Goal: Task Accomplishment & Management: Complete application form

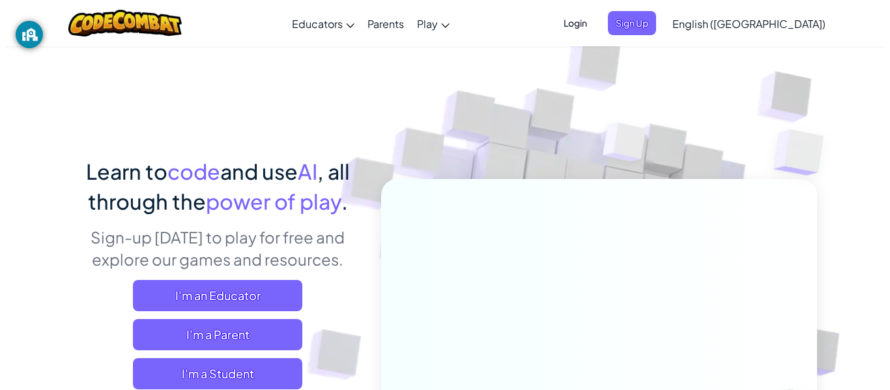
scroll to position [95, 0]
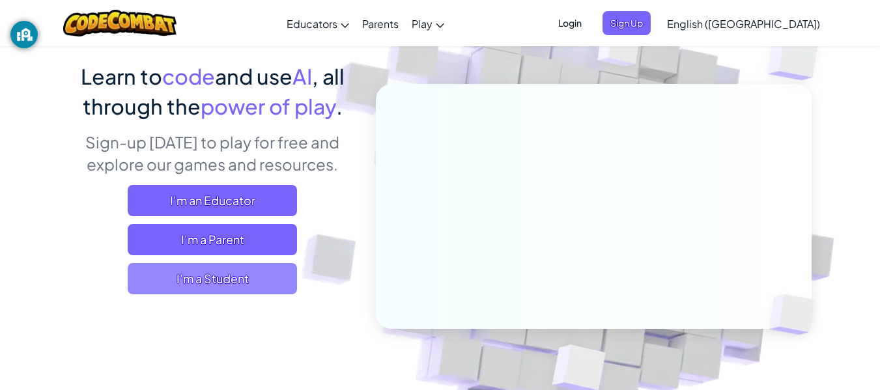
click at [242, 279] on span "I'm a Student" at bounding box center [212, 278] width 169 height 31
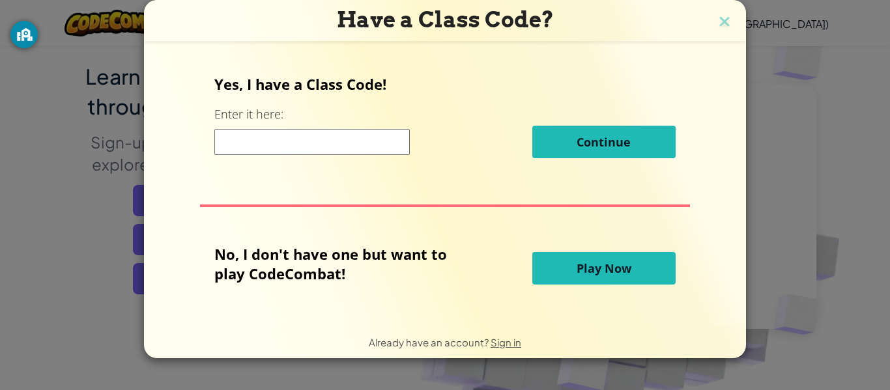
click at [347, 143] on input at bounding box center [311, 142] width 195 height 26
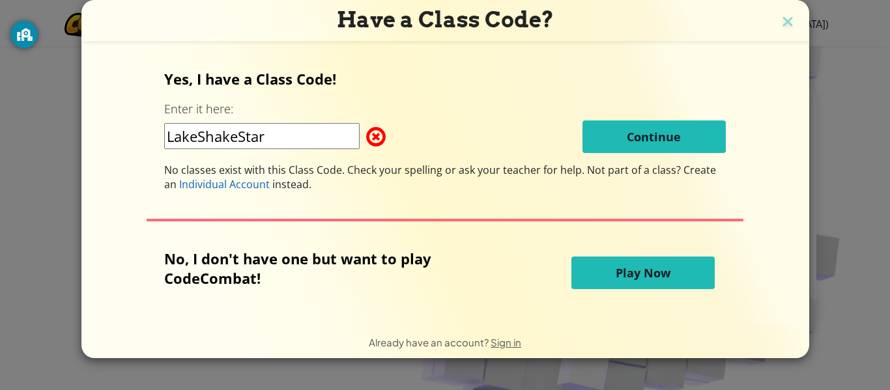
click at [310, 143] on input "LakeShakeStar" at bounding box center [261, 136] width 195 height 26
click at [193, 133] on input "LakeShakeStar" at bounding box center [261, 136] width 195 height 26
type input "LateShakeStar"
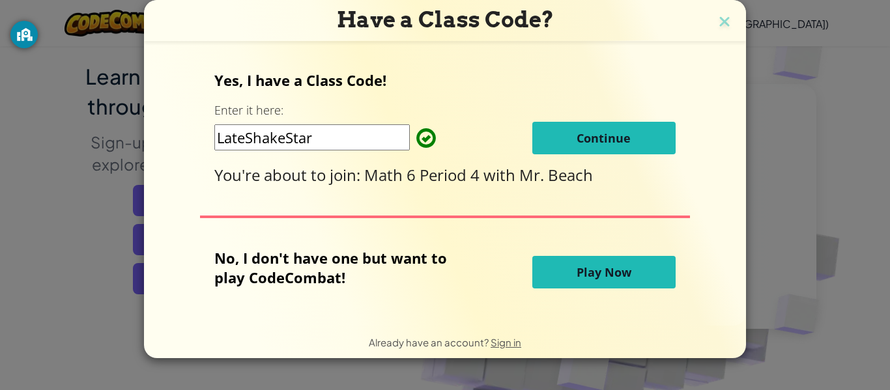
click at [634, 143] on button "Continue" at bounding box center [603, 138] width 143 height 33
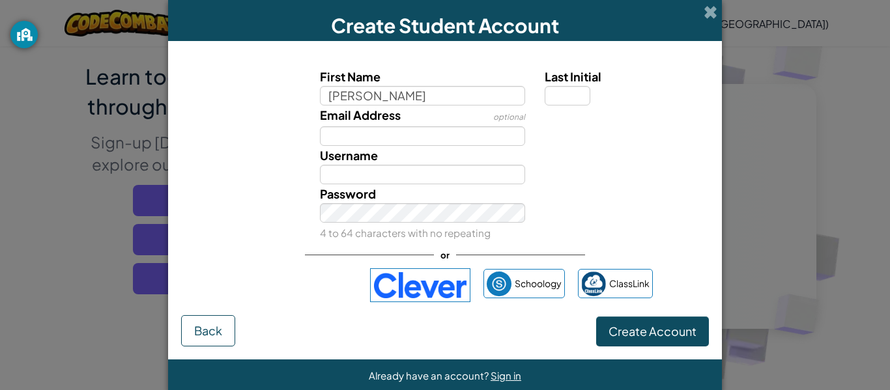
type input "Conway"
click at [568, 92] on input "Last Initial" at bounding box center [567, 96] width 46 height 20
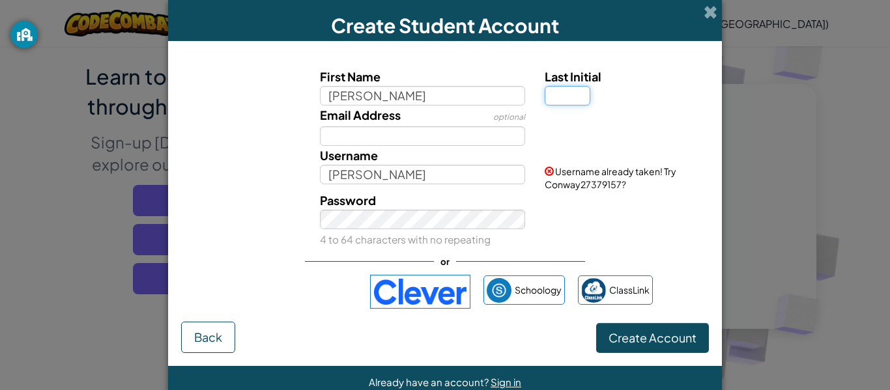
type input "T"
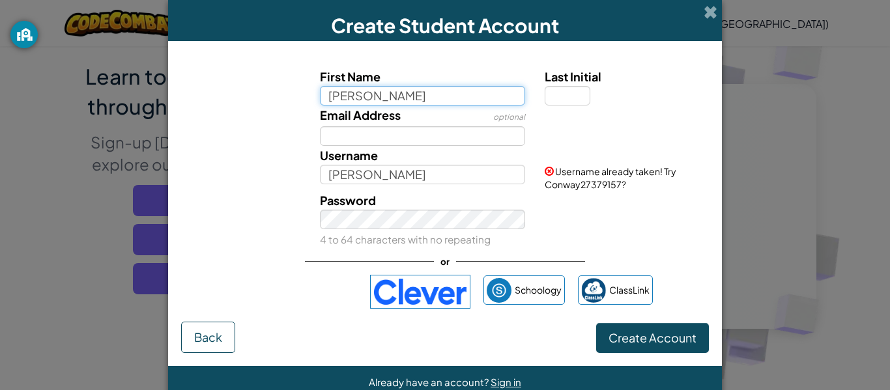
click at [491, 90] on input "Conway" at bounding box center [423, 96] width 206 height 20
type input "C"
type input "Conway"
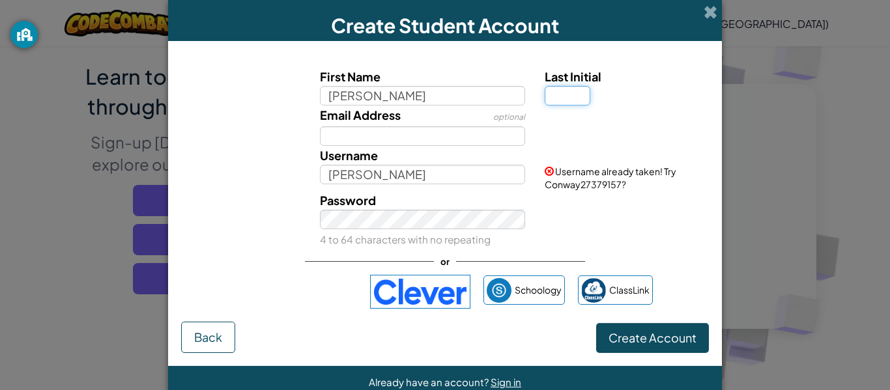
click at [573, 91] on input "Last Initial" at bounding box center [567, 96] width 46 height 20
type input "T"
type input "ConwayT"
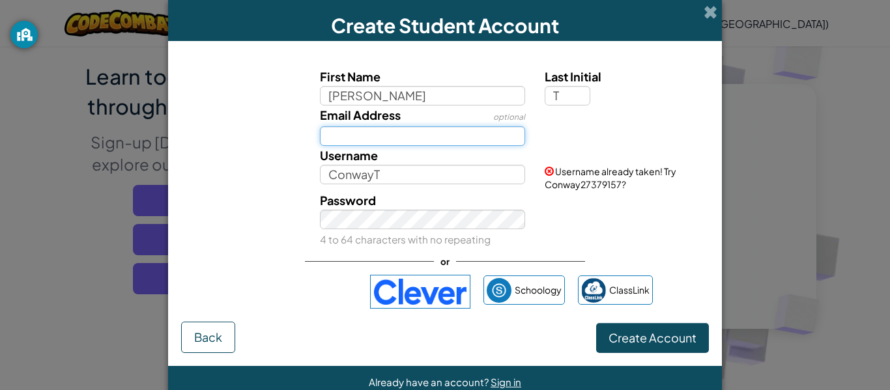
click at [453, 136] on input "Email Address" at bounding box center [423, 136] width 206 height 20
type input "!"
type input "[EMAIL_ADDRESS][DOMAIN_NAME]"
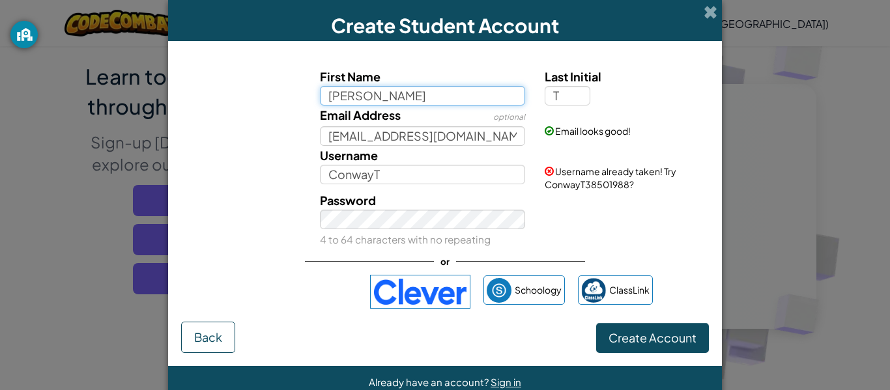
click at [380, 100] on input "Conway" at bounding box center [423, 96] width 206 height 20
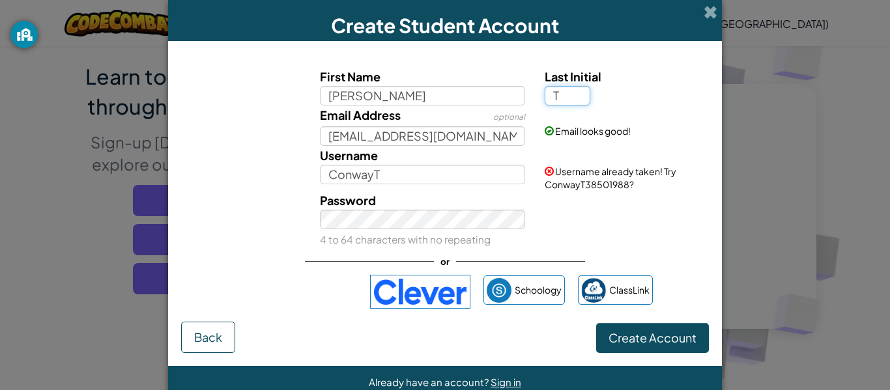
click at [557, 99] on input "T" at bounding box center [567, 96] width 46 height 20
type input "2"
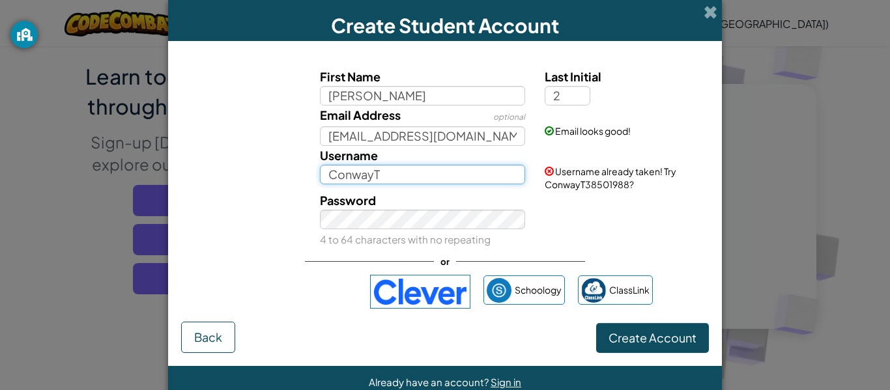
type input "Conway2"
click at [440, 179] on input "Conway2" at bounding box center [423, 175] width 206 height 20
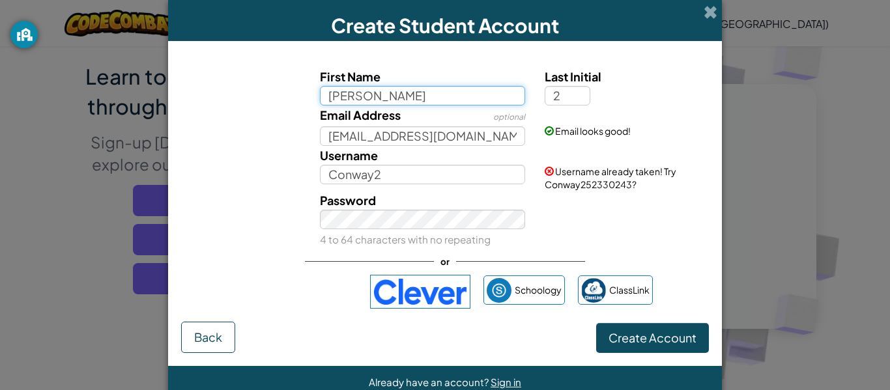
click at [397, 94] on input "Conway" at bounding box center [423, 96] width 206 height 20
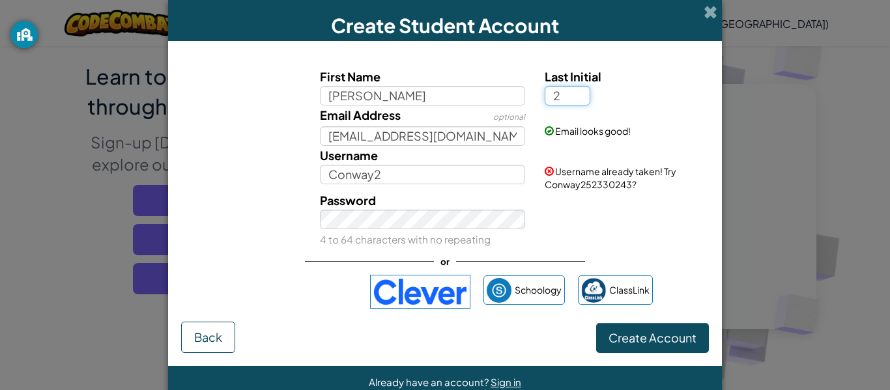
click at [561, 94] on input "2" at bounding box center [567, 96] width 46 height 20
type input "1"
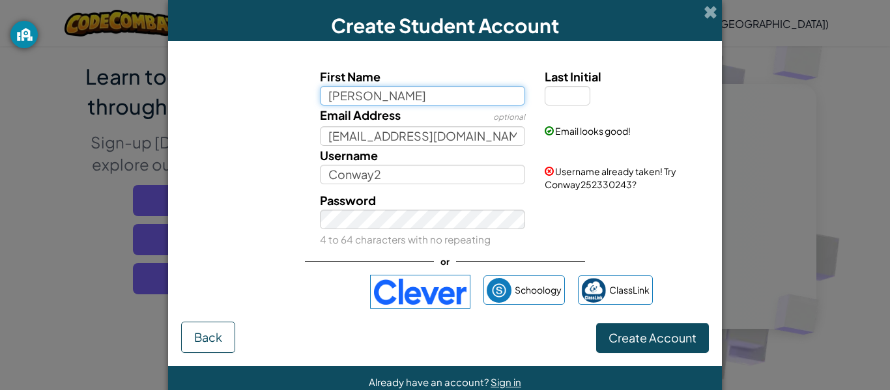
type input "Conway"
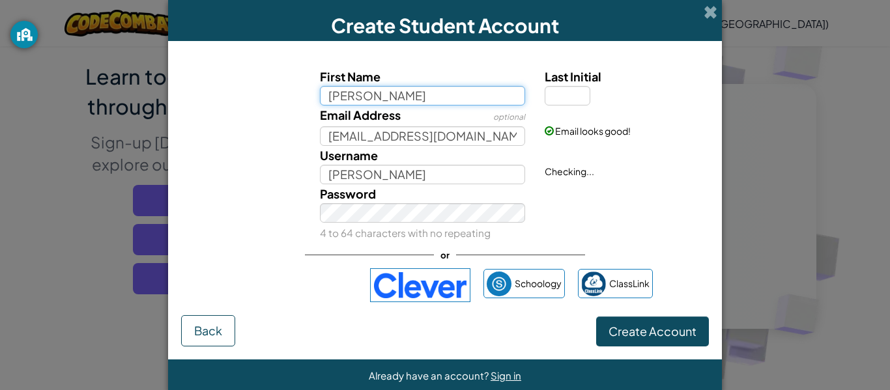
click at [483, 101] on input "Conway" at bounding box center [423, 96] width 206 height 20
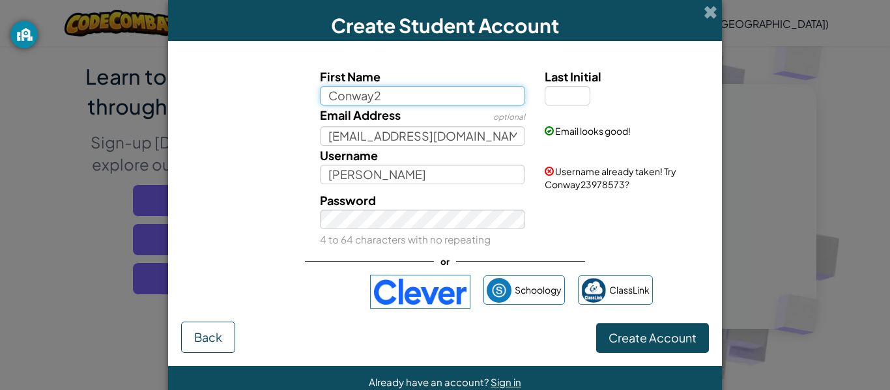
type input "Conway2"
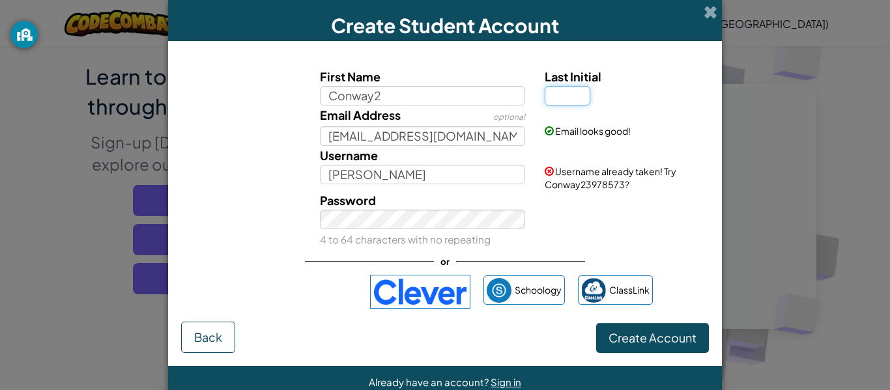
type input "Conway2"
click at [561, 93] on input "Last Initial" at bounding box center [567, 96] width 46 height 20
type input "2"
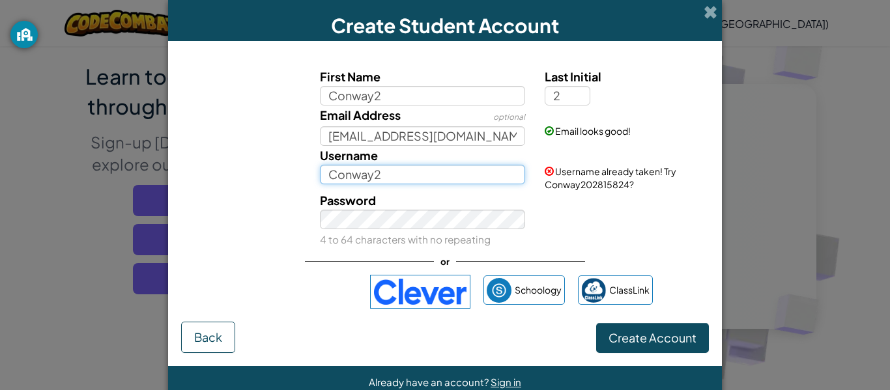
type input "Conway22"
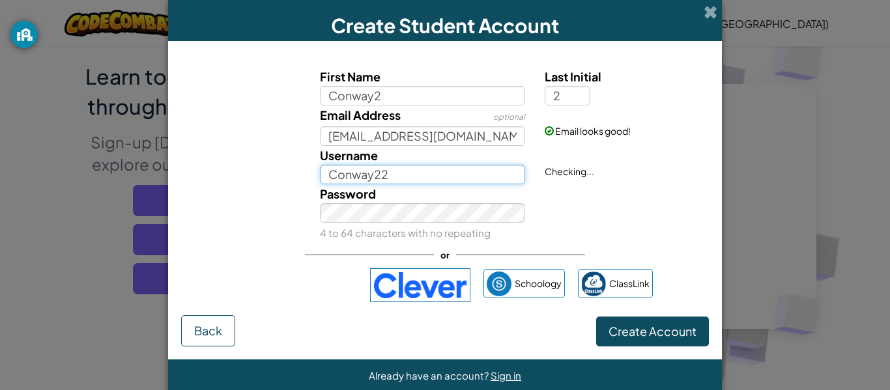
click at [403, 169] on input "Conway22" at bounding box center [423, 175] width 206 height 20
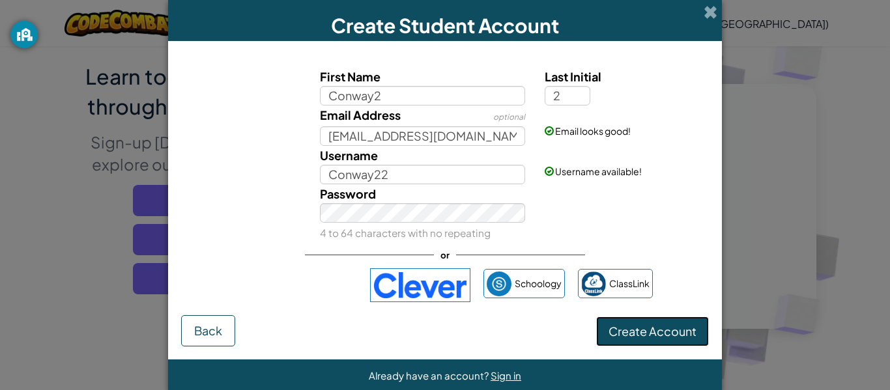
click at [627, 324] on span "Create Account" at bounding box center [652, 331] width 88 height 15
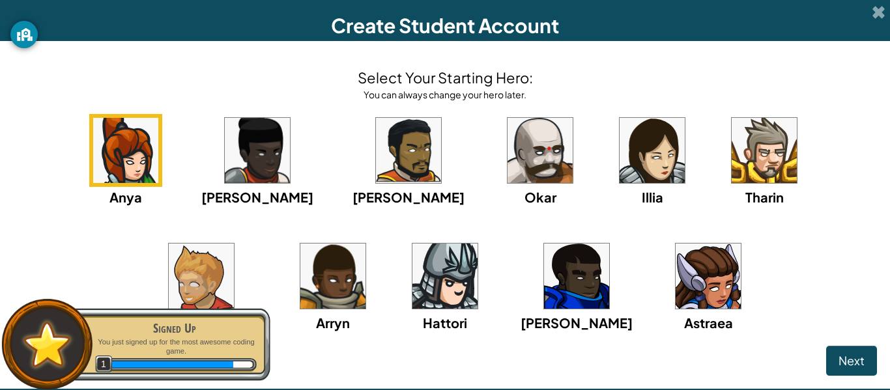
click at [234, 244] on img at bounding box center [201, 276] width 65 height 65
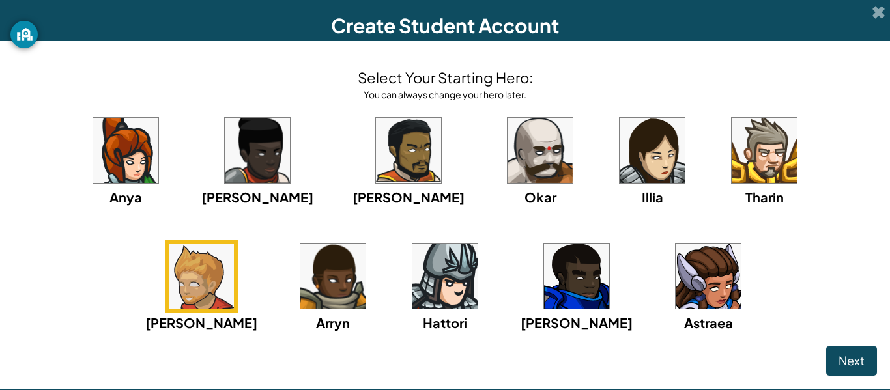
click at [849, 378] on div "Select Your Starting Hero: You can always change your hero later. Anya Ida Alej…" at bounding box center [445, 215] width 890 height 348
click at [855, 351] on button "Next" at bounding box center [851, 361] width 51 height 30
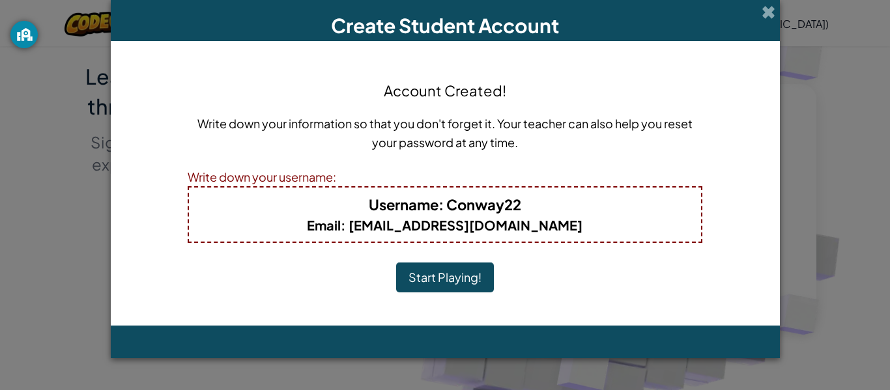
click at [468, 228] on b "Email : 1cbtotten@seattleschools.org" at bounding box center [444, 225] width 275 height 16
click at [461, 270] on button "Start Playing!" at bounding box center [445, 277] width 98 height 30
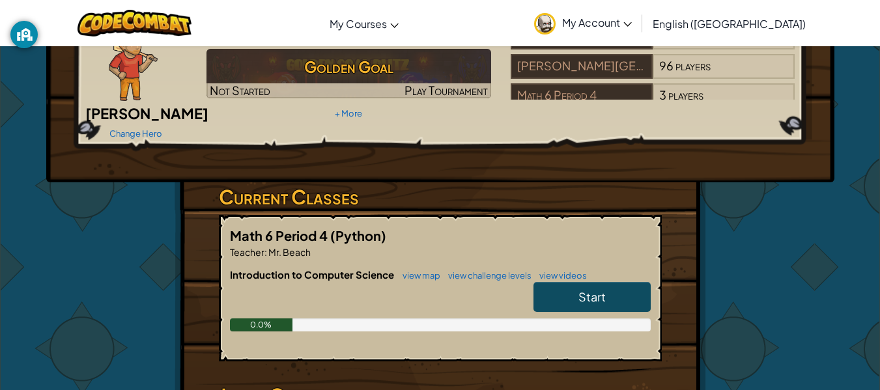
scroll to position [104, 0]
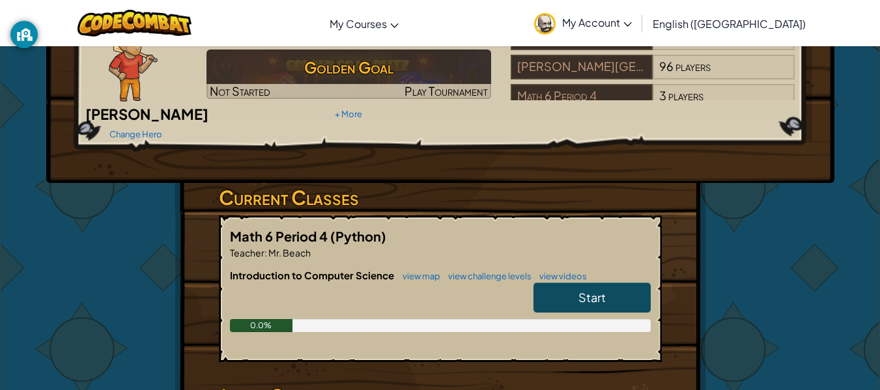
click at [570, 283] on link "Start" at bounding box center [591, 298] width 117 height 30
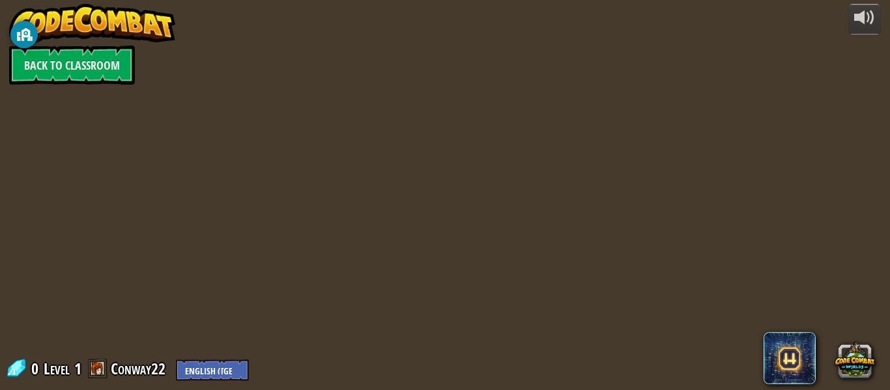
click at [572, 305] on div "powered by Back to Classroom 0 Level 1 Conway22 English ([GEOGRAPHIC_DATA]) Eng…" at bounding box center [445, 195] width 890 height 390
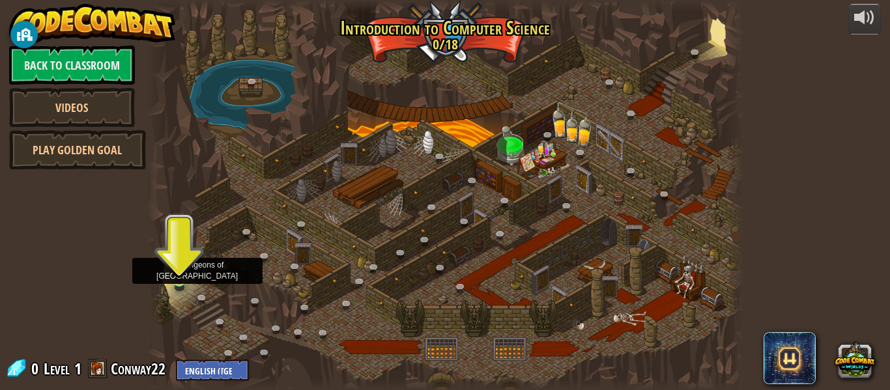
click at [178, 279] on img at bounding box center [180, 265] width 14 height 31
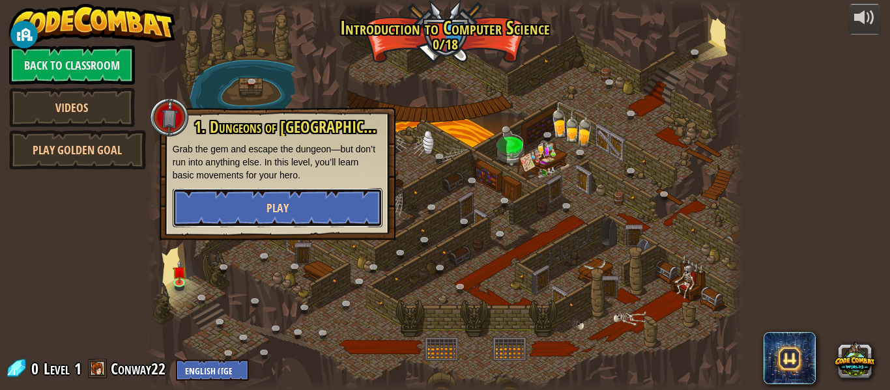
click at [253, 206] on button "Play" at bounding box center [278, 207] width 210 height 39
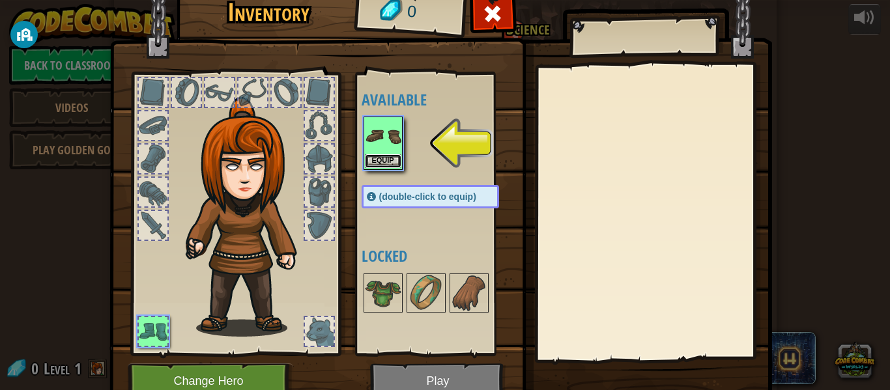
click at [384, 162] on button "Equip" at bounding box center [383, 161] width 36 height 14
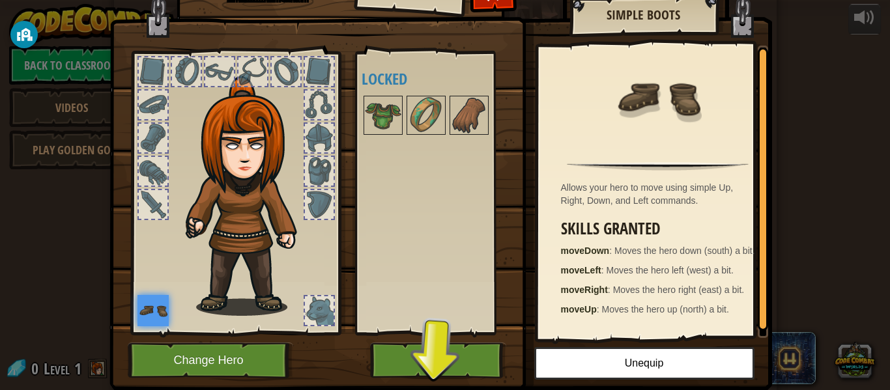
scroll to position [21, 0]
click at [377, 111] on img at bounding box center [383, 115] width 36 height 36
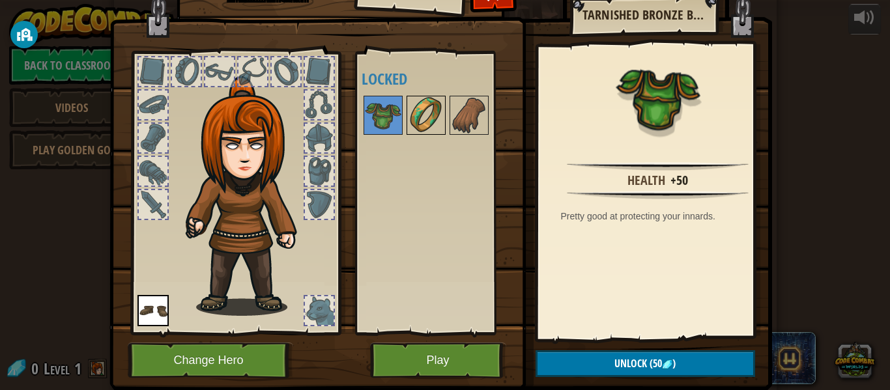
click at [429, 126] on img at bounding box center [426, 115] width 36 height 36
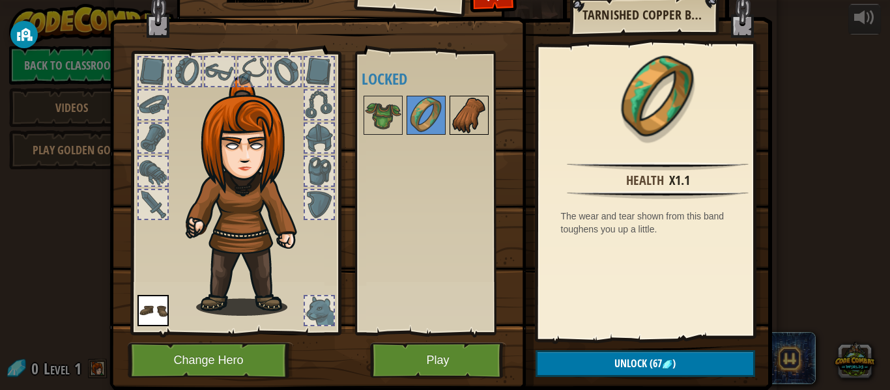
click at [462, 123] on img at bounding box center [469, 115] width 36 height 36
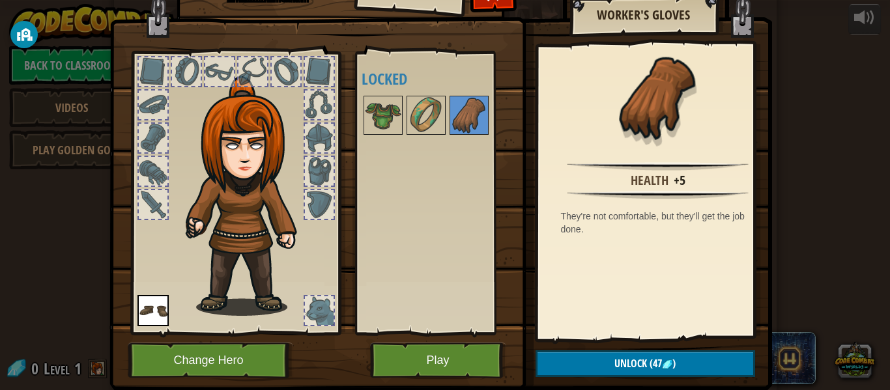
click at [324, 177] on div at bounding box center [319, 171] width 29 height 29
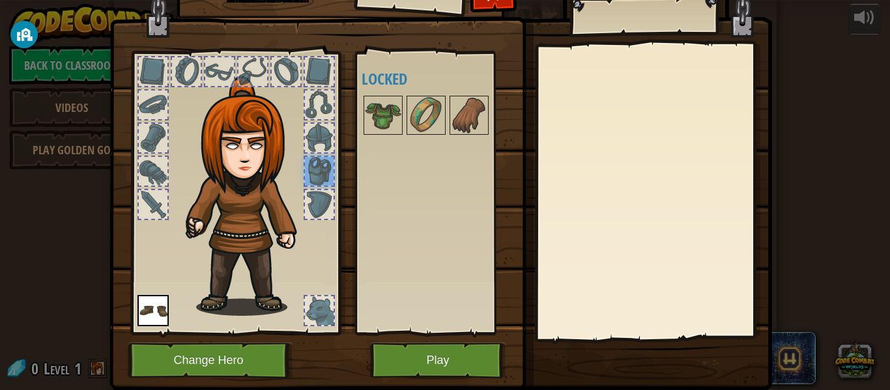
click at [309, 161] on div at bounding box center [319, 171] width 29 height 29
click at [251, 358] on button "Change Hero" at bounding box center [210, 361] width 165 height 36
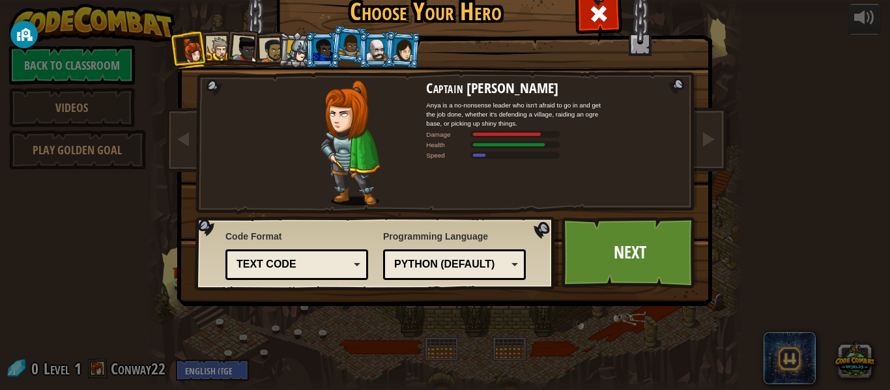
click at [295, 53] on div at bounding box center [298, 51] width 22 height 22
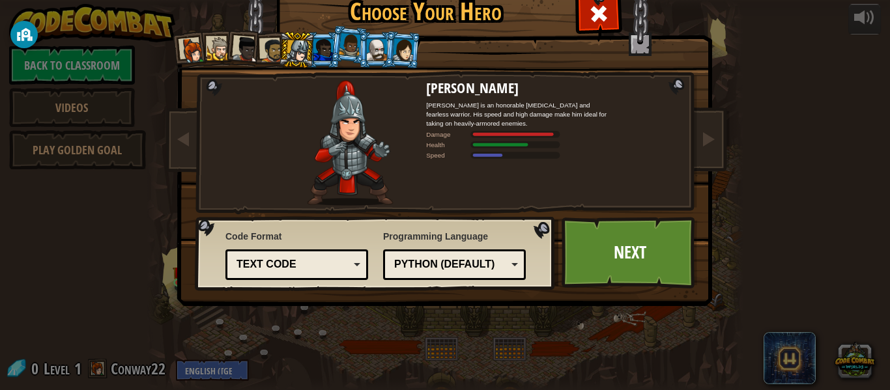
click at [277, 51] on li at bounding box center [295, 49] width 37 height 37
click at [269, 51] on div at bounding box center [272, 50] width 24 height 24
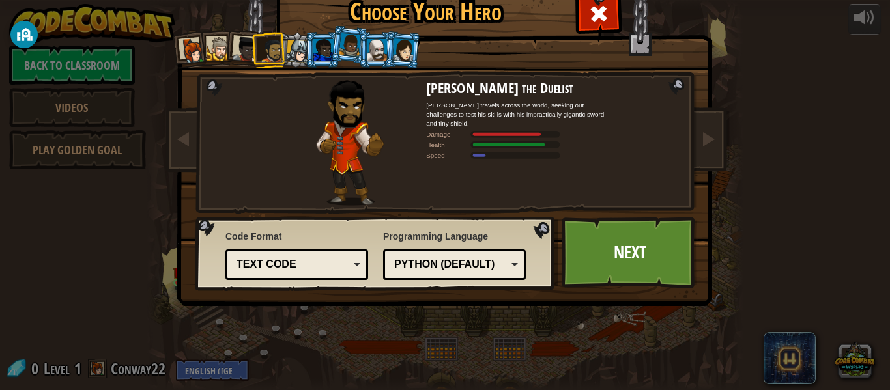
click at [246, 51] on div at bounding box center [245, 49] width 26 height 26
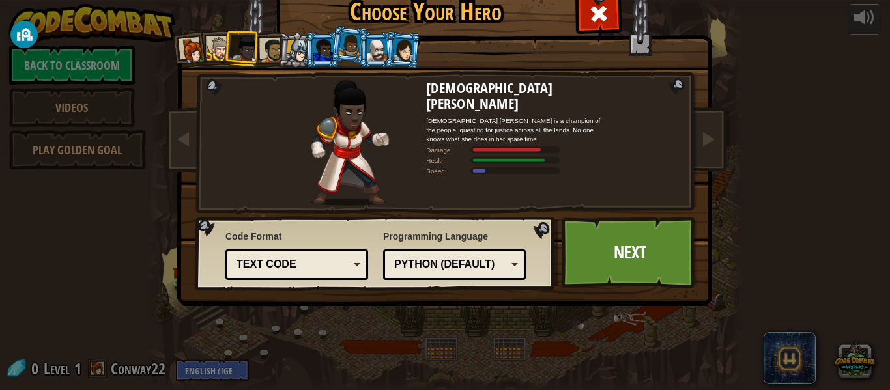
click at [215, 48] on div at bounding box center [219, 49] width 24 height 24
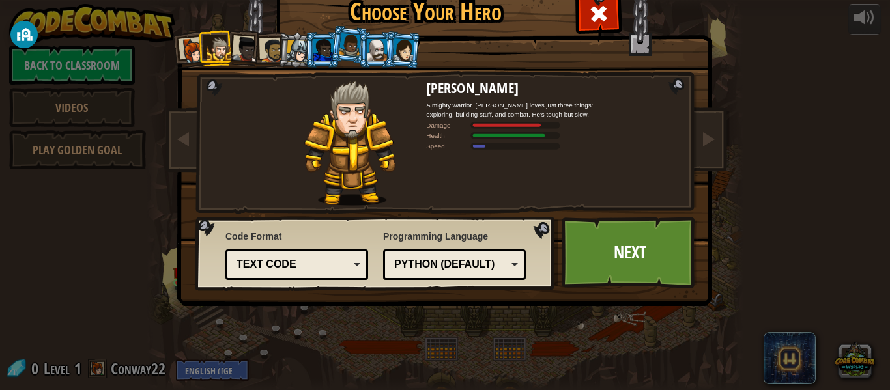
click at [392, 56] on div at bounding box center [402, 49] width 21 height 22
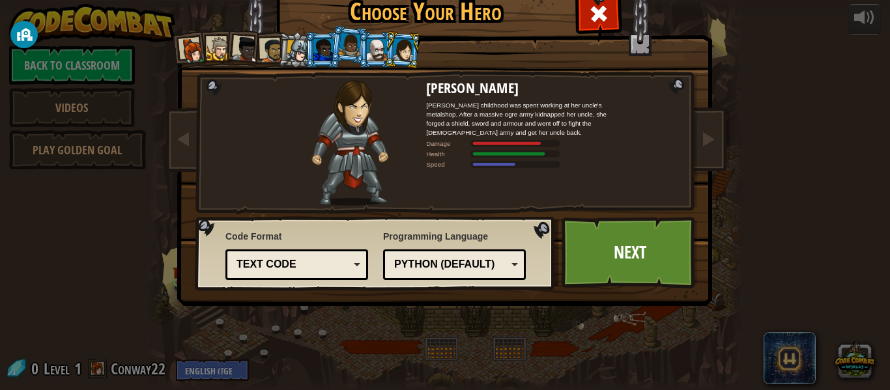
click at [384, 49] on li at bounding box center [403, 50] width 38 height 38
click at [374, 46] on div at bounding box center [377, 49] width 20 height 21
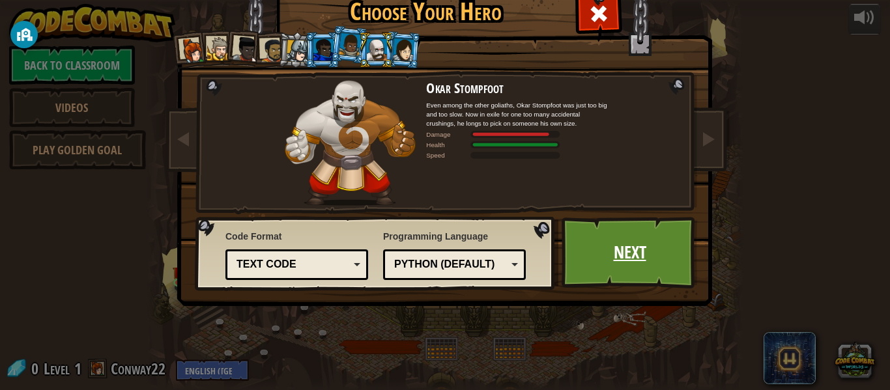
click at [622, 260] on link "Next" at bounding box center [629, 253] width 136 height 72
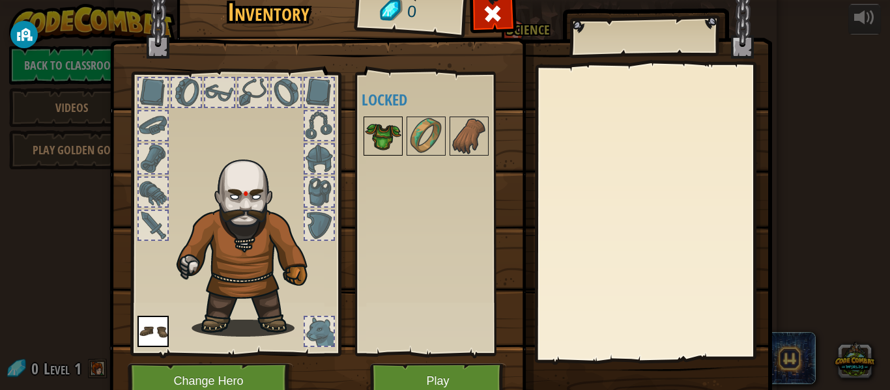
click at [379, 128] on img at bounding box center [383, 136] width 36 height 36
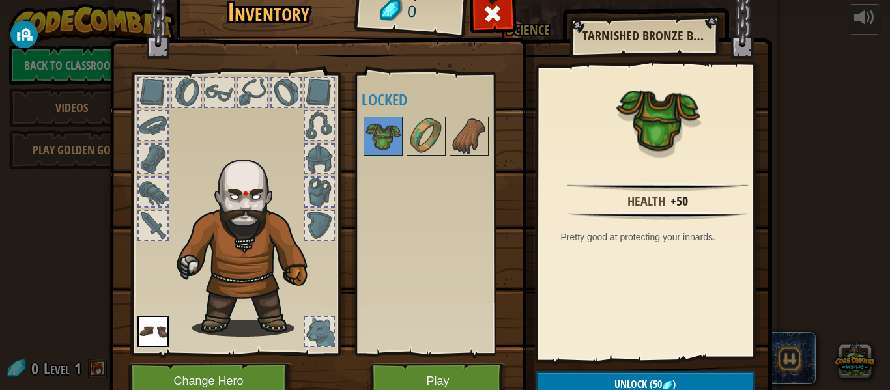
click at [320, 334] on div at bounding box center [319, 331] width 29 height 29
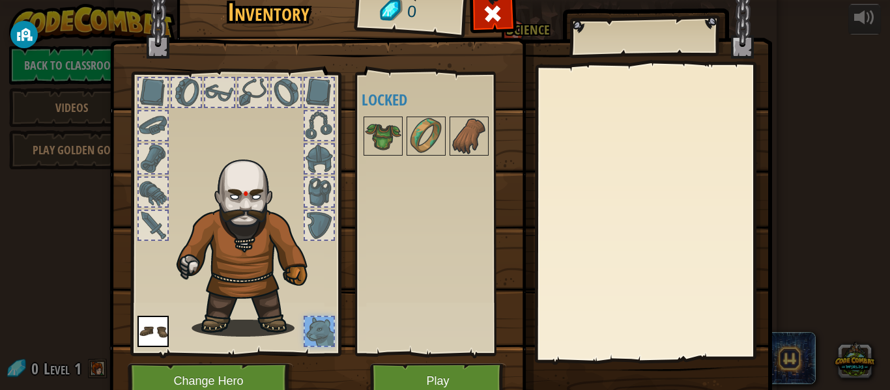
click at [322, 334] on div at bounding box center [319, 331] width 29 height 29
click at [371, 143] on img at bounding box center [383, 136] width 36 height 36
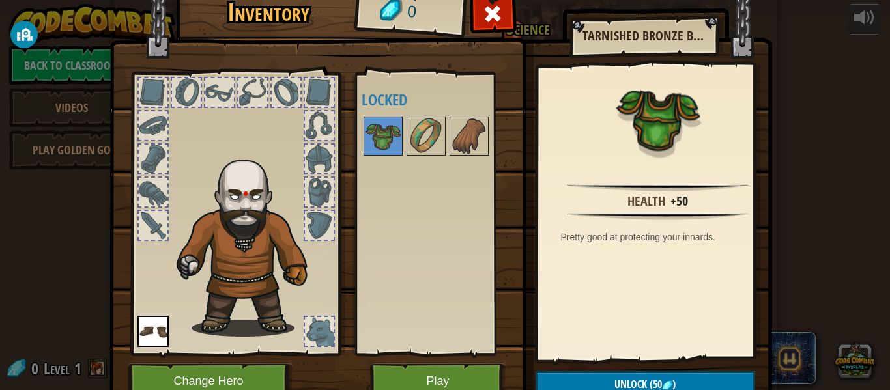
click at [496, 272] on div "Available Equip (double-click to equip) Locked" at bounding box center [442, 214] width 163 height 272
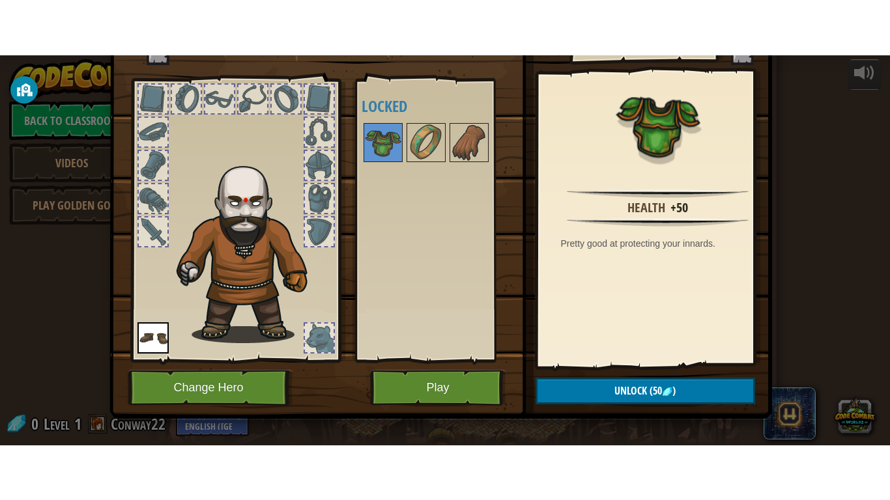
scroll to position [59, 0]
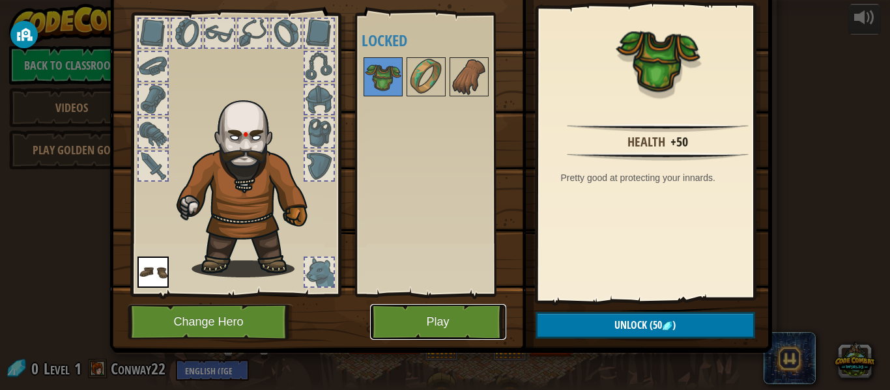
click at [463, 315] on button "Play" at bounding box center [438, 322] width 136 height 36
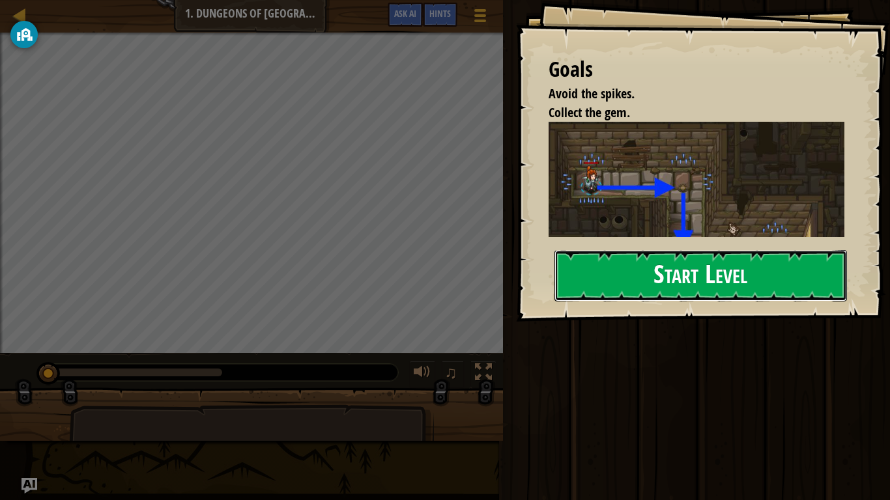
click at [701, 281] on button "Start Level" at bounding box center [700, 275] width 292 height 51
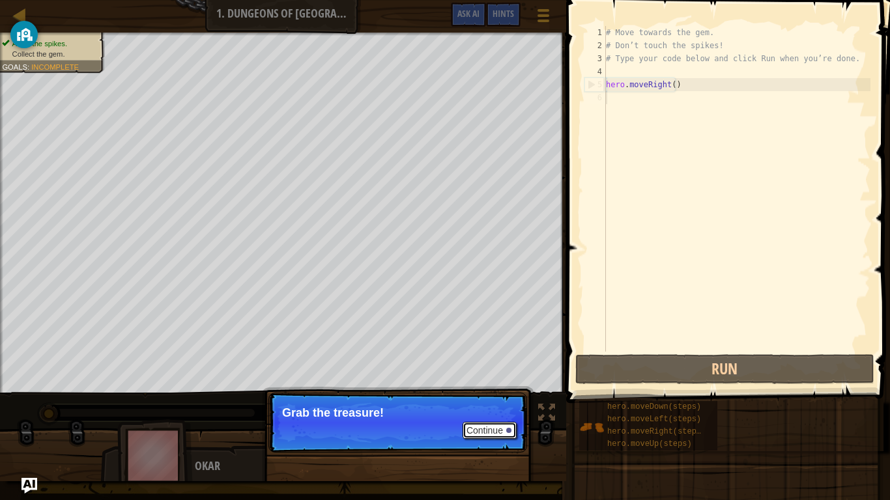
click at [488, 389] on button "Continue" at bounding box center [489, 430] width 54 height 17
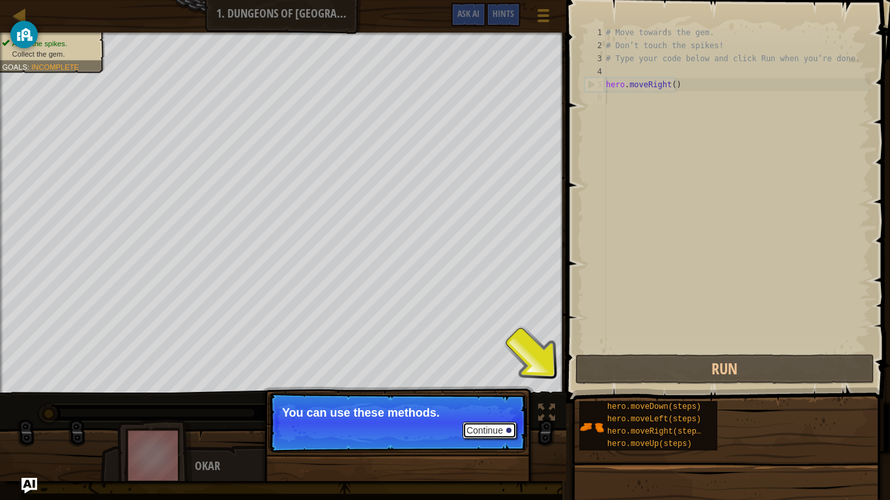
click at [504, 389] on button "Continue" at bounding box center [489, 430] width 54 height 17
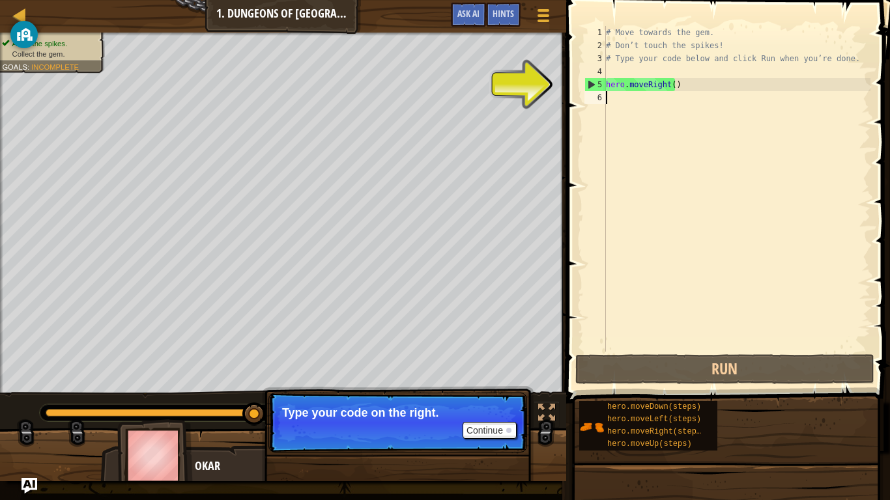
type textarea "hero.moveRight()"
click at [645, 99] on div "# Move towards the gem. # Don’t touch the spikes! # Type your code below and cl…" at bounding box center [736, 202] width 267 height 352
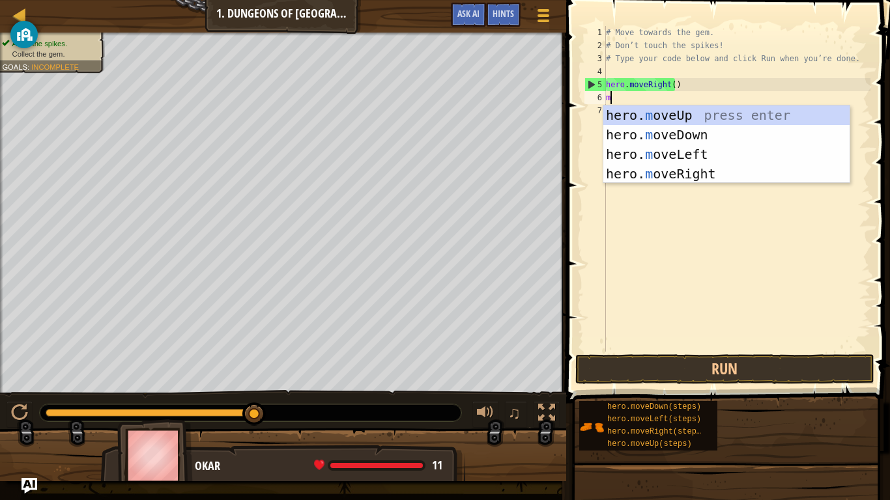
type textarea "mo"
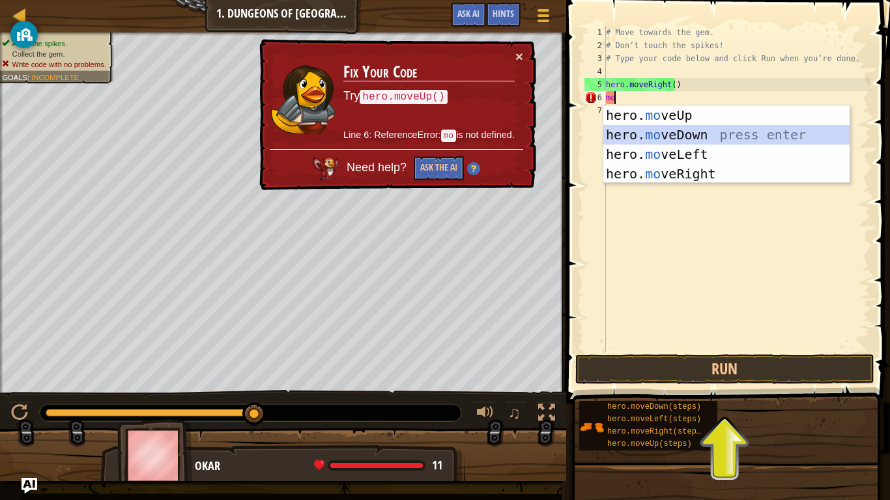
click at [706, 138] on div "hero. mo veUp press enter hero. mo veDown press enter hero. mo veLeft press ent…" at bounding box center [726, 163] width 246 height 117
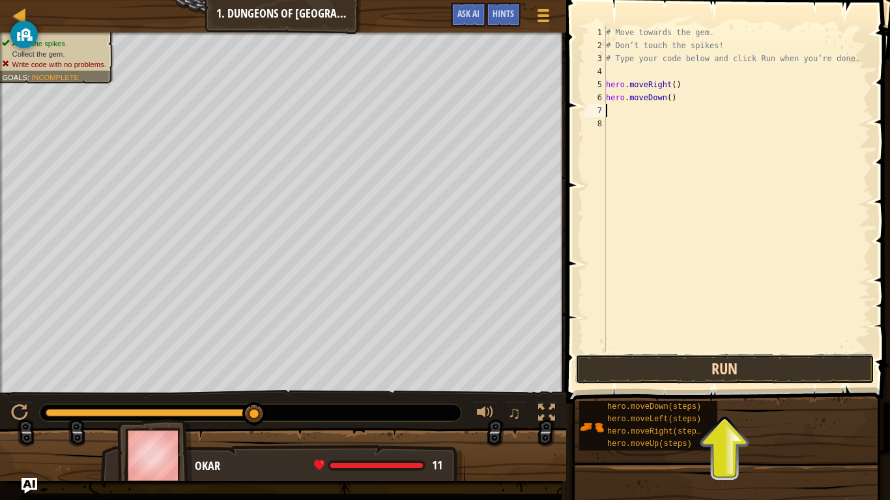
click at [675, 371] on button "Run" at bounding box center [724, 369] width 299 height 30
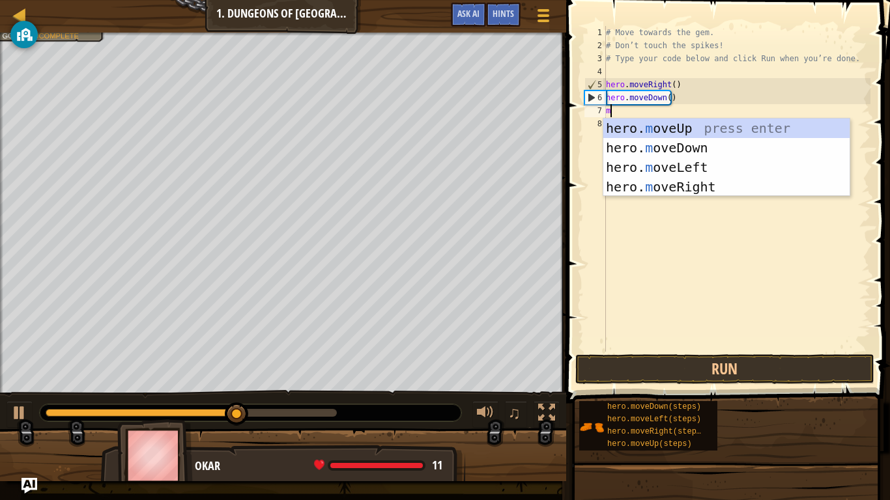
type textarea "mo"
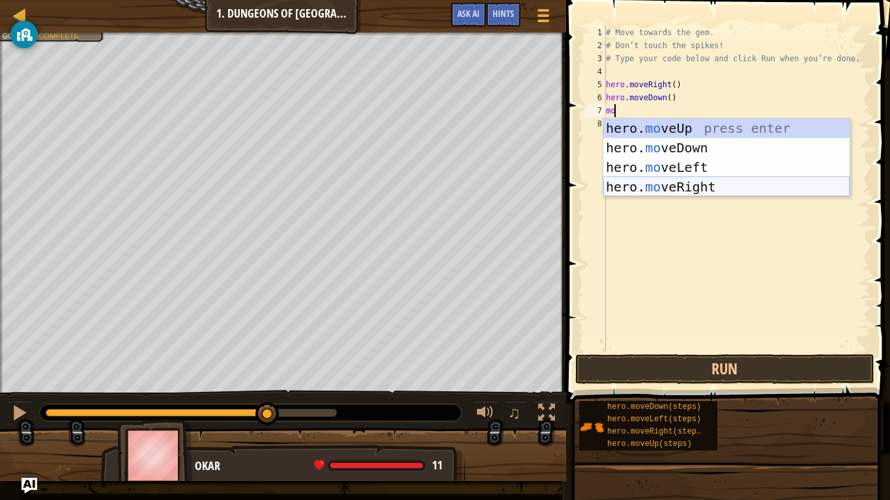
click at [656, 188] on div "hero. mo veUp press enter hero. mo veDown press enter hero. mo veLeft press ent…" at bounding box center [726, 177] width 246 height 117
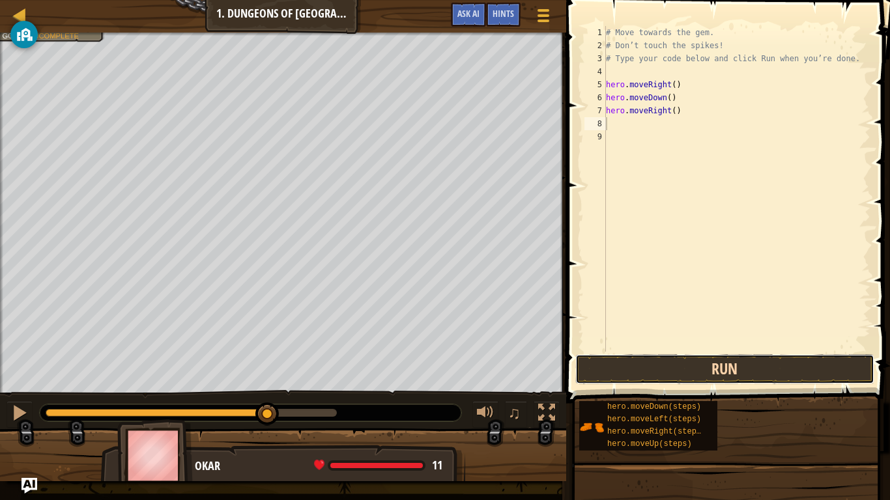
click at [663, 365] on button "Run" at bounding box center [724, 369] width 299 height 30
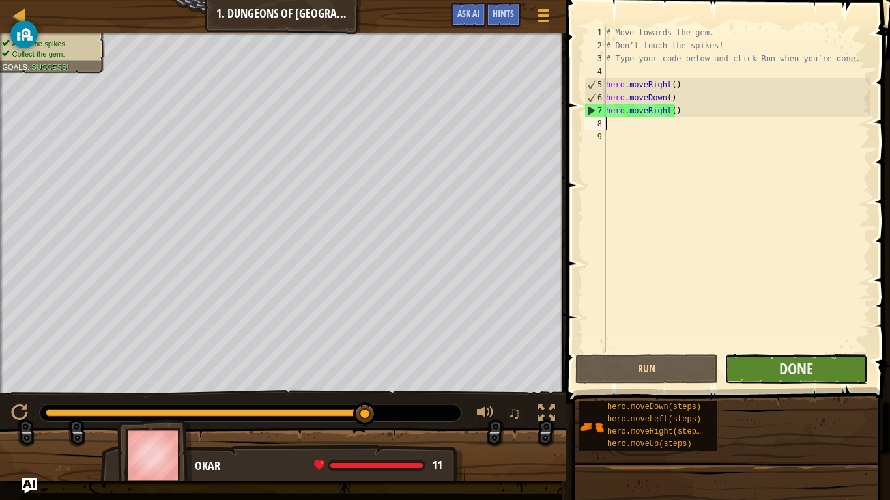
click at [735, 361] on button "Done" at bounding box center [795, 369] width 143 height 30
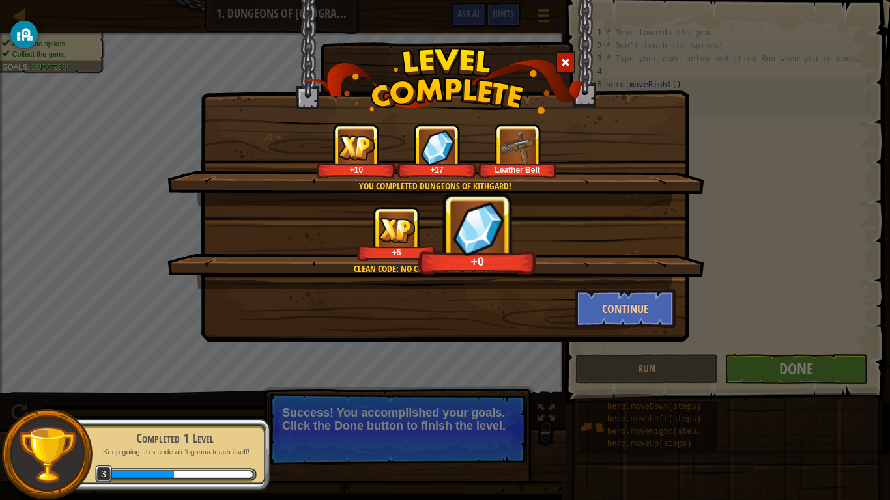
click at [602, 288] on div "Clean code: no code errors or warnings. +5 +0" at bounding box center [435, 247] width 537 height 83
click at [615, 309] on button "Continue" at bounding box center [625, 308] width 101 height 39
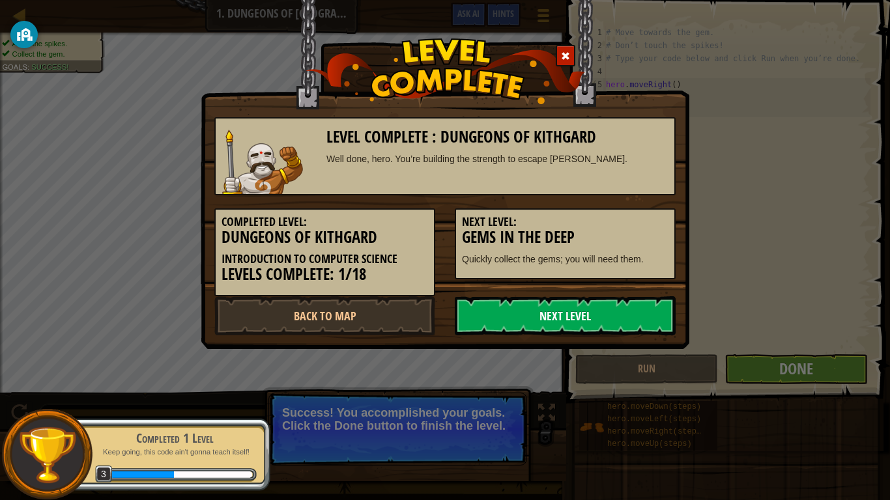
click at [625, 311] on link "Next Level" at bounding box center [565, 315] width 221 height 39
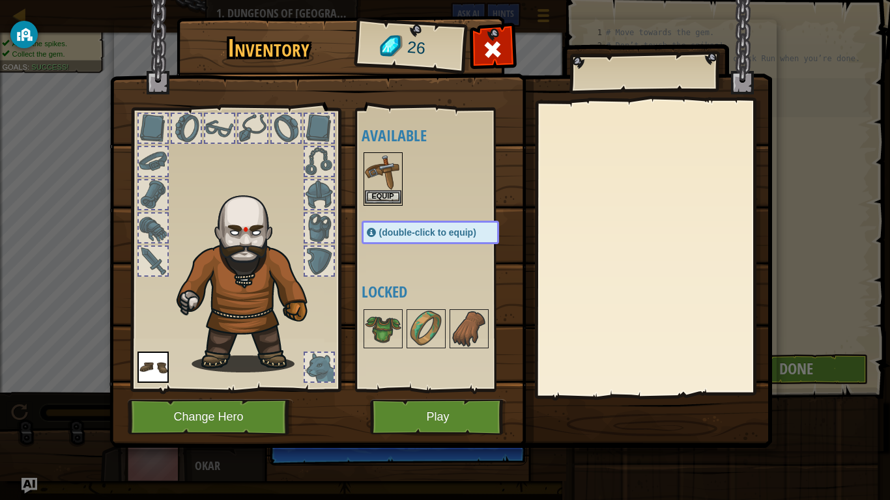
click at [376, 180] on img at bounding box center [383, 172] width 36 height 36
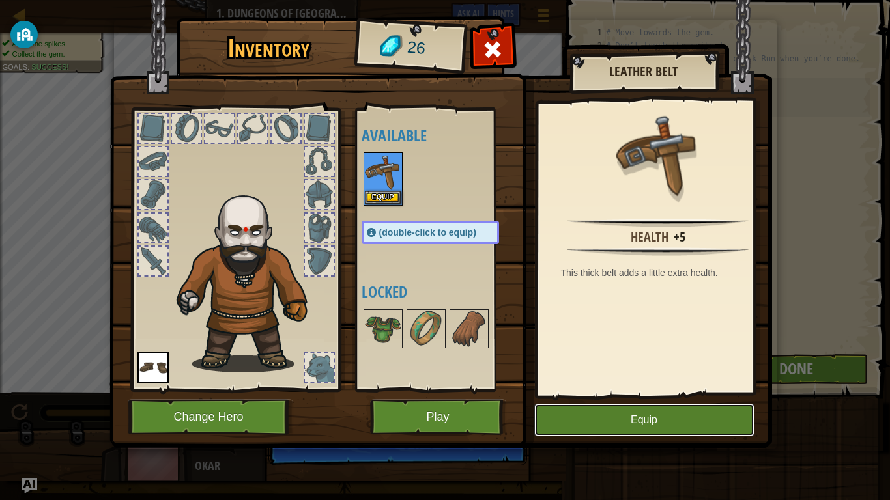
click at [591, 389] on button "Equip" at bounding box center [644, 420] width 220 height 33
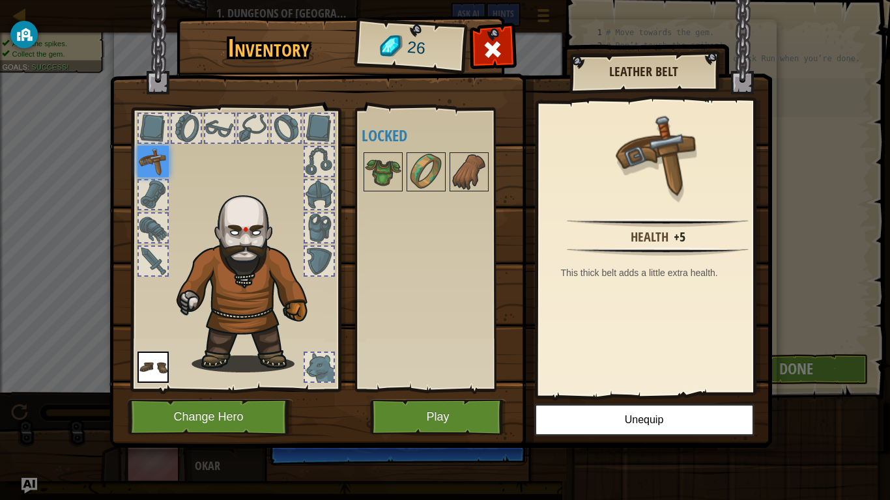
click at [165, 160] on img at bounding box center [152, 161] width 31 height 31
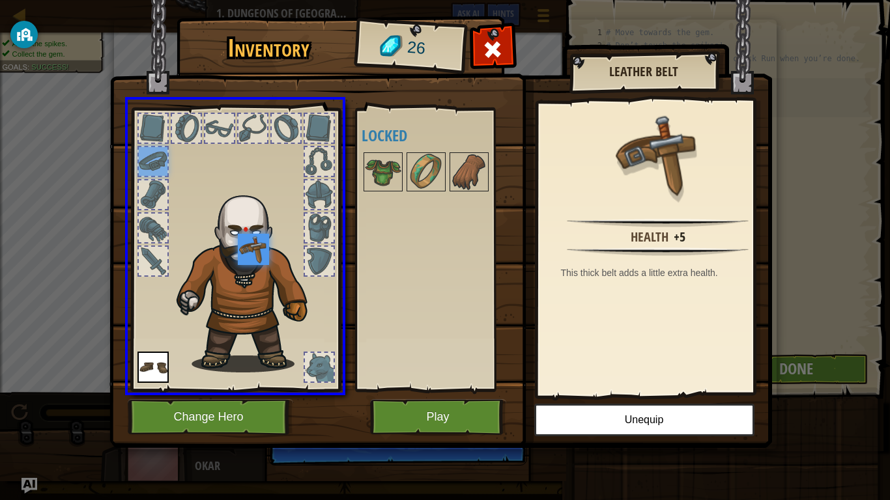
drag, startPoint x: 165, startPoint y: 160, endPoint x: 257, endPoint y: 258, distance: 134.1
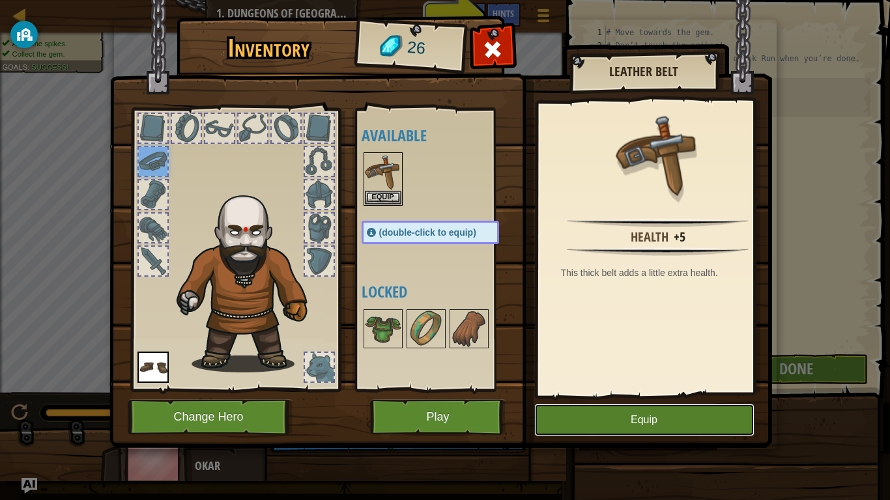
click at [564, 389] on button "Equip" at bounding box center [644, 420] width 220 height 33
click at [442, 389] on button "Play" at bounding box center [438, 417] width 136 height 36
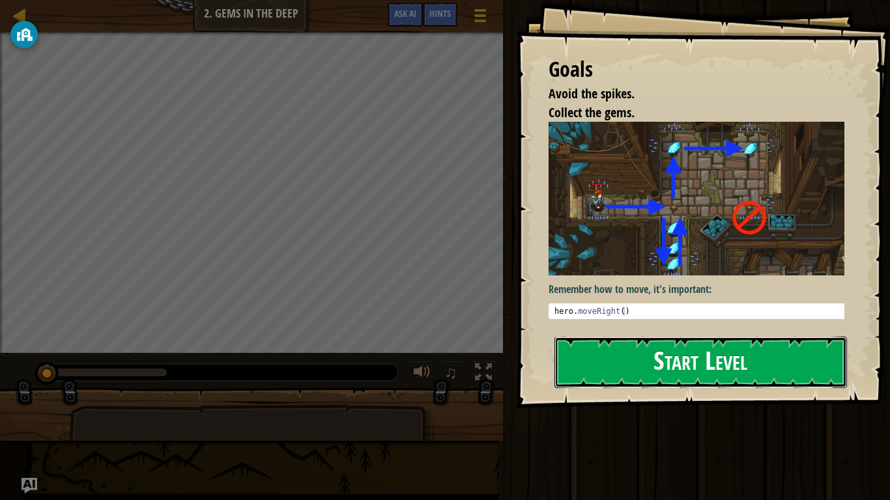
click at [638, 367] on button "Start Level" at bounding box center [700, 362] width 292 height 51
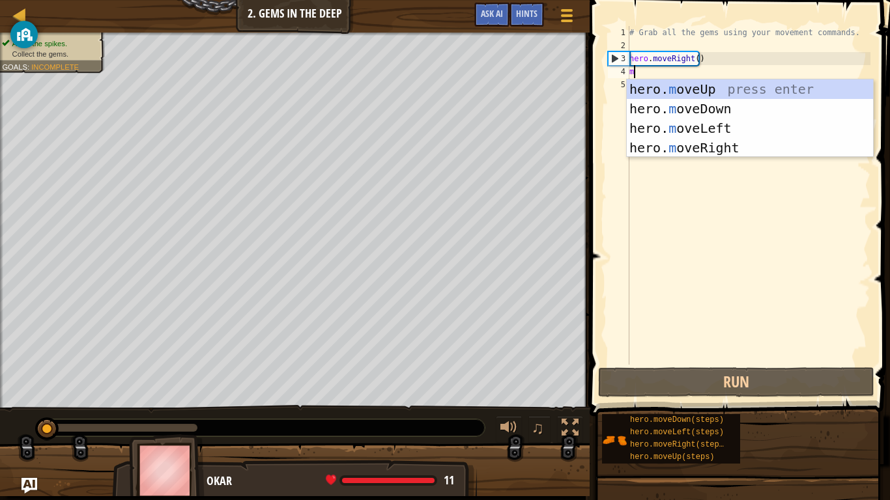
scroll to position [6, 0]
type textarea "mo"
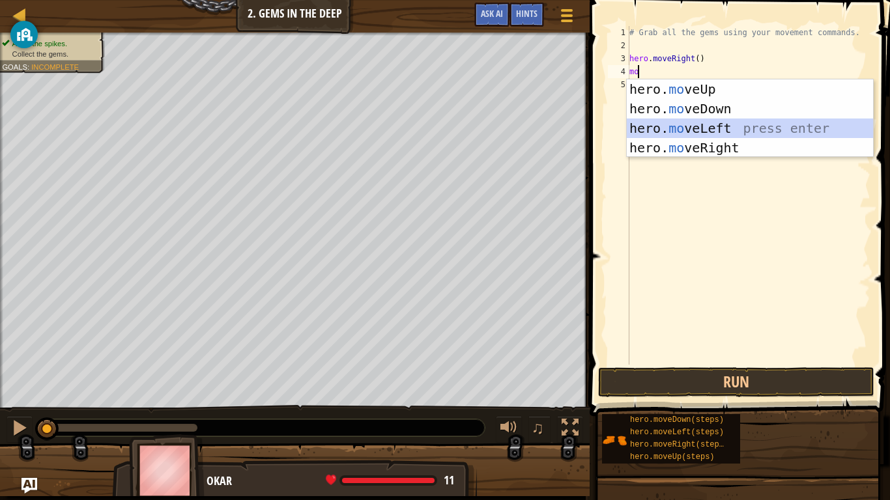
click at [678, 137] on div "hero. mo veUp press enter hero. mo veDown press enter hero. mo veLeft press ent…" at bounding box center [749, 137] width 246 height 117
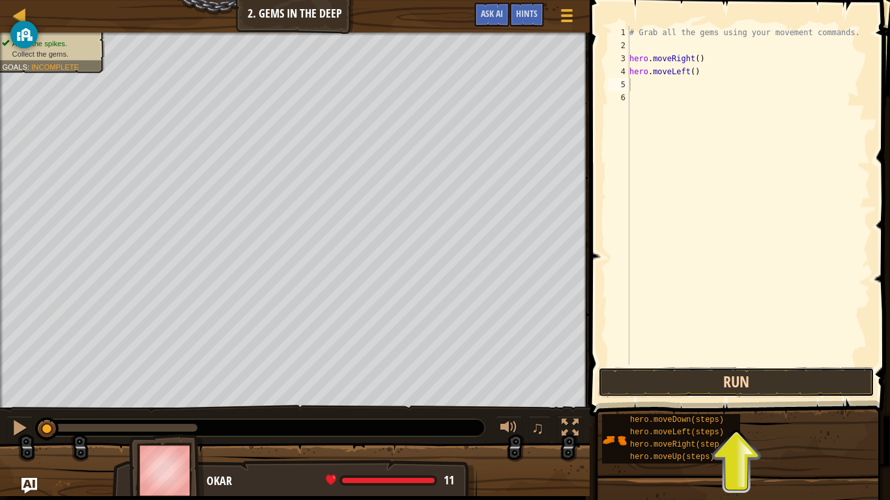
click at [660, 380] on button "Run" at bounding box center [736, 382] width 276 height 30
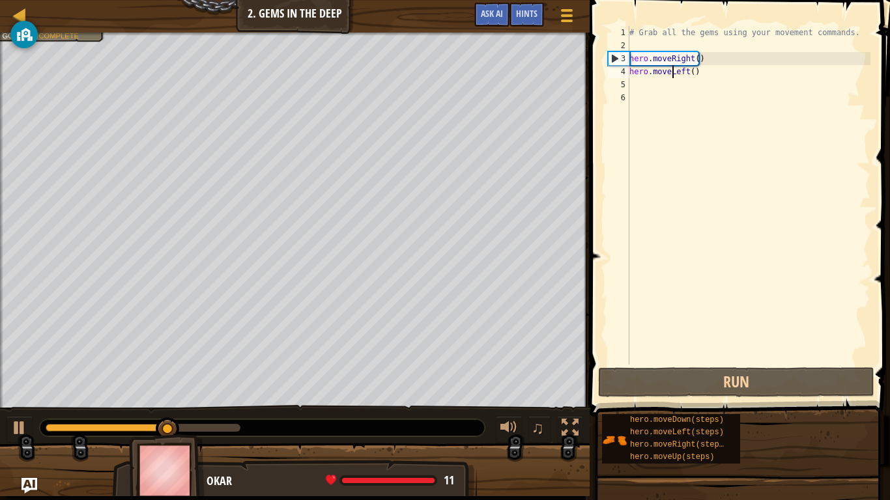
click at [674, 70] on div "# Grab all the gems using your movement commands. hero . moveRight ( ) hero . m…" at bounding box center [748, 208] width 244 height 365
click at [687, 70] on div "# Grab all the gems using your movement commands. hero . moveRight ( ) hero . m…" at bounding box center [748, 208] width 244 height 365
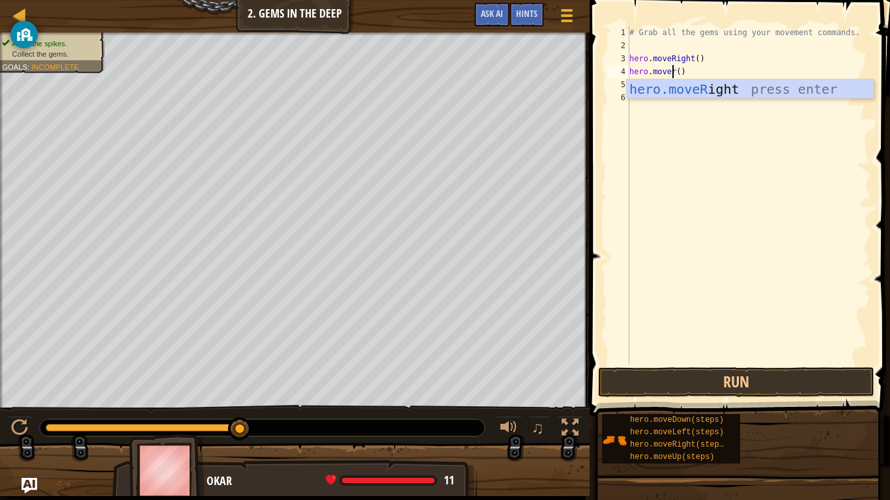
scroll to position [6, 3]
click at [729, 0] on body "Map Introduction to Computer Science 2. Gems in the Deep Game Menu Done Hints A…" at bounding box center [445, 0] width 890 height 0
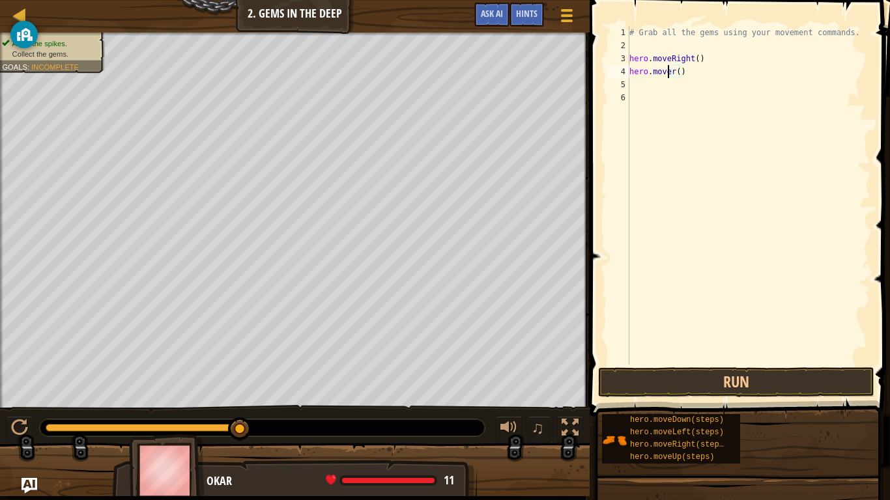
click at [669, 71] on div "# Grab all the gems using your movement commands. hero . moveRight ( ) hero . m…" at bounding box center [748, 208] width 244 height 365
click at [672, 70] on div "# Grab all the gems using your movement commands. hero . moveRight ( ) hero . m…" at bounding box center [748, 208] width 244 height 365
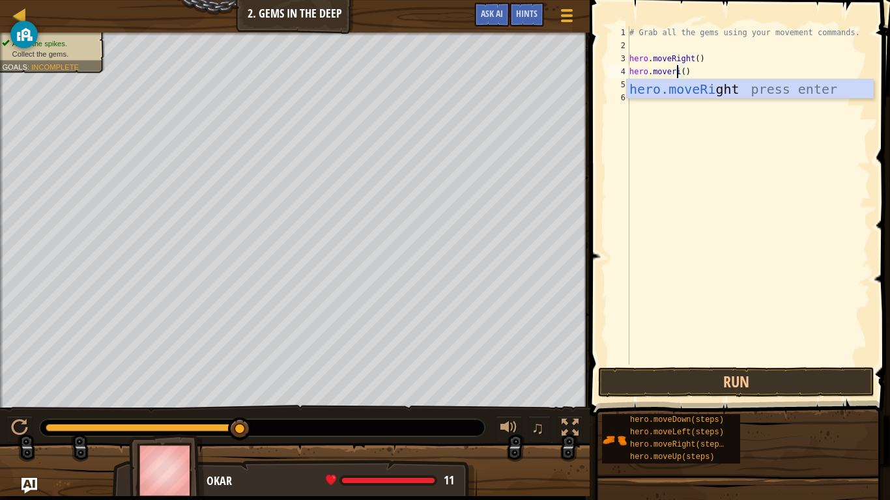
scroll to position [6, 4]
click at [688, 86] on div "hero.moveRi ght press enter" at bounding box center [749, 108] width 246 height 59
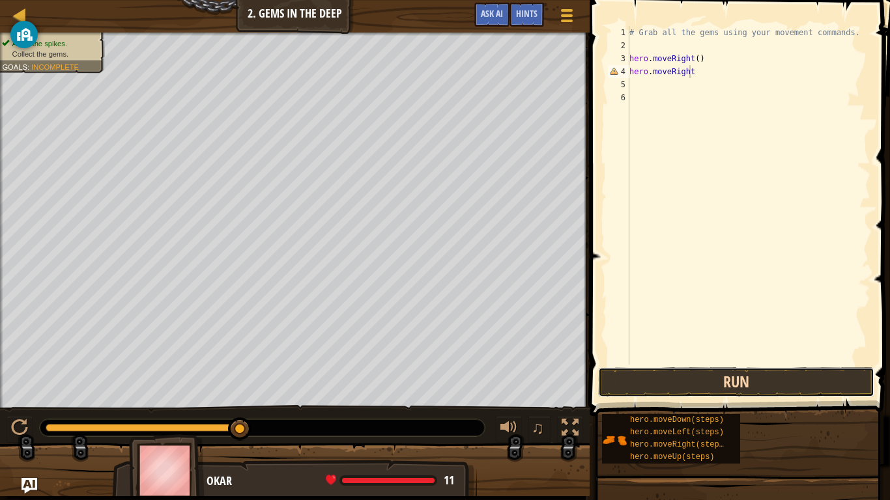
click at [717, 375] on button "Run" at bounding box center [736, 382] width 276 height 30
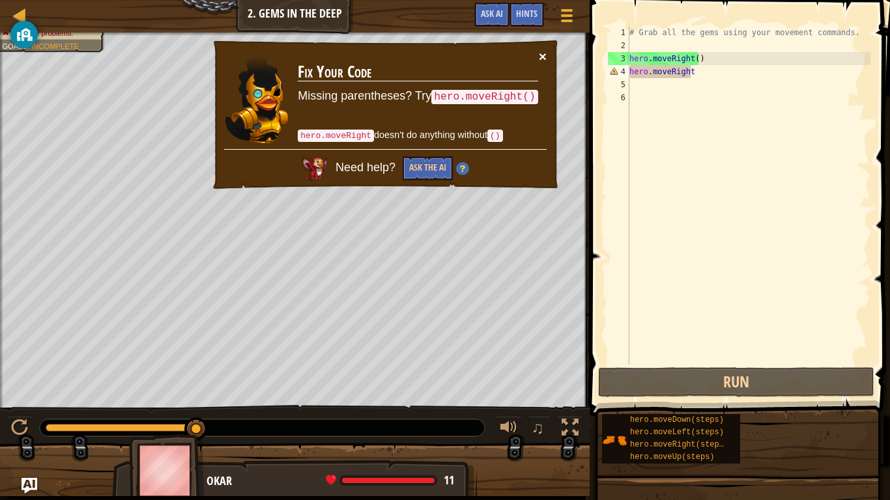
click at [540, 59] on button "×" at bounding box center [543, 56] width 8 height 14
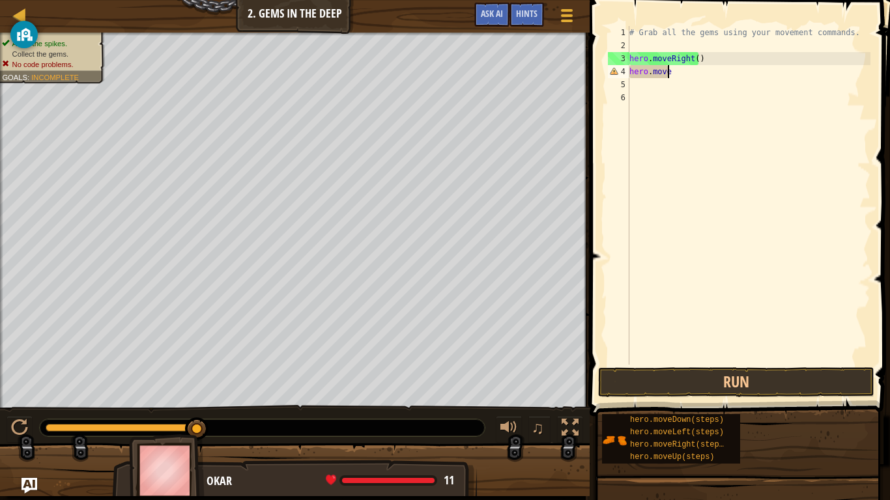
scroll to position [6, 3]
type textarea "hero.moved"
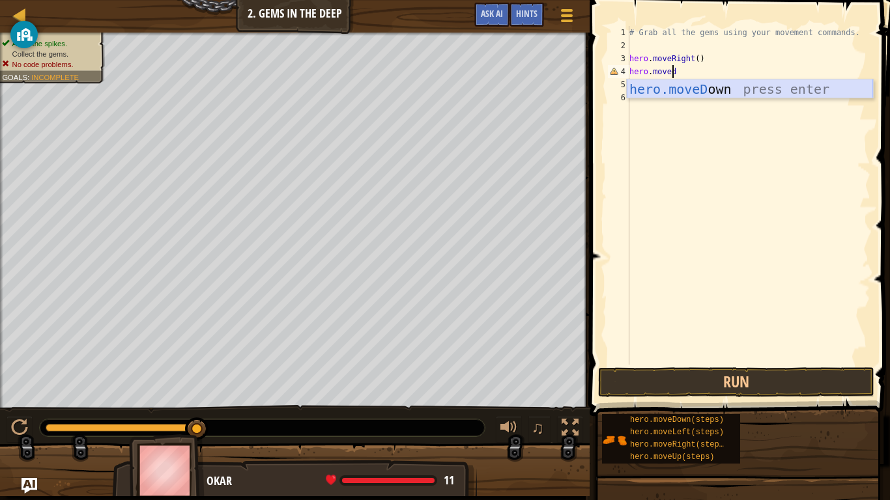
click at [688, 89] on div "hero.moveD own press enter" at bounding box center [749, 108] width 246 height 59
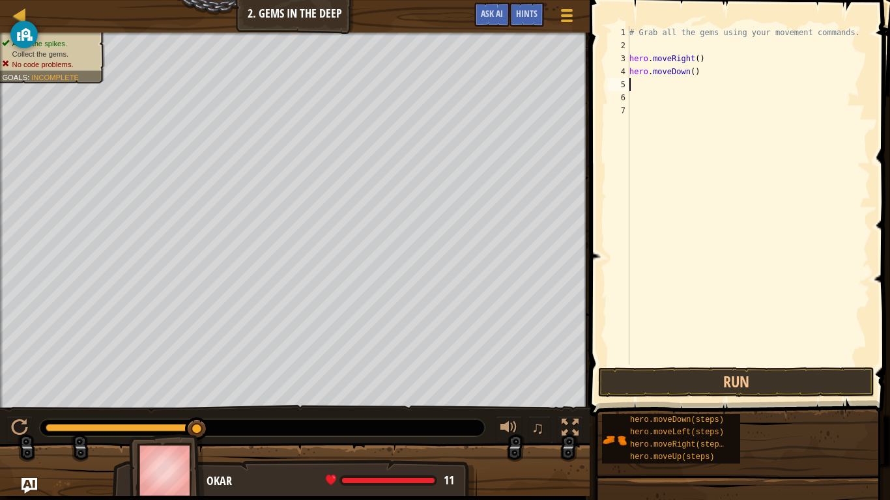
scroll to position [6, 0]
click at [664, 387] on button "Run" at bounding box center [736, 382] width 276 height 30
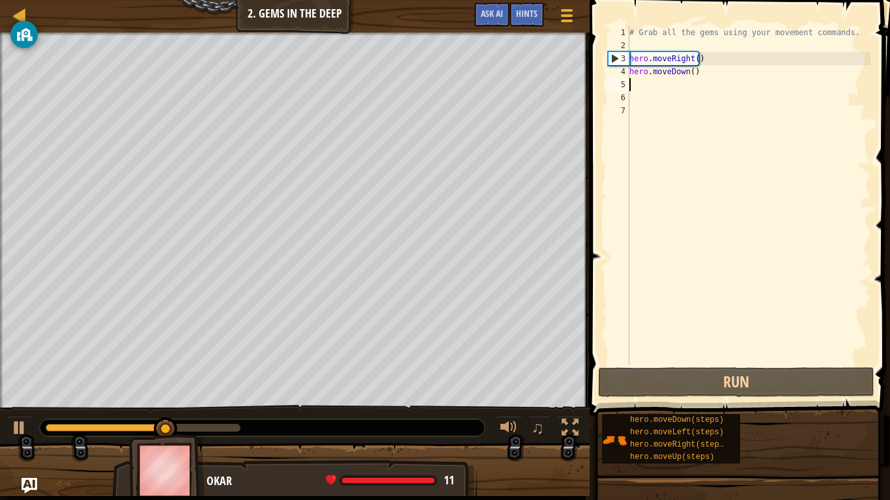
click at [685, 87] on div "# Grab all the gems using your movement commands. hero . moveRight ( ) hero . m…" at bounding box center [748, 208] width 244 height 365
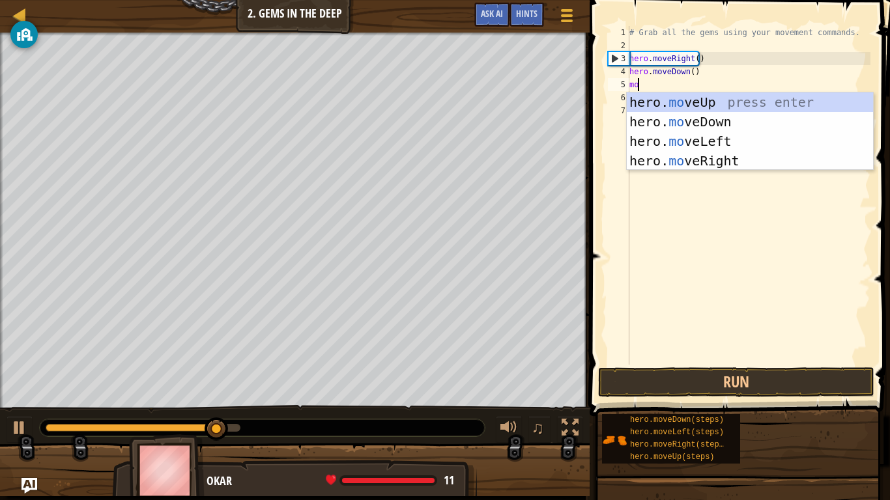
type textarea "move"
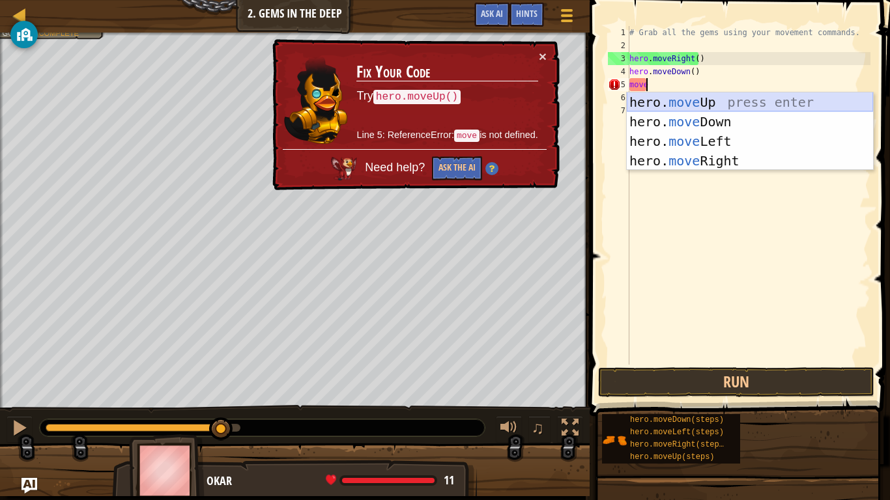
click at [704, 101] on div "hero. move Up press enter hero. move Down press enter hero. move Left press ent…" at bounding box center [749, 150] width 246 height 117
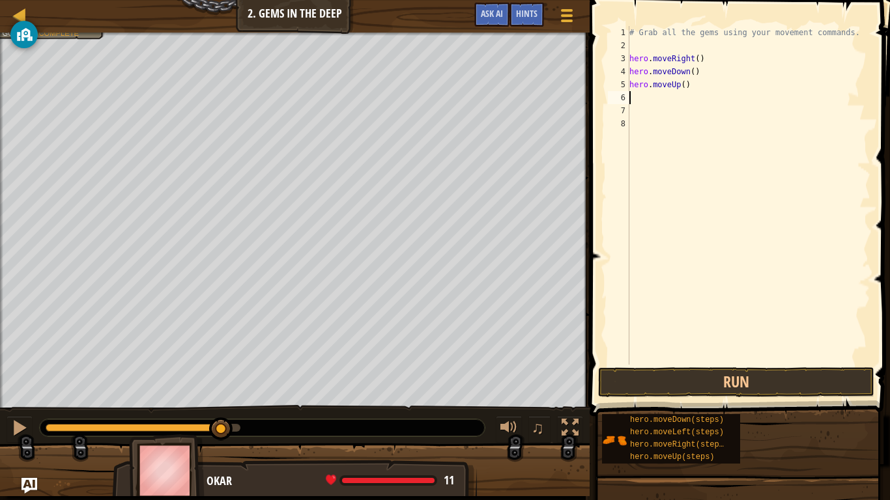
type textarea "m"
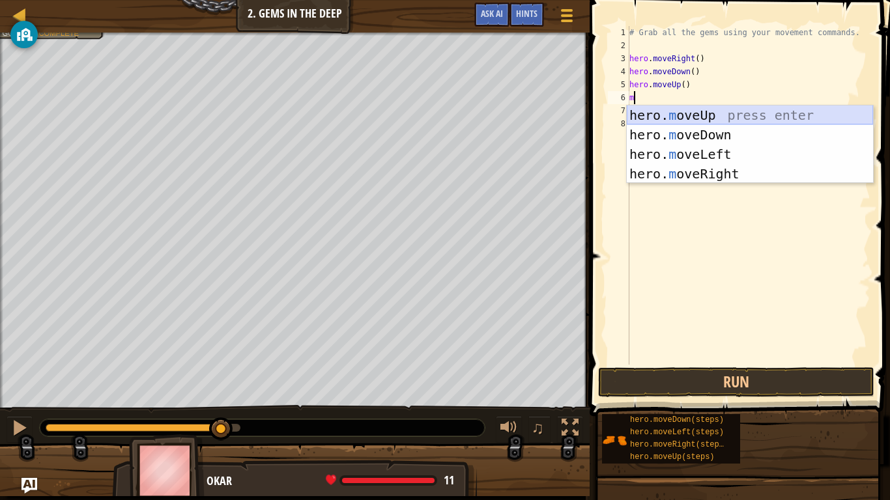
click at [681, 117] on div "hero. m oveUp press enter hero. m oveDown press enter hero. m oveLeft press ent…" at bounding box center [749, 163] width 246 height 117
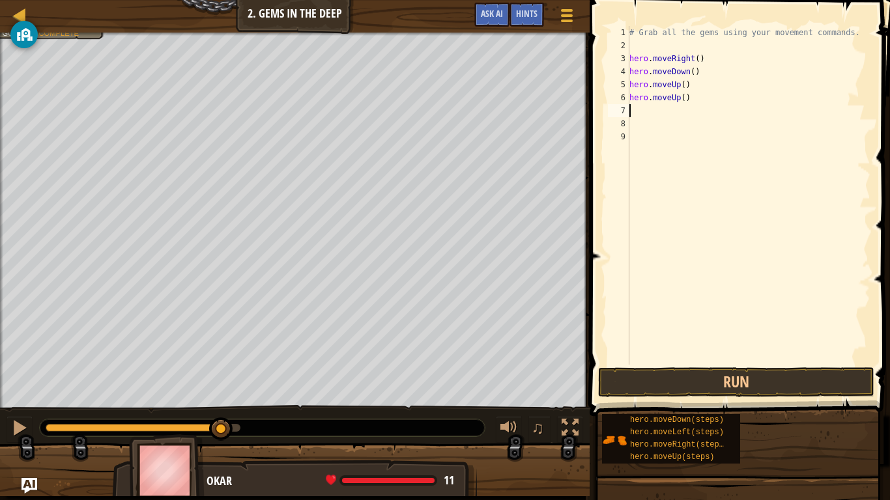
type textarea "mo"
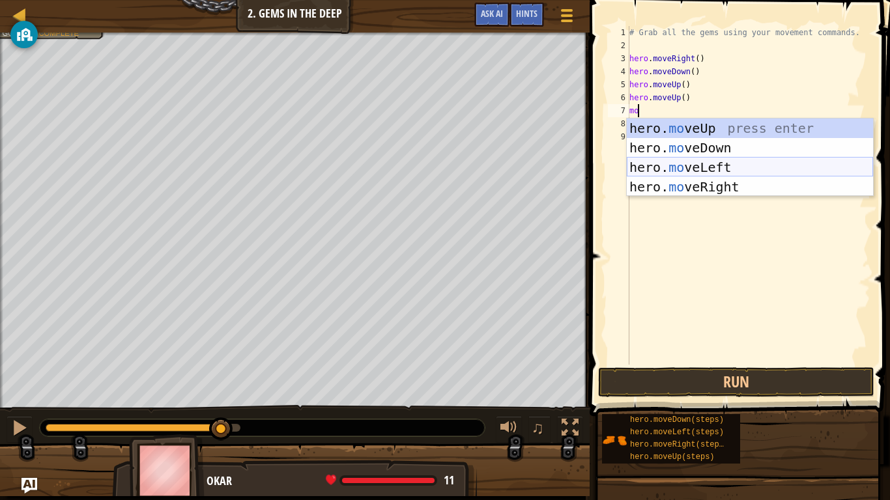
click at [715, 180] on div "hero. mo veUp press enter hero. mo veDown press enter hero. mo veLeft press ent…" at bounding box center [749, 177] width 246 height 117
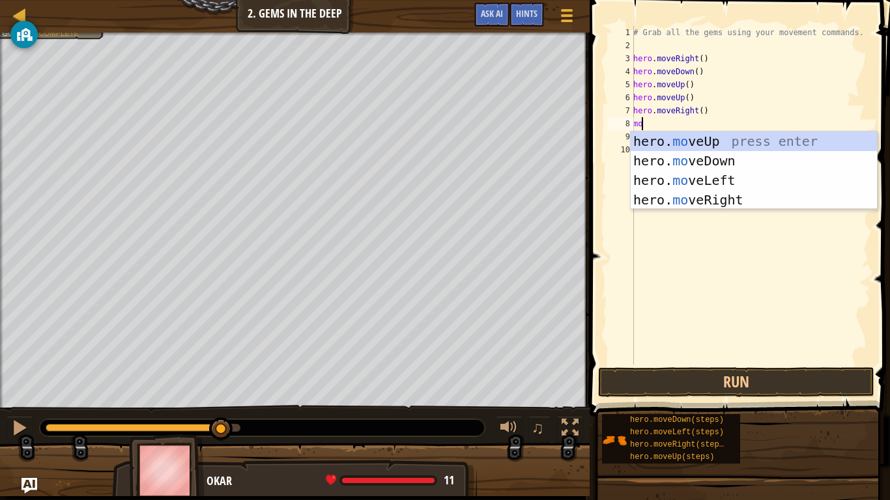
type textarea "mo"
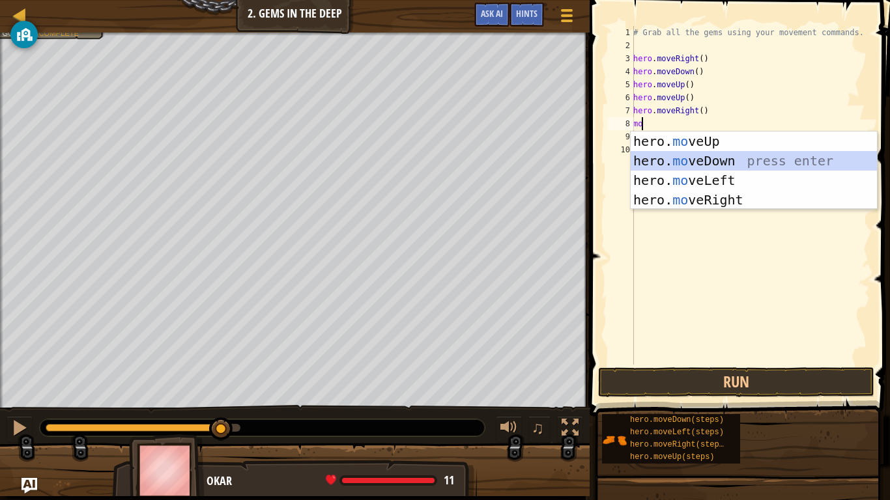
click at [672, 160] on div "hero. mo veUp press enter hero. mo veDown press enter hero. mo veLeft press ent…" at bounding box center [753, 190] width 246 height 117
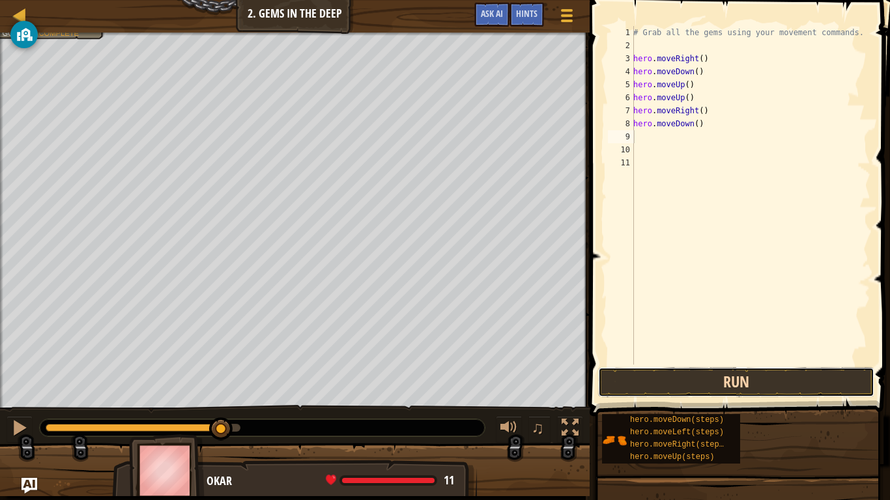
click at [714, 386] on button "Run" at bounding box center [736, 382] width 276 height 30
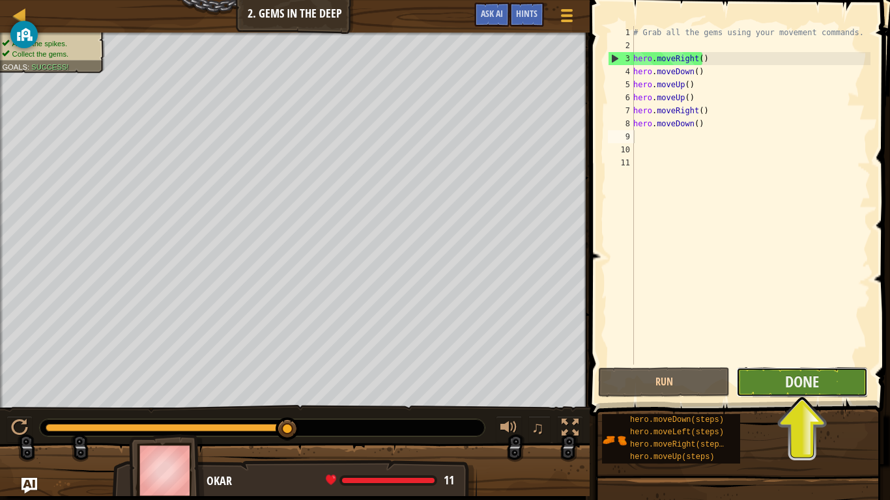
click at [753, 373] on button "Done" at bounding box center [802, 382] width 132 height 30
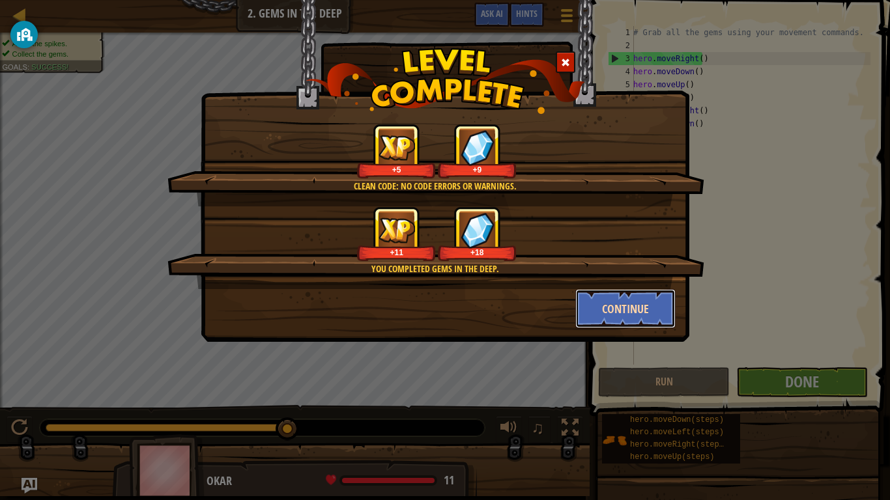
click at [617, 313] on button "Continue" at bounding box center [625, 308] width 101 height 39
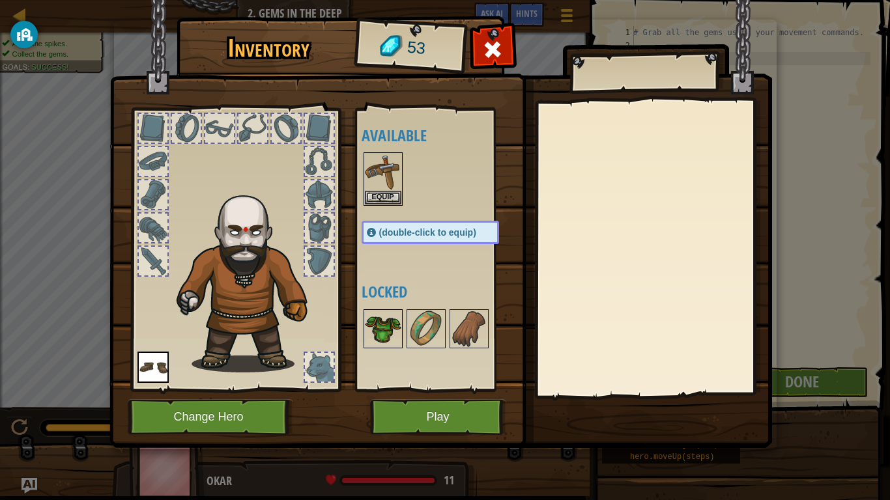
click at [381, 323] on img at bounding box center [383, 329] width 36 height 36
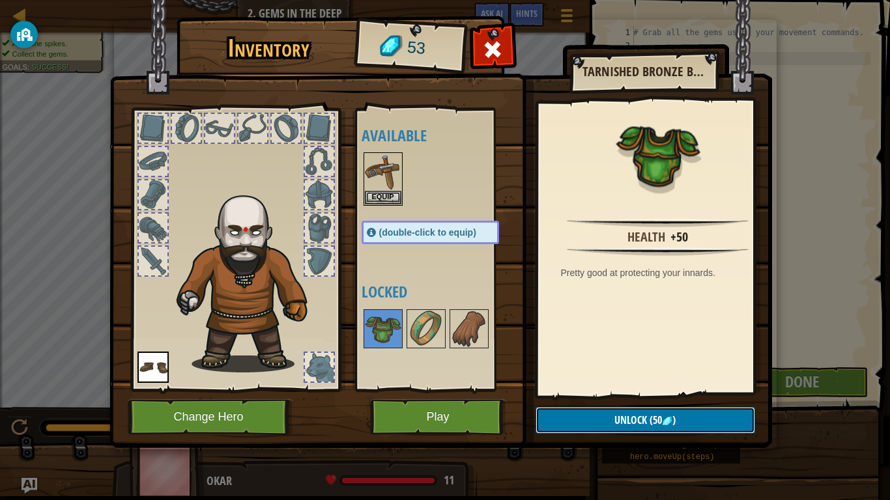
click at [619, 389] on span "Unlock" at bounding box center [630, 420] width 33 height 14
click at [619, 389] on button "Confirm" at bounding box center [644, 420] width 219 height 27
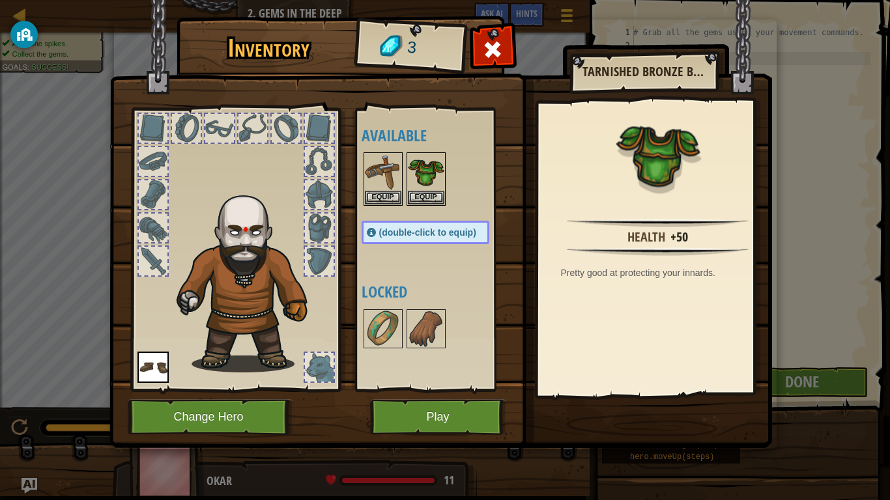
click at [601, 316] on div "Health +50 Pretty good at protecting your innards." at bounding box center [658, 248] width 240 height 292
click at [427, 182] on img at bounding box center [426, 172] width 36 height 36
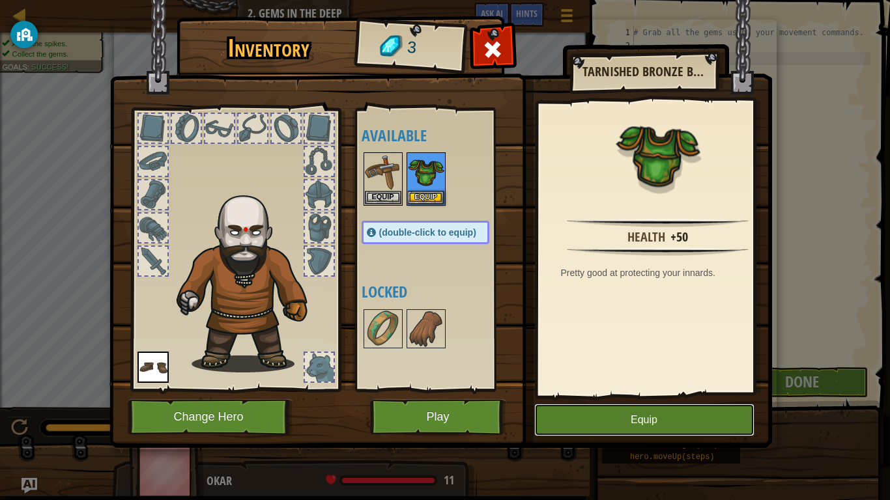
click at [564, 389] on button "Equip" at bounding box center [644, 420] width 220 height 33
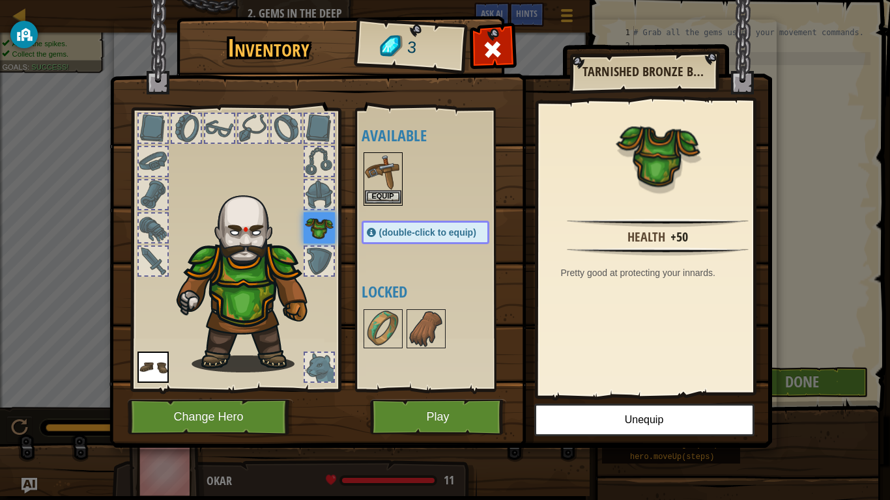
click at [374, 169] on img at bounding box center [383, 172] width 36 height 36
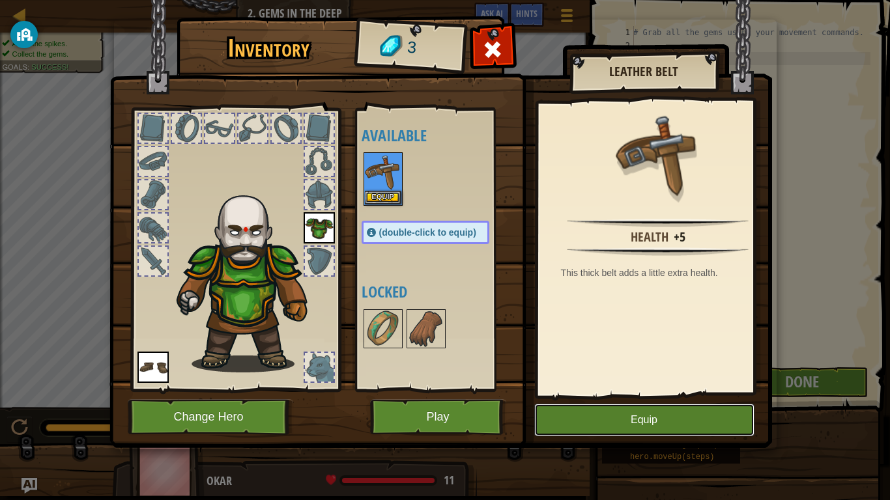
click at [588, 389] on button "Equip" at bounding box center [644, 420] width 220 height 33
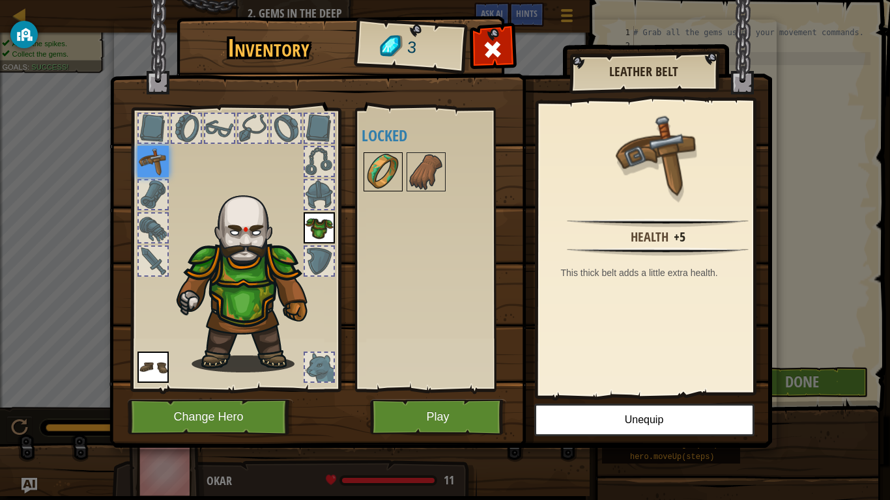
click at [384, 181] on img at bounding box center [383, 172] width 36 height 36
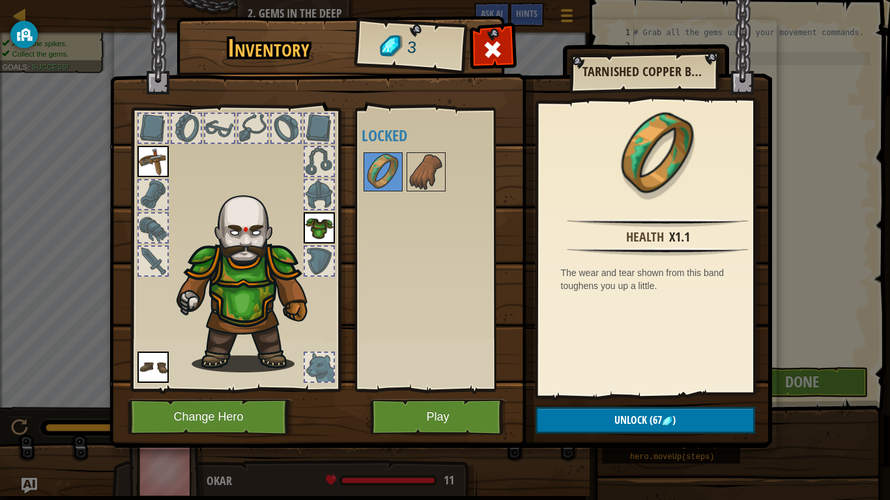
click at [449, 167] on div at bounding box center [438, 171] width 154 height 43
click at [431, 172] on img at bounding box center [426, 172] width 36 height 36
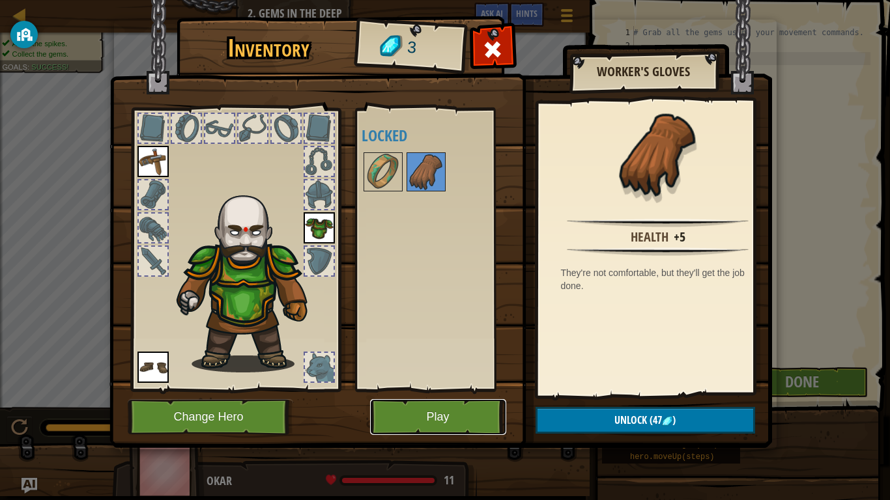
click at [426, 389] on button "Play" at bounding box center [438, 417] width 136 height 36
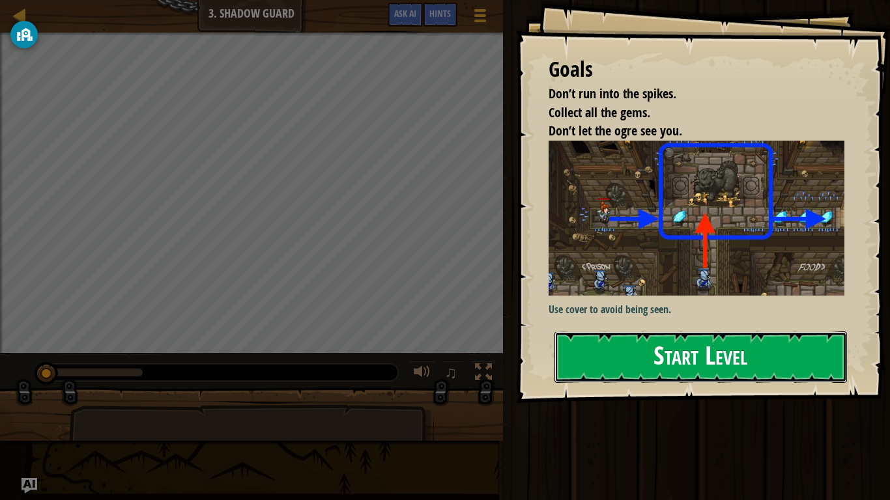
click at [727, 348] on button "Start Level" at bounding box center [700, 356] width 292 height 51
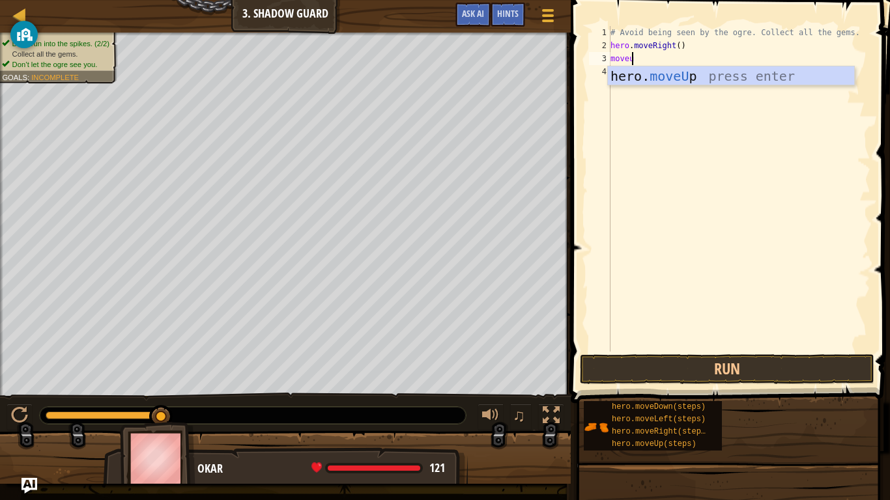
scroll to position [6, 1]
click at [668, 365] on button "Run" at bounding box center [727, 369] width 294 height 30
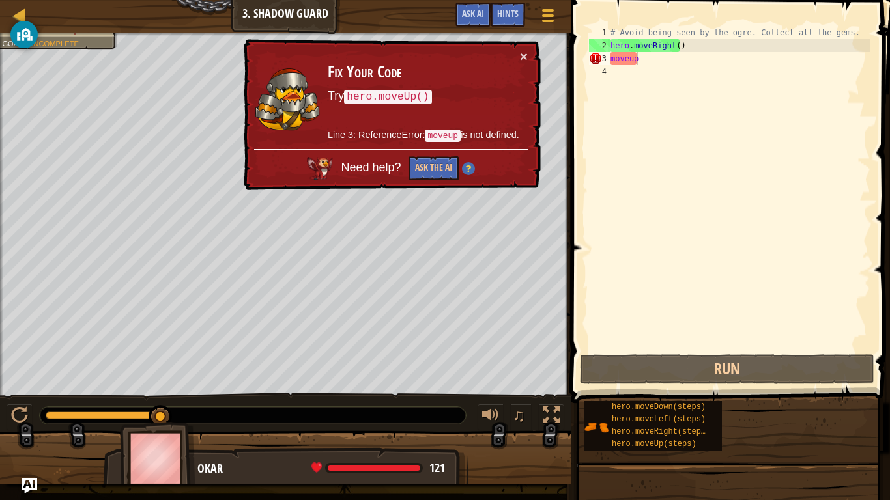
click at [528, 61] on div "× Fix Your Code Try hero.moveUp() Line 3: ReferenceError: moveup is not defined…" at bounding box center [391, 115] width 300 height 152
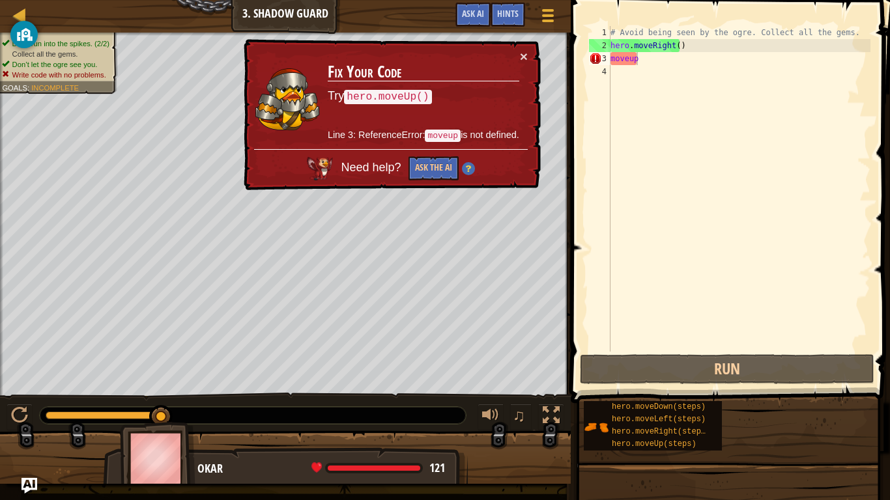
click at [528, 57] on div "× Fix Your Code Try hero.moveUp() Line 3: ReferenceError: moveup is not defined…" at bounding box center [391, 115] width 300 height 152
click at [528, 55] on div "× Fix Your Code Try hero.moveUp() Line 3: ReferenceError: moveup is not defined…" at bounding box center [391, 115] width 300 height 152
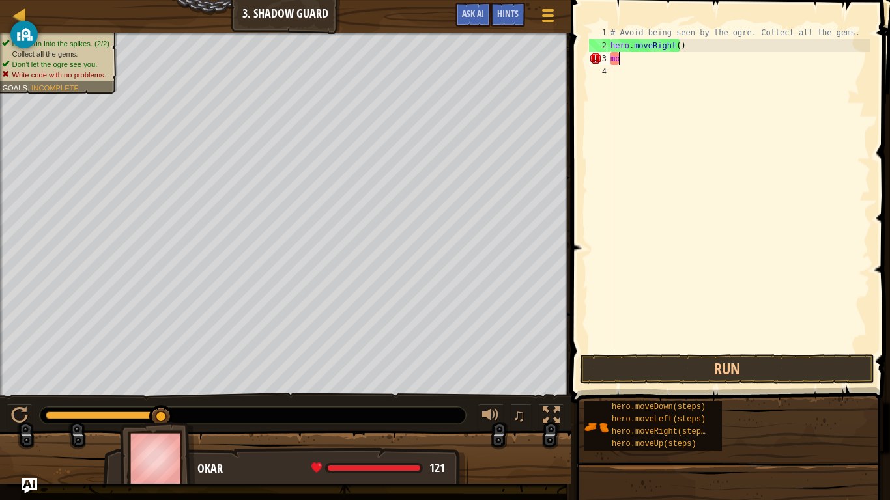
scroll to position [6, 0]
type textarea "m"
type textarea "hero.mover"
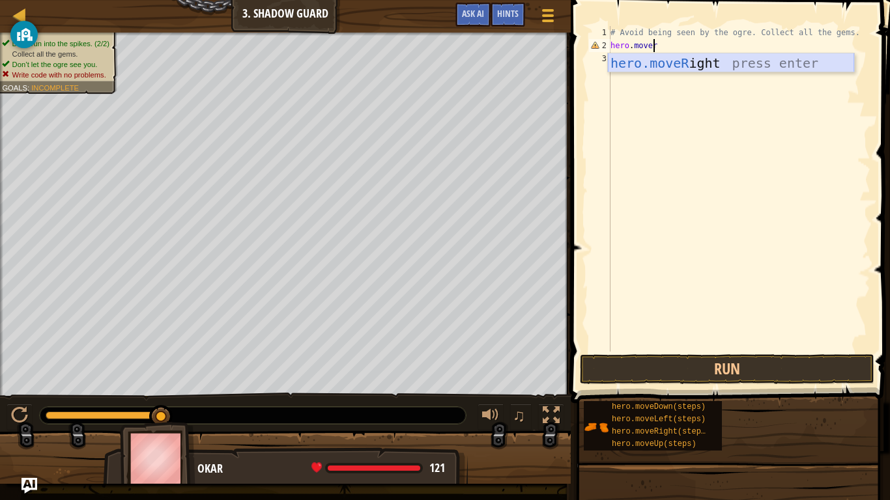
click at [664, 59] on div "hero.moveR ight press enter" at bounding box center [731, 82] width 246 height 59
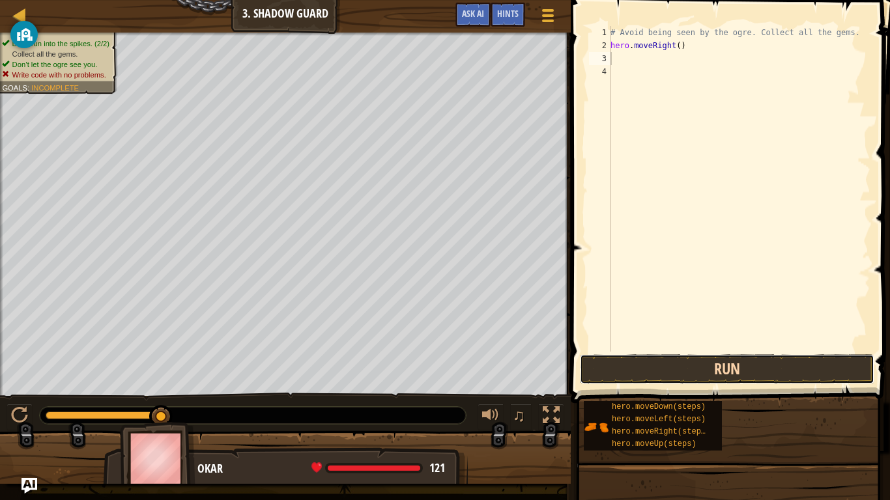
click at [669, 361] on button "Run" at bounding box center [727, 369] width 294 height 30
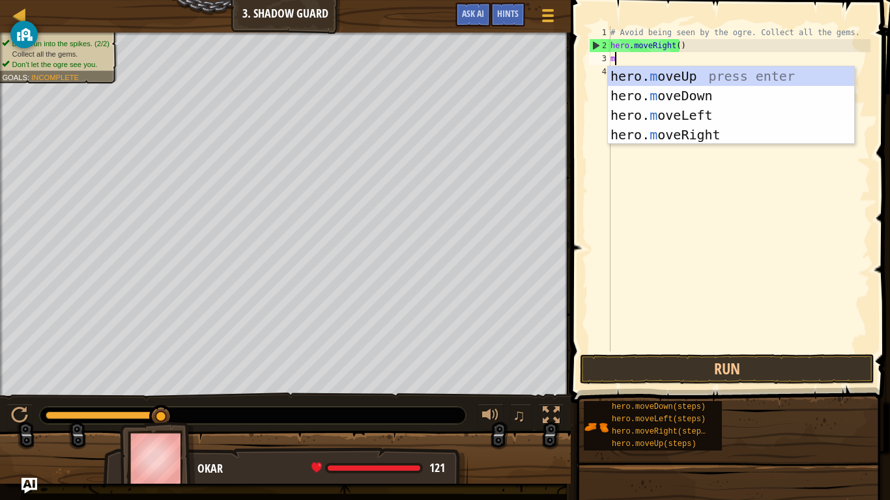
type textarea "mo"
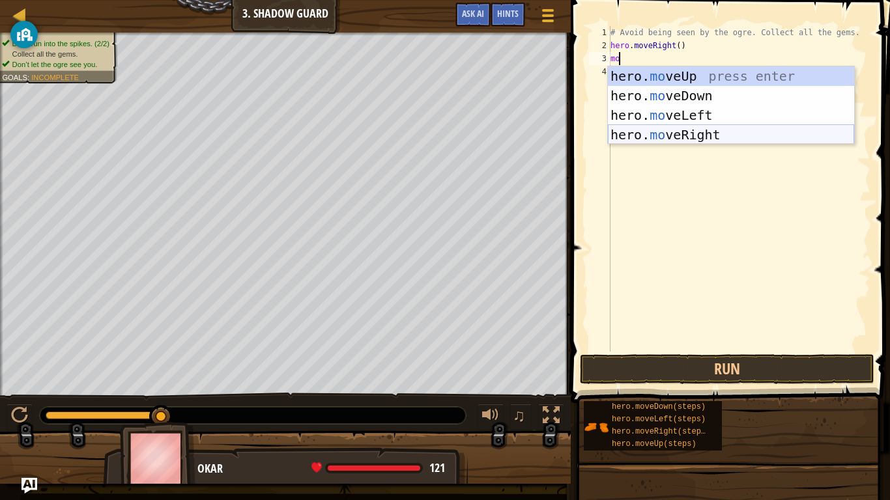
click at [668, 133] on div "hero. mo veUp press enter hero. mo veDown press enter hero. mo veLeft press ent…" at bounding box center [731, 124] width 246 height 117
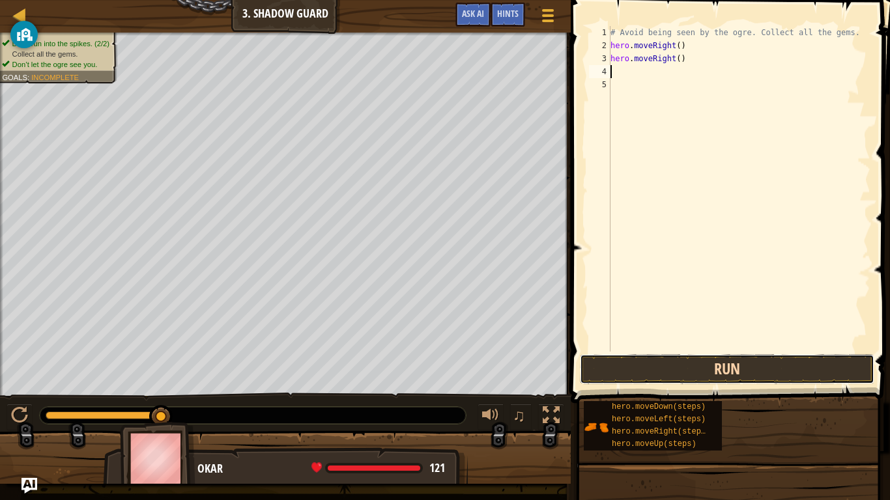
click at [665, 361] on button "Run" at bounding box center [727, 369] width 294 height 30
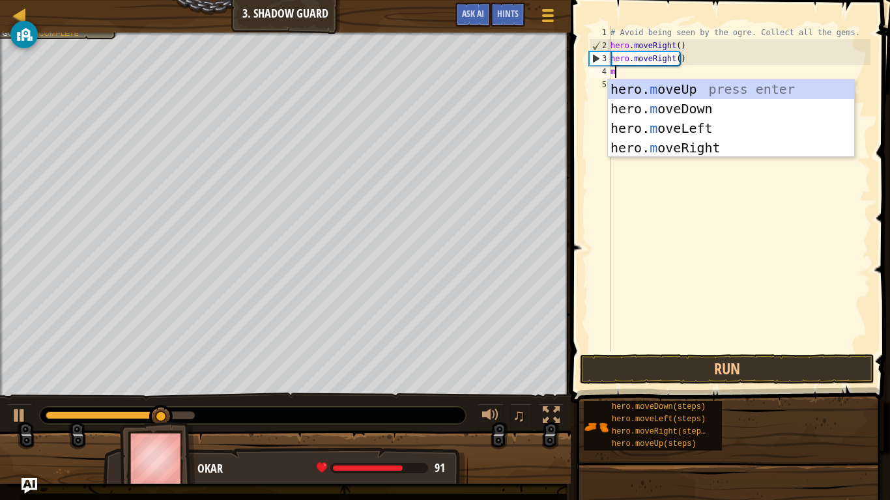
type textarea "mo"
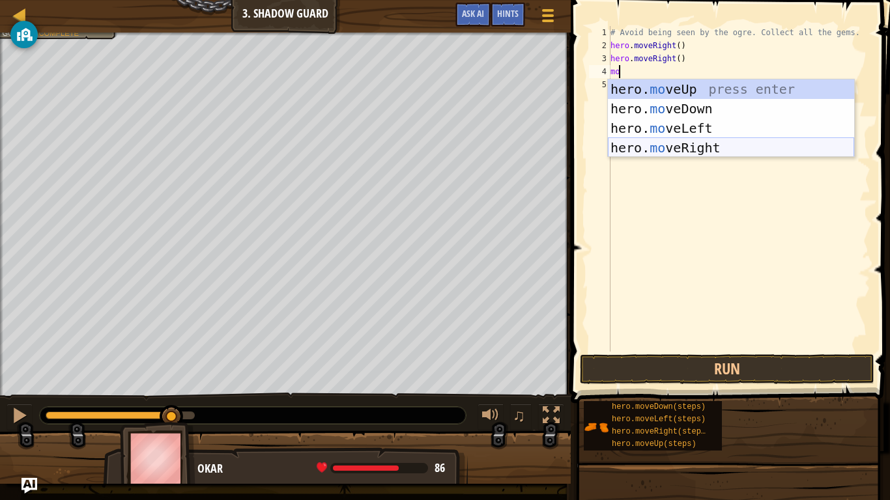
click at [660, 145] on div "hero. mo veUp press enter hero. mo veDown press enter hero. mo veLeft press ent…" at bounding box center [731, 137] width 246 height 117
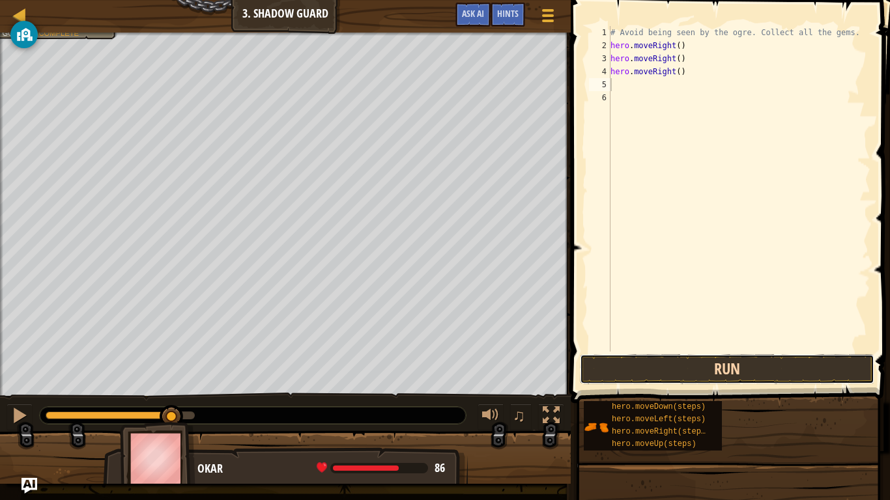
click at [667, 378] on button "Run" at bounding box center [727, 369] width 294 height 30
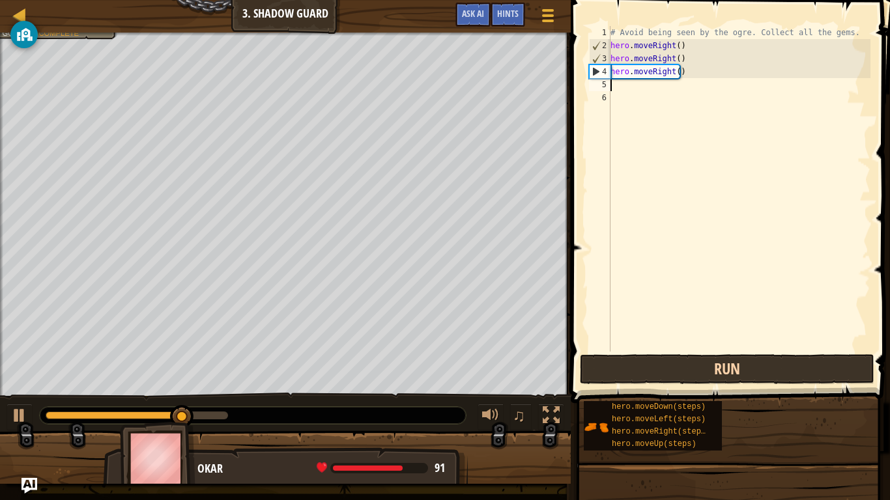
type textarea "m"
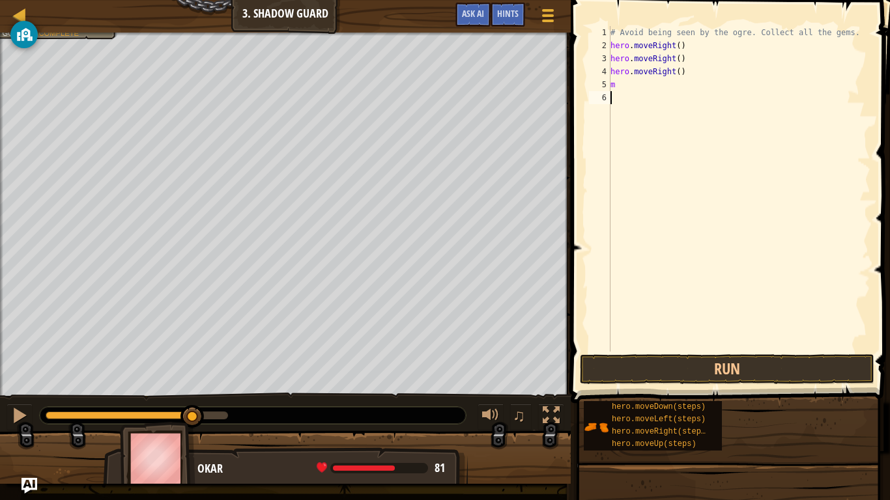
drag, startPoint x: 774, startPoint y: 196, endPoint x: 726, endPoint y: 129, distance: 82.2
click at [726, 129] on div "# Avoid being seen by the ogre. Collect all the gems. hero . moveRight ( ) hero…" at bounding box center [739, 202] width 262 height 352
click at [647, 85] on div "# Avoid being seen by the ogre. Collect all the gems. hero . moveRight ( ) hero…" at bounding box center [739, 202] width 262 height 352
type textarea "mo"
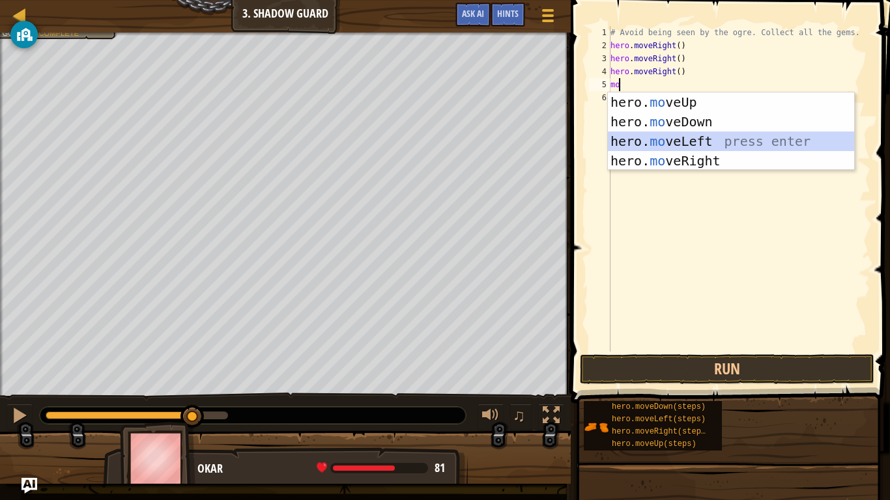
click at [638, 135] on div "hero. mo veUp press enter hero. mo veDown press enter hero. mo veLeft press ent…" at bounding box center [731, 150] width 246 height 117
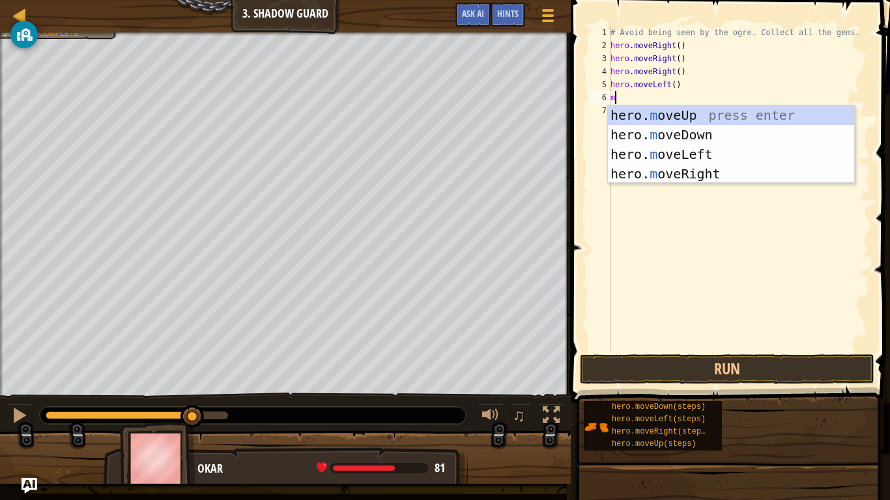
type textarea "mo"
click at [664, 115] on div "hero. mo veUp press enter hero. mo veDown press enter hero. mo veLeft press ent…" at bounding box center [731, 163] width 246 height 117
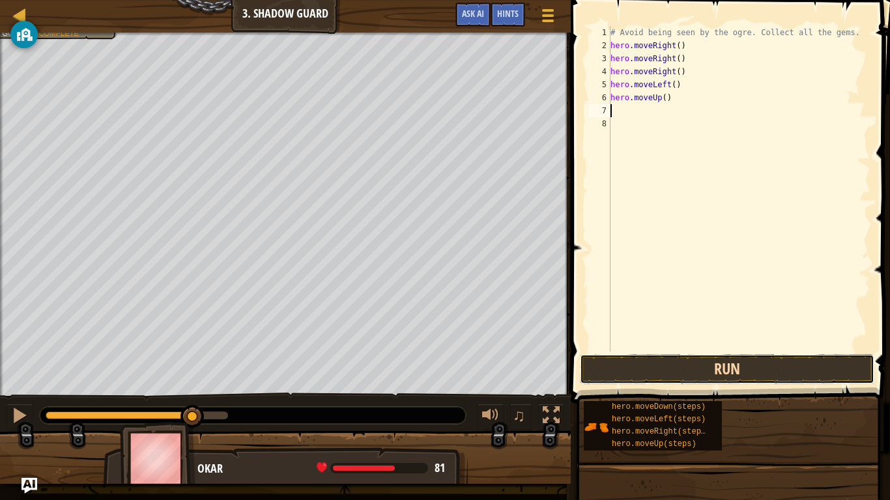
click at [707, 366] on button "Run" at bounding box center [727, 369] width 294 height 30
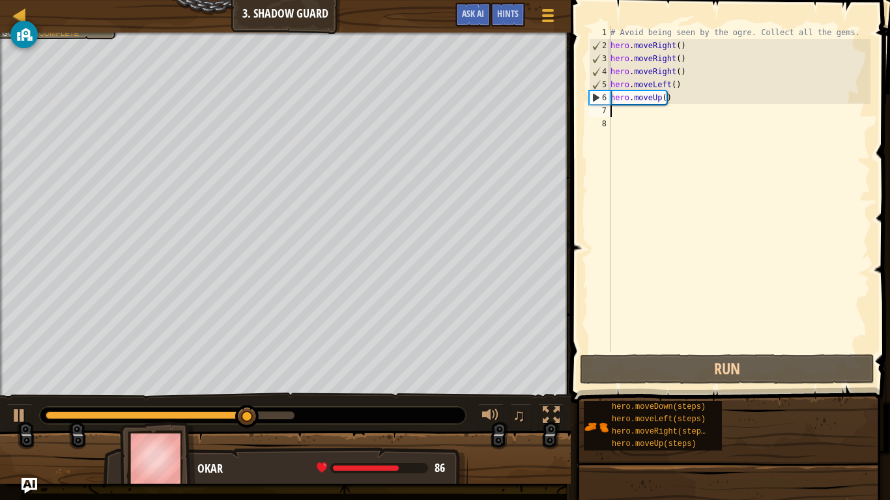
type textarea "o"
type textarea "m"
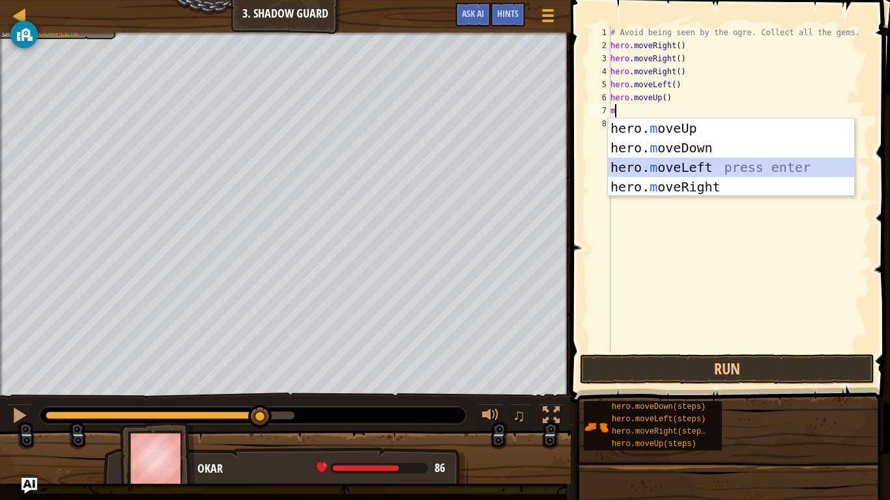
click at [685, 166] on div "hero. m oveUp press enter hero. m oveDown press enter hero. m oveLeft press ent…" at bounding box center [731, 177] width 246 height 117
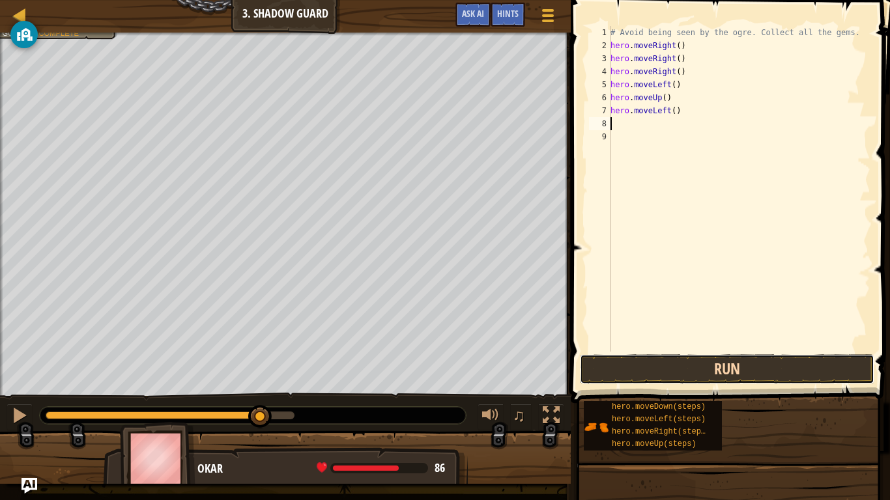
click at [691, 372] on button "Run" at bounding box center [727, 369] width 294 height 30
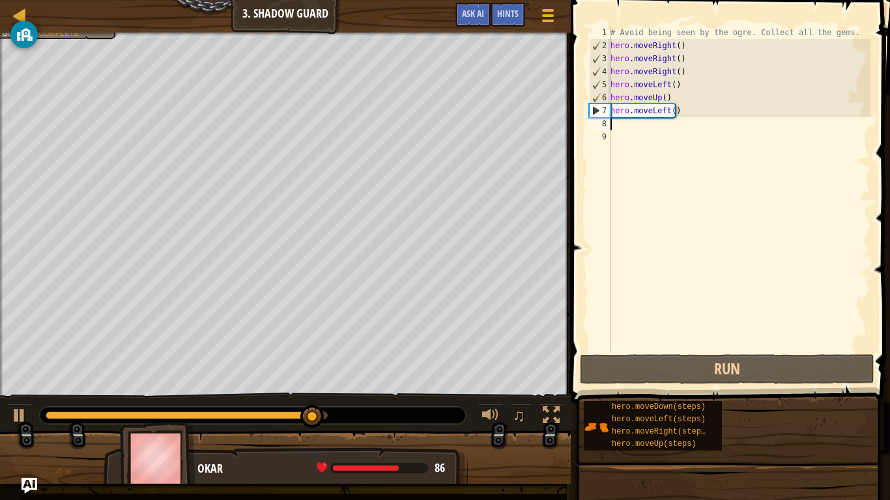
type textarea "m"
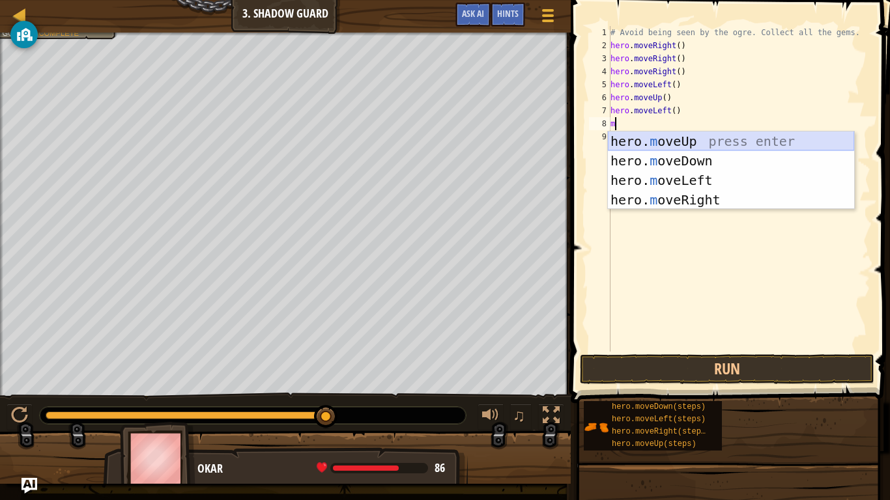
click at [661, 148] on div "hero. m oveUp press enter hero. m oveDown press enter hero. m oveLeft press ent…" at bounding box center [731, 190] width 246 height 117
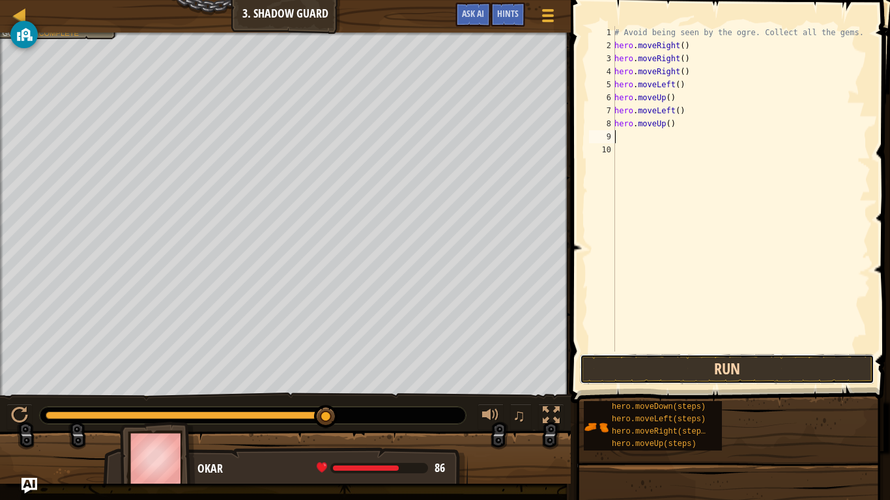
click at [654, 366] on button "Run" at bounding box center [727, 369] width 294 height 30
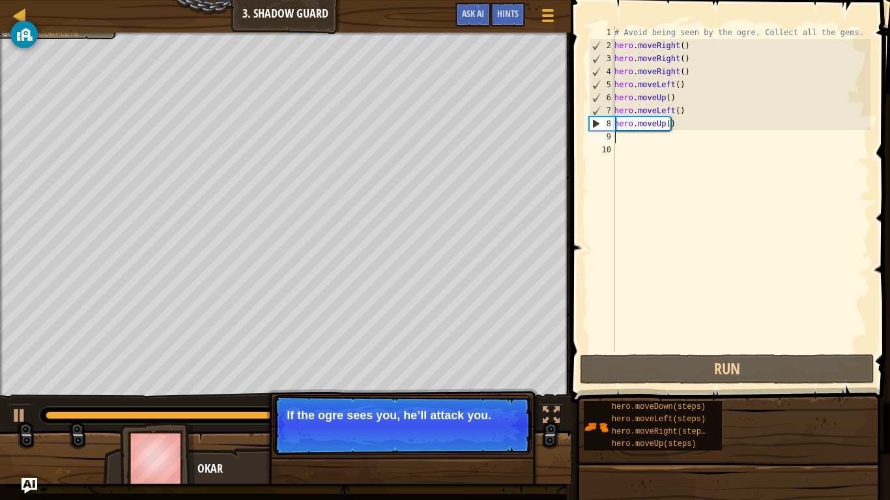
click at [667, 120] on div "# Avoid being seen by the ogre. Collect all the gems. hero . moveRight ( ) hero…" at bounding box center [741, 202] width 259 height 352
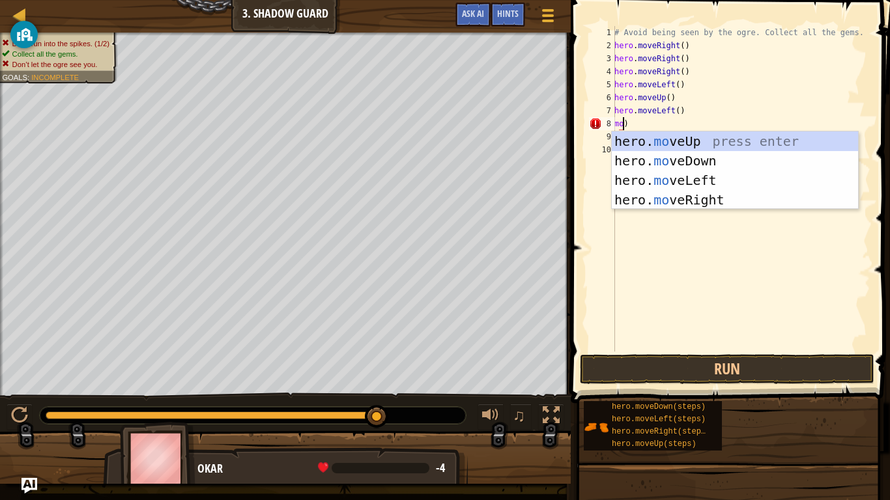
scroll to position [6, 1]
click at [705, 160] on div "hero. mo veUp press enter hero. mo veDown press enter hero. mo veLeft press ent…" at bounding box center [735, 190] width 246 height 117
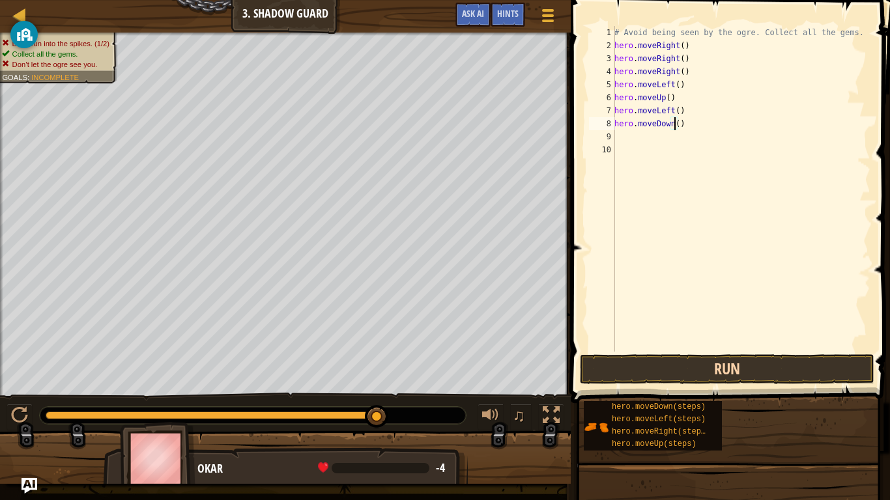
type textarea "hero.moveDown()"
click at [695, 373] on button "Run" at bounding box center [727, 369] width 294 height 30
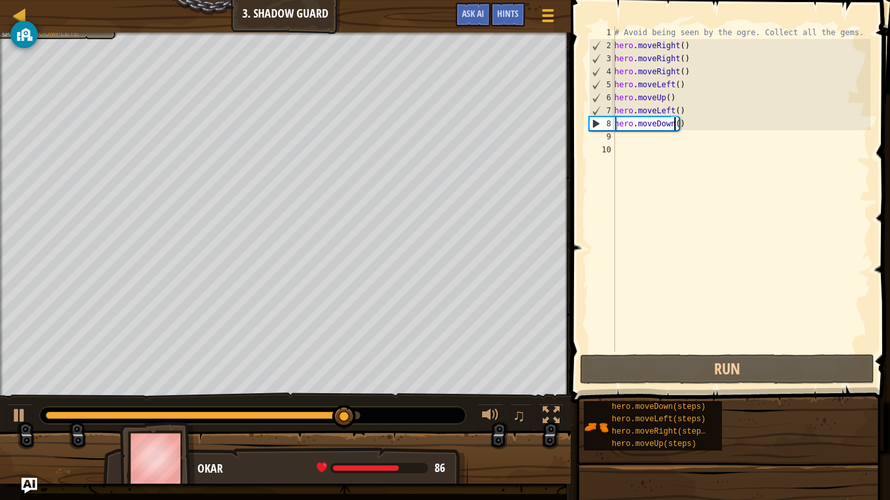
click at [627, 139] on div "# Avoid being seen by the ogre. Collect all the gems. hero . moveRight ( ) hero…" at bounding box center [741, 202] width 259 height 352
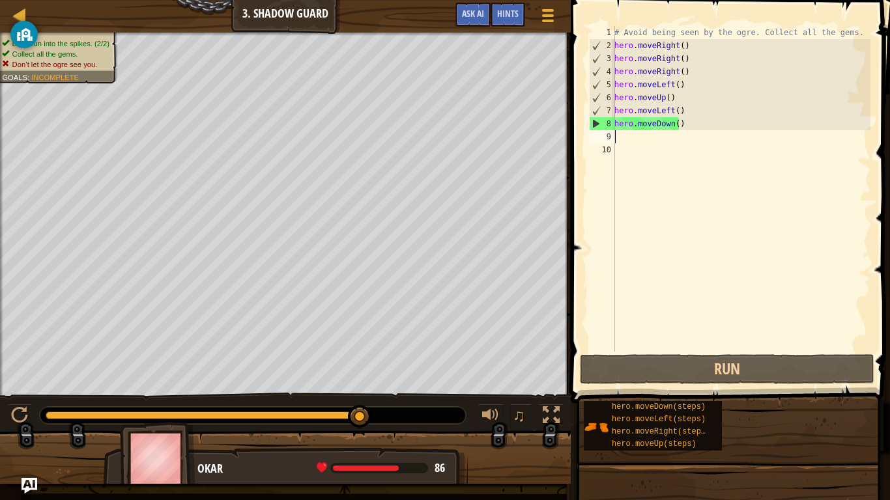
type textarea "mo"
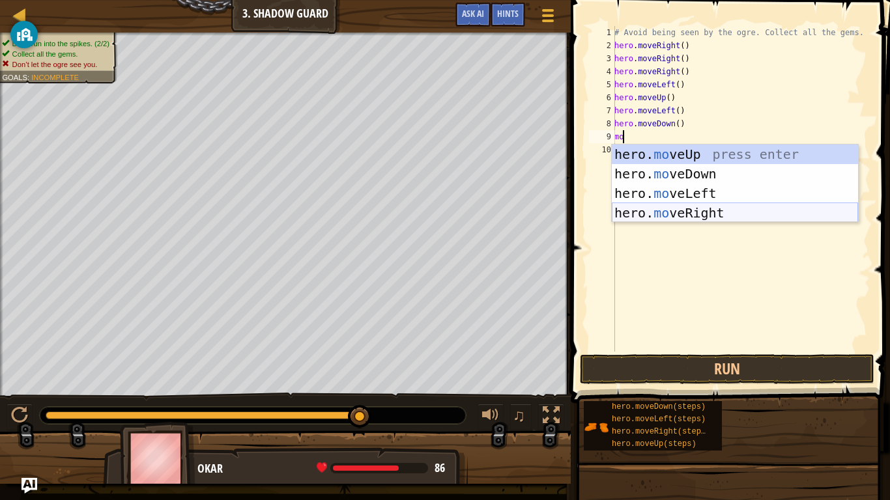
click at [678, 214] on div "hero. mo veUp press enter hero. mo veDown press enter hero. mo veLeft press ent…" at bounding box center [735, 203] width 246 height 117
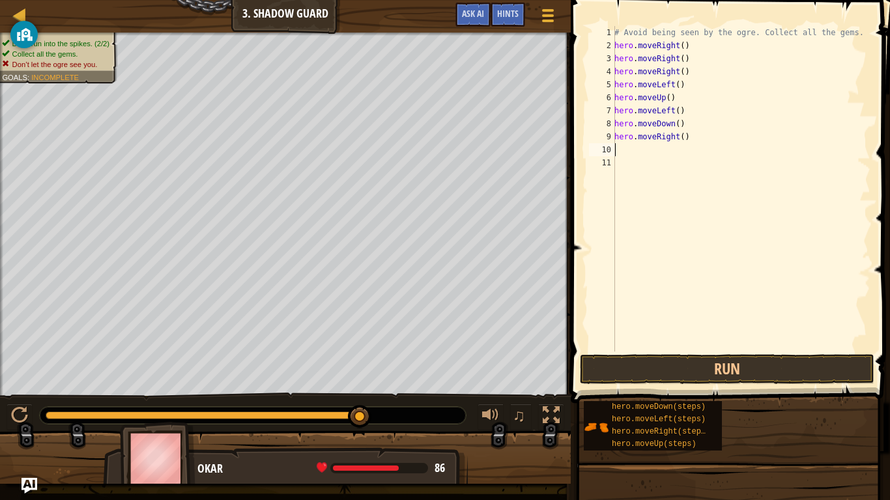
type textarea "mo"
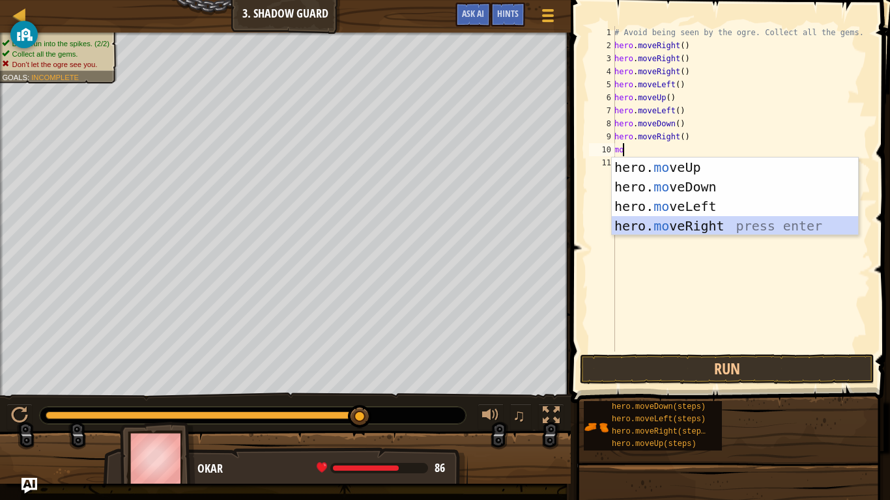
click at [666, 223] on div "hero. mo veUp press enter hero. mo veDown press enter hero. mo veLeft press ent…" at bounding box center [735, 216] width 246 height 117
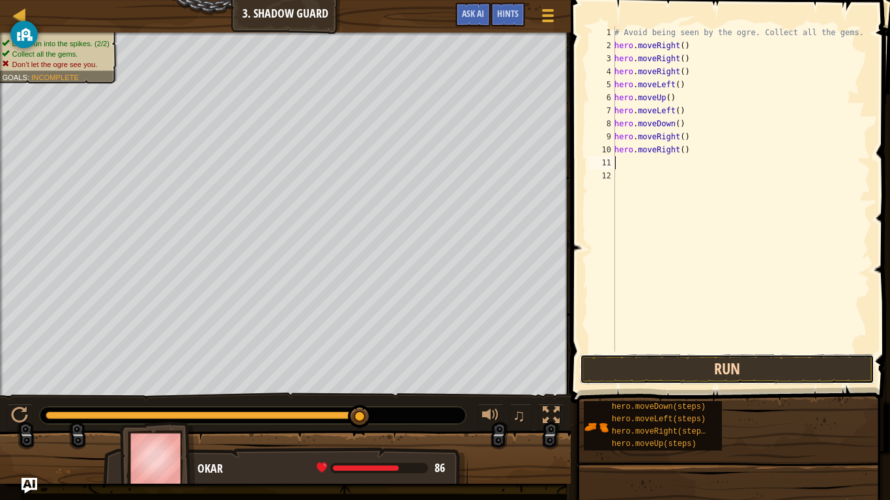
click at [669, 376] on button "Run" at bounding box center [727, 369] width 294 height 30
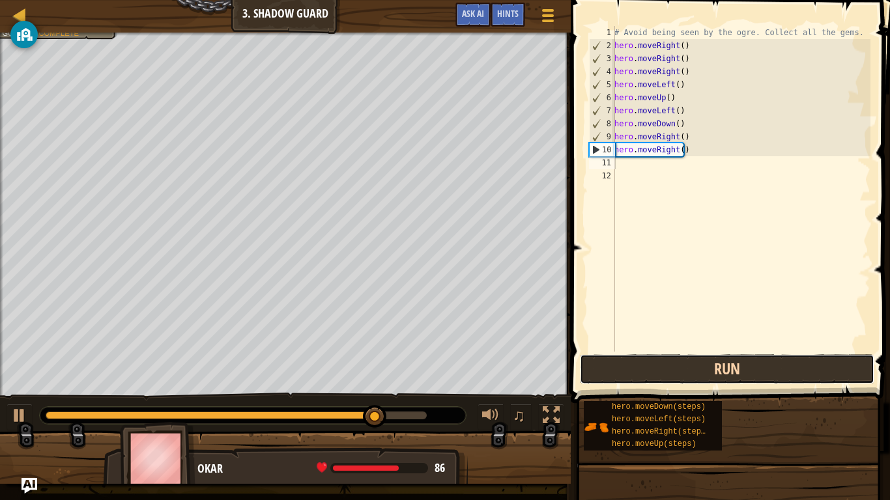
click at [656, 373] on button "Run" at bounding box center [727, 369] width 294 height 30
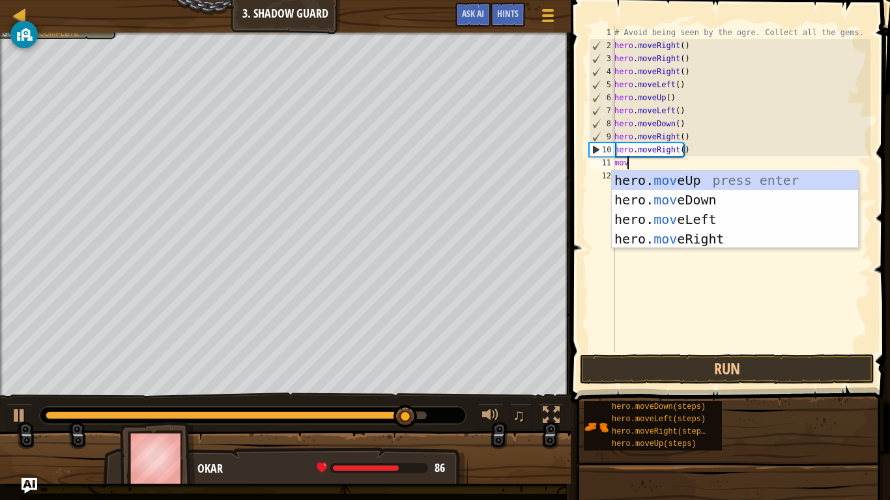
scroll to position [6, 1]
type textarea "move"
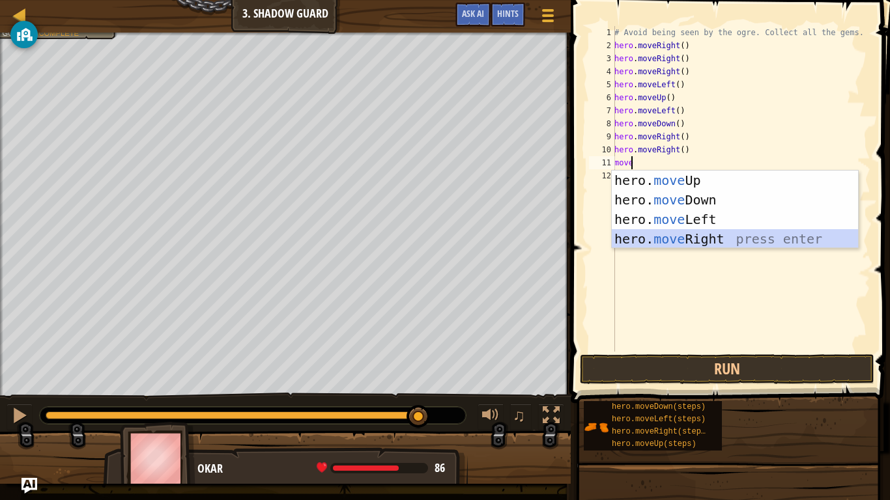
click at [664, 230] on div "hero. move Up press enter hero. move Down press enter hero. move Left press ent…" at bounding box center [735, 229] width 246 height 117
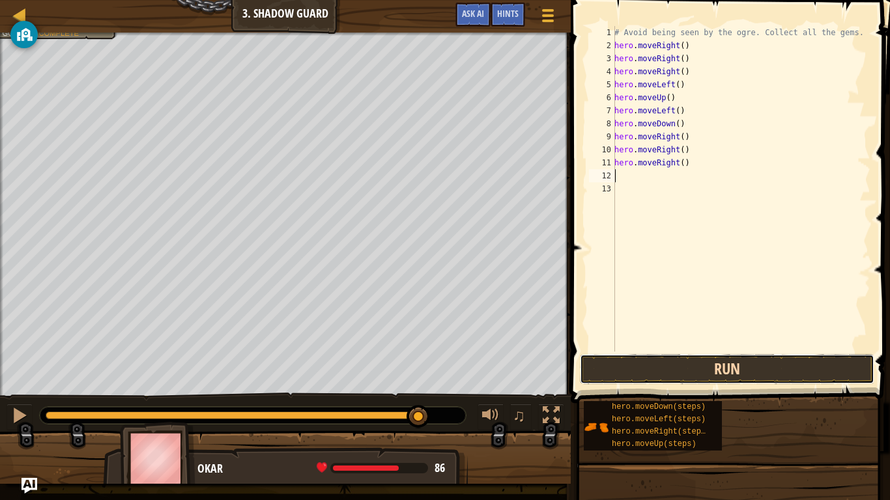
click at [656, 359] on button "Run" at bounding box center [727, 369] width 294 height 30
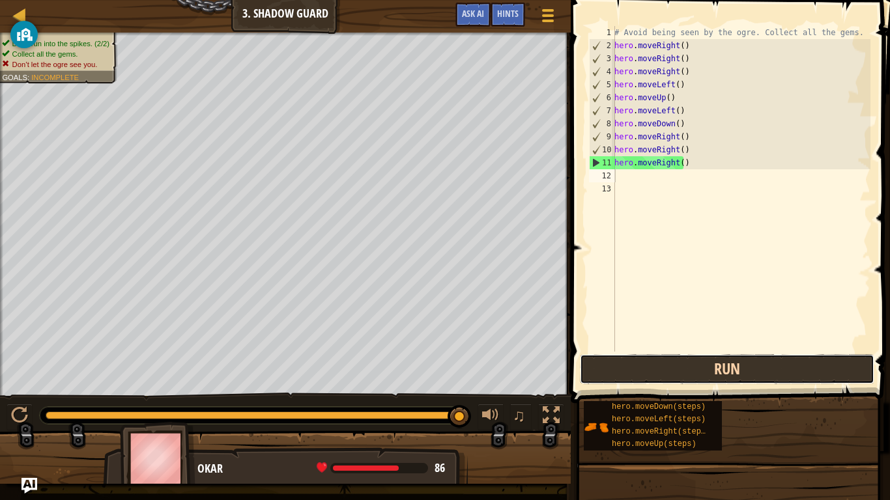
click at [611, 365] on button "Run" at bounding box center [727, 369] width 294 height 30
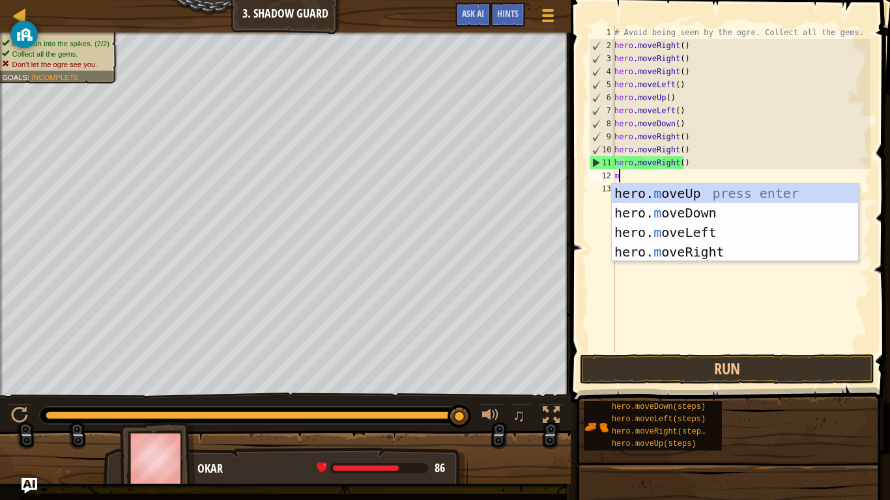
type textarea "mo"
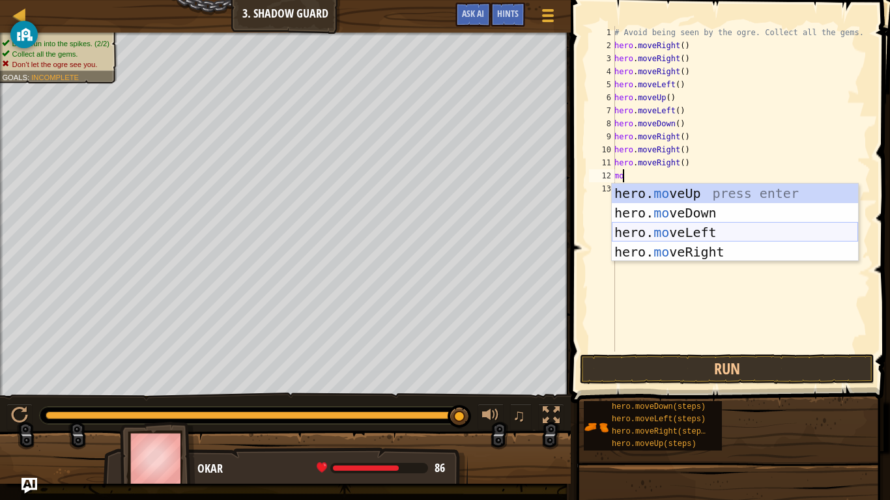
click at [657, 232] on div "hero. mo veUp press enter hero. mo veDown press enter hero. mo veLeft press ent…" at bounding box center [735, 242] width 246 height 117
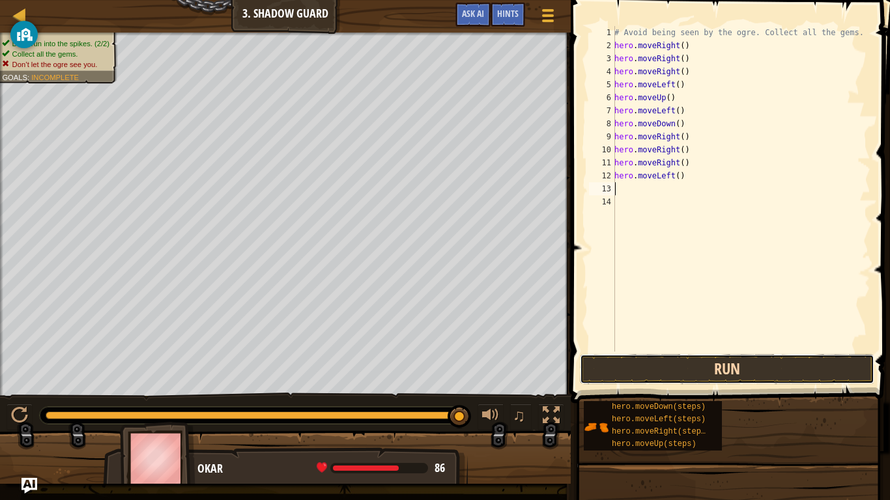
click at [679, 373] on button "Run" at bounding box center [727, 369] width 294 height 30
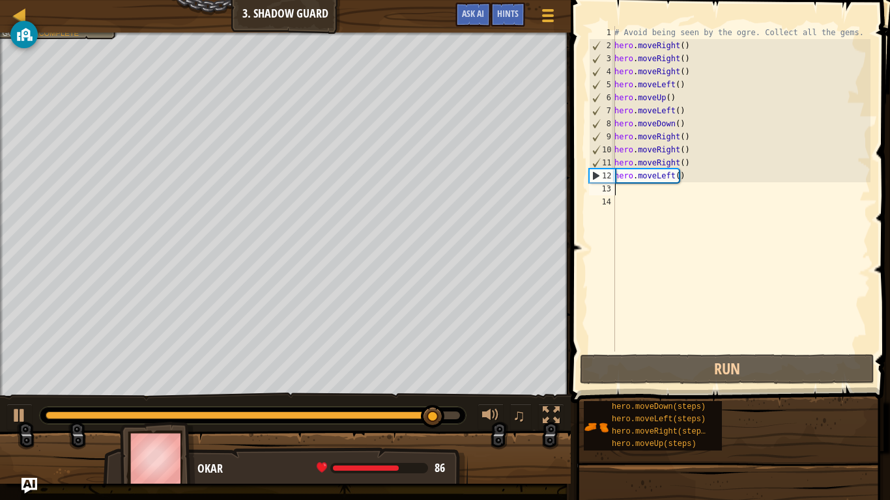
click at [660, 177] on div "# Avoid being seen by the ogre. Collect all the gems. hero . moveRight ( ) hero…" at bounding box center [741, 202] width 259 height 352
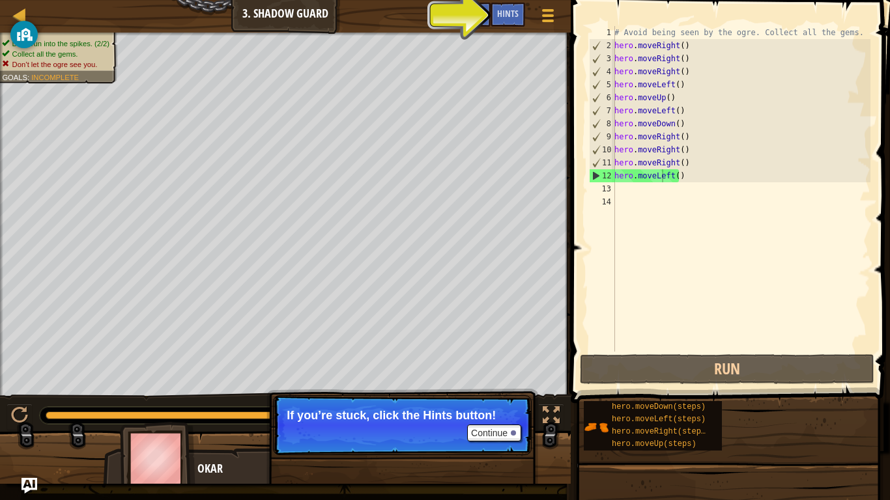
click at [485, 389] on p "If you’re stuck, click the Hints button!" at bounding box center [402, 415] width 231 height 13
click at [490, 389] on button "Continue" at bounding box center [494, 433] width 54 height 17
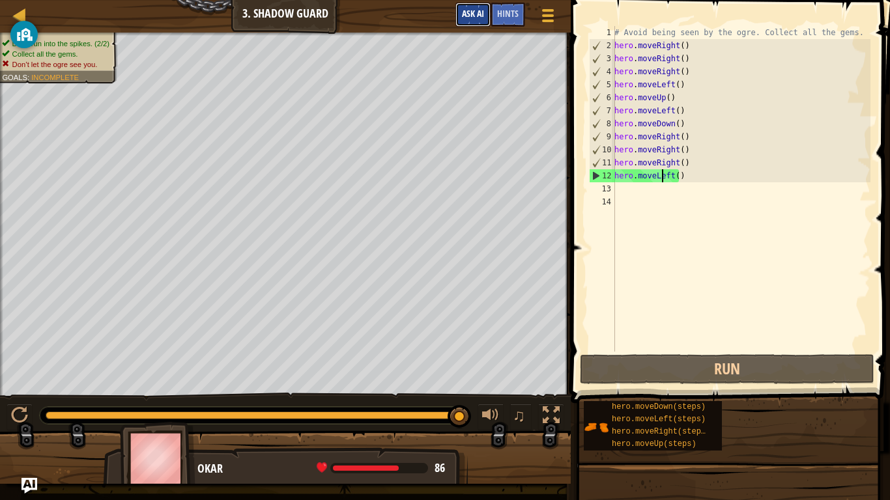
click at [469, 10] on span "Ask AI" at bounding box center [473, 13] width 22 height 12
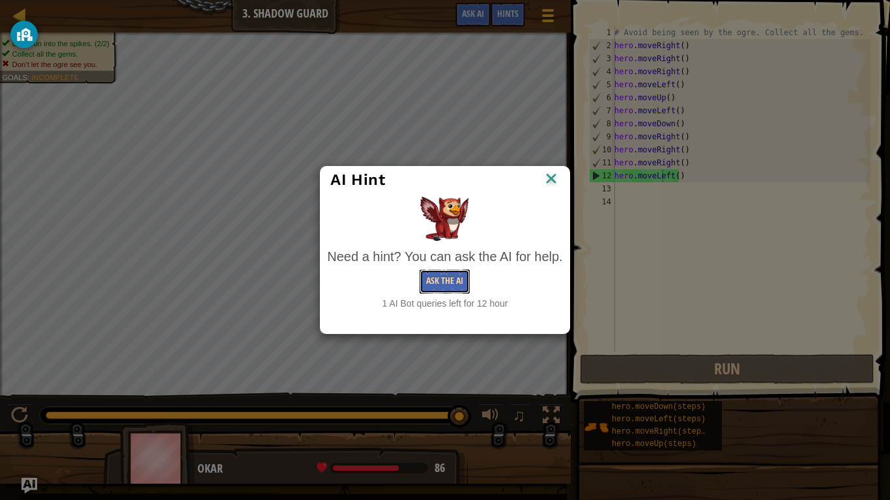
click at [453, 279] on button "Ask the AI" at bounding box center [444, 282] width 50 height 24
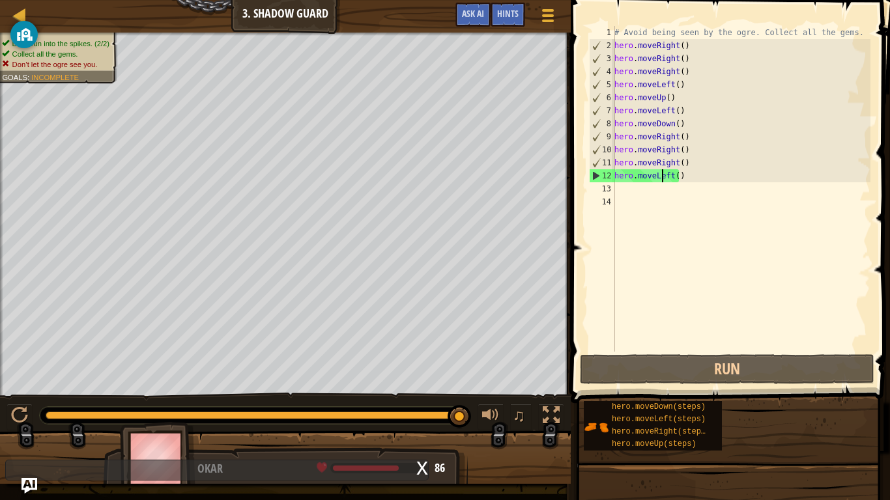
click at [630, 169] on div "# Avoid being seen by the ogre. Collect all the gems. hero . moveRight ( ) hero…" at bounding box center [741, 202] width 259 height 352
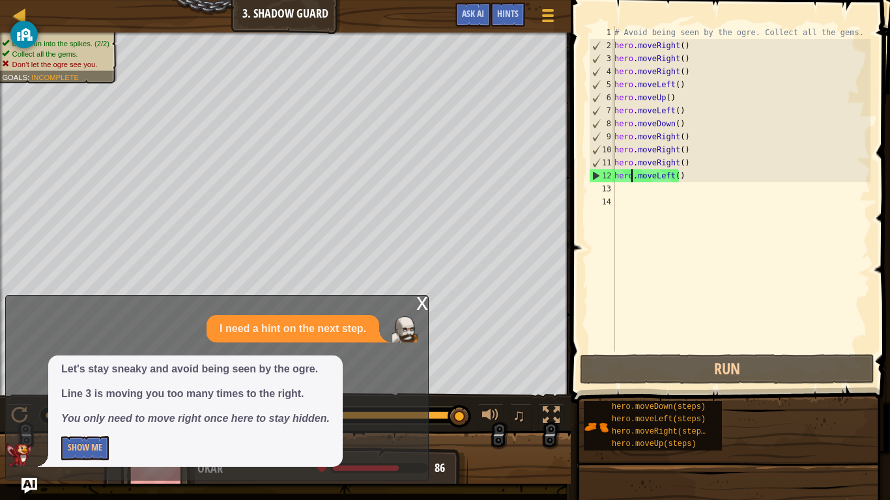
click at [674, 163] on div "# Avoid being seen by the ogre. Collect all the gems. hero . moveRight ( ) hero…" at bounding box center [741, 202] width 259 height 352
click at [673, 55] on div "# Avoid being seen by the ogre. Collect all the gems. hero . moveRight ( ) hero…" at bounding box center [741, 202] width 259 height 352
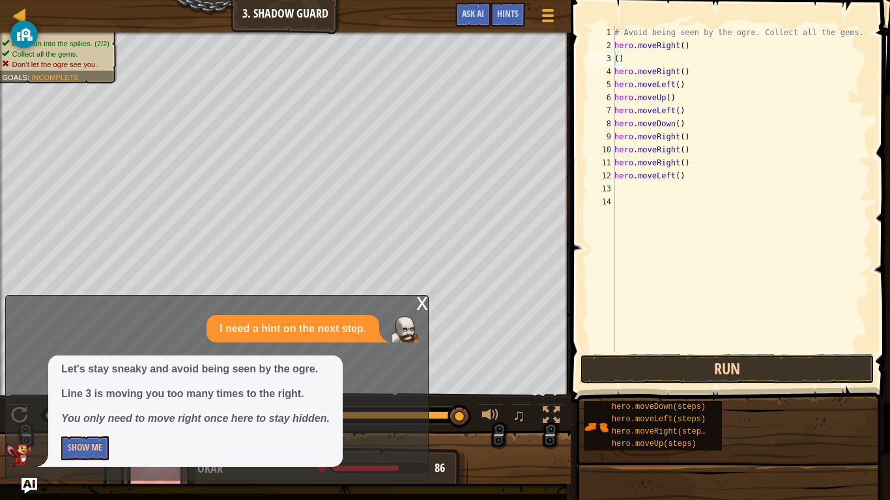
click at [703, 356] on button "Run" at bounding box center [727, 369] width 294 height 30
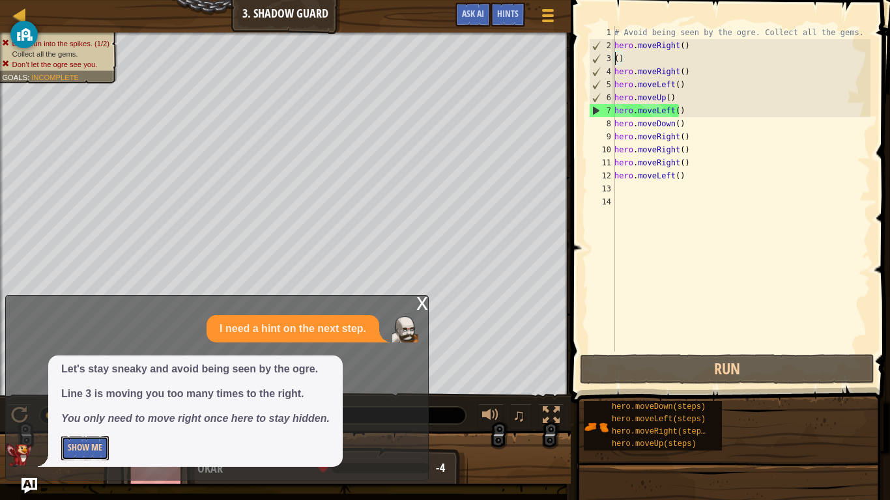
click at [100, 389] on button "Show Me" at bounding box center [85, 448] width 48 height 24
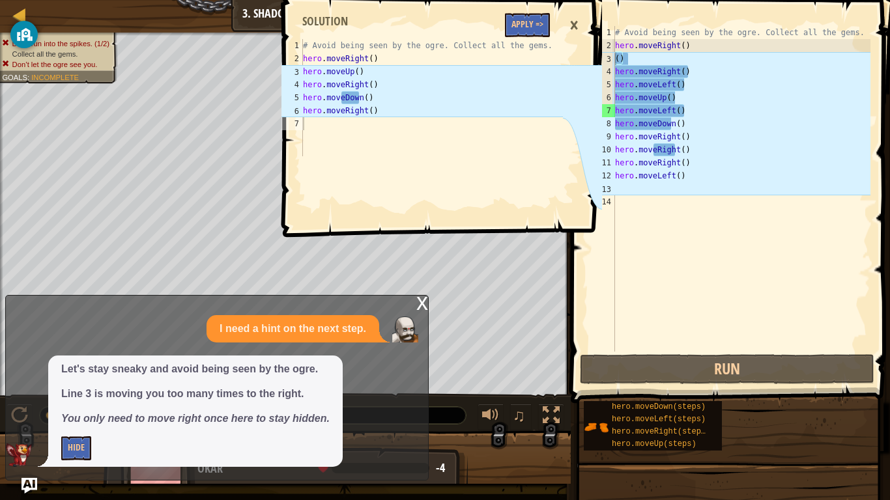
click at [685, 85] on div "# Avoid being seen by the ogre. Collect all the gems. hero . moveRight ( ) ( ) …" at bounding box center [741, 202] width 258 height 352
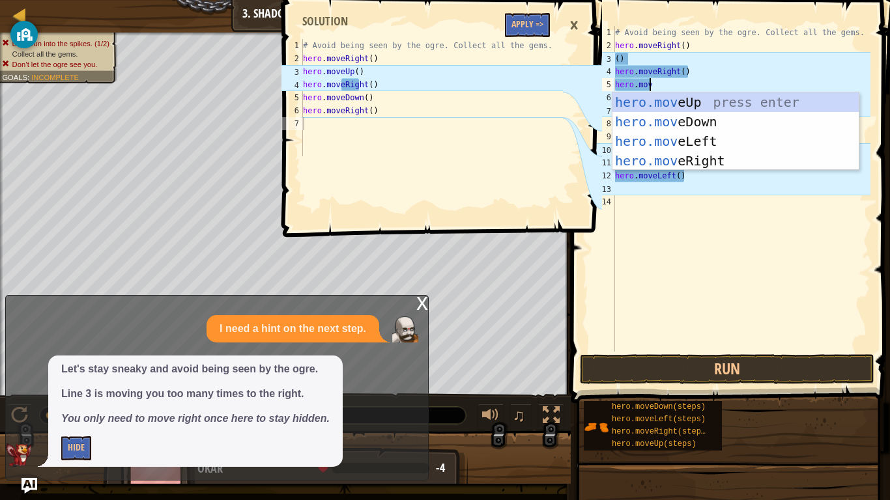
type textarea "hero.move"
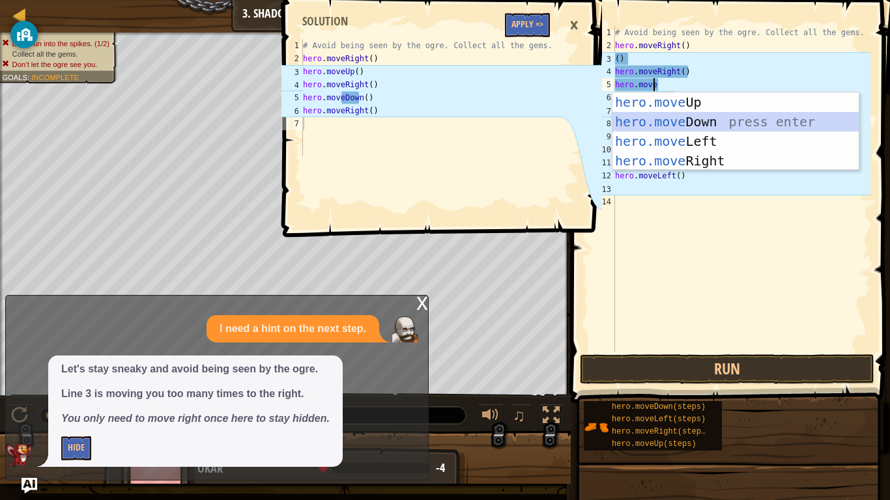
click at [673, 115] on div "hero.move Up press enter hero.move Down press enter hero.move Left press enter …" at bounding box center [735, 150] width 246 height 117
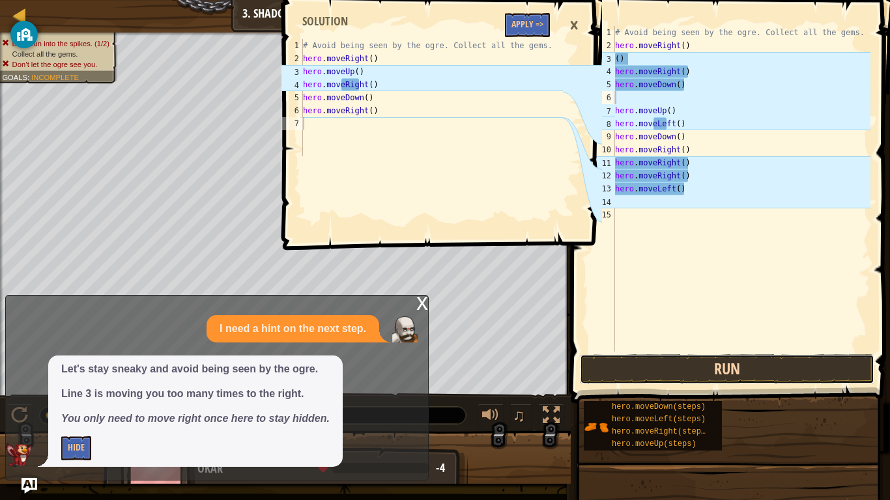
click at [694, 363] on button "Run" at bounding box center [727, 369] width 294 height 30
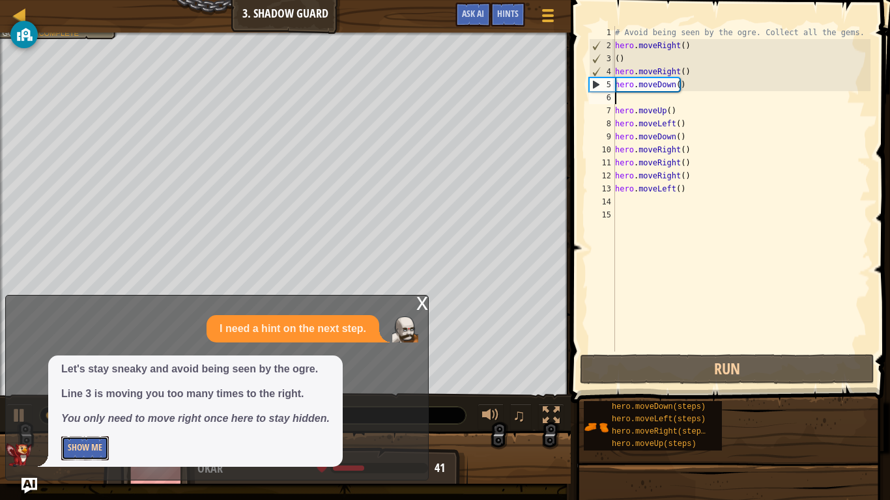
click at [83, 389] on button "Show Me" at bounding box center [85, 448] width 48 height 24
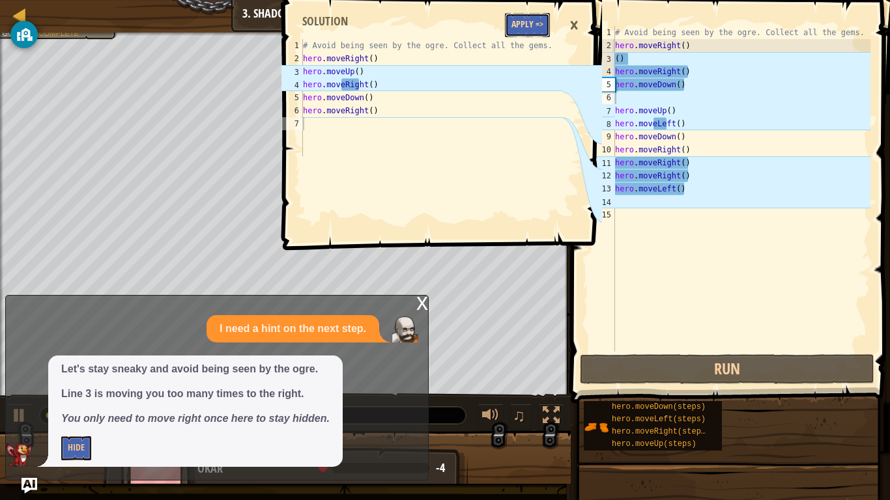
click at [535, 24] on button "Apply =>" at bounding box center [527, 25] width 45 height 24
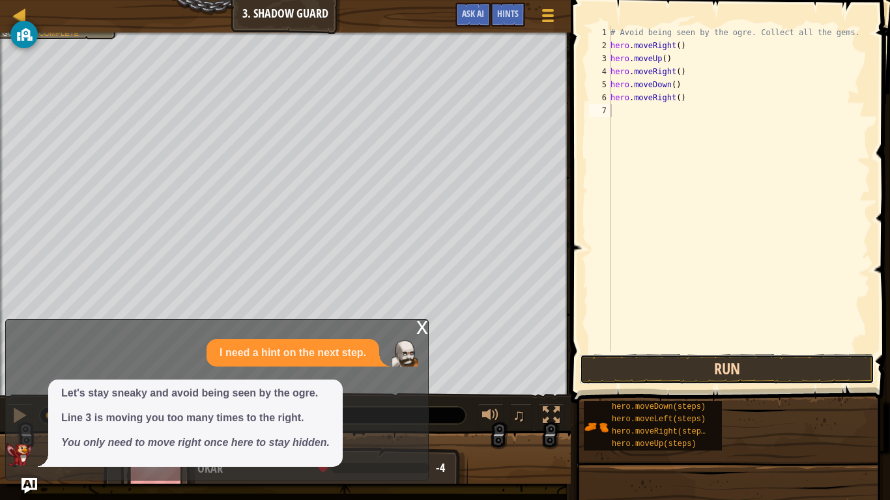
click at [663, 369] on button "Run" at bounding box center [727, 369] width 294 height 30
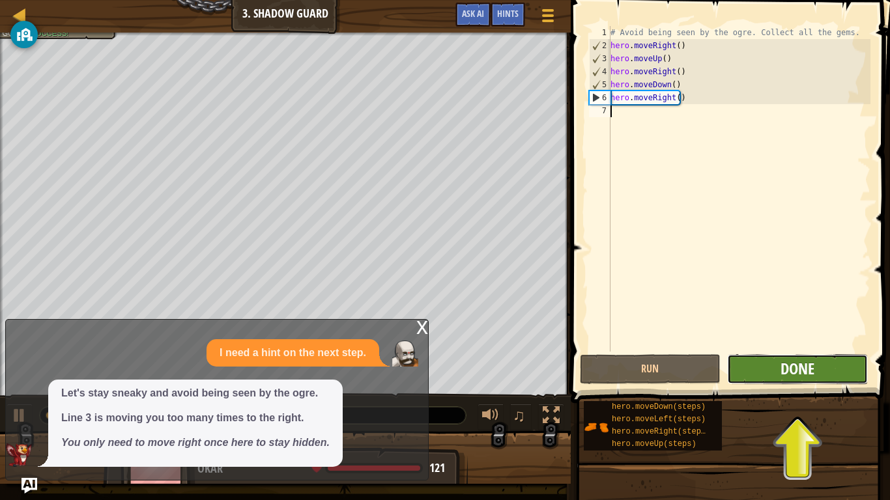
click at [813, 367] on span "Done" at bounding box center [797, 368] width 34 height 21
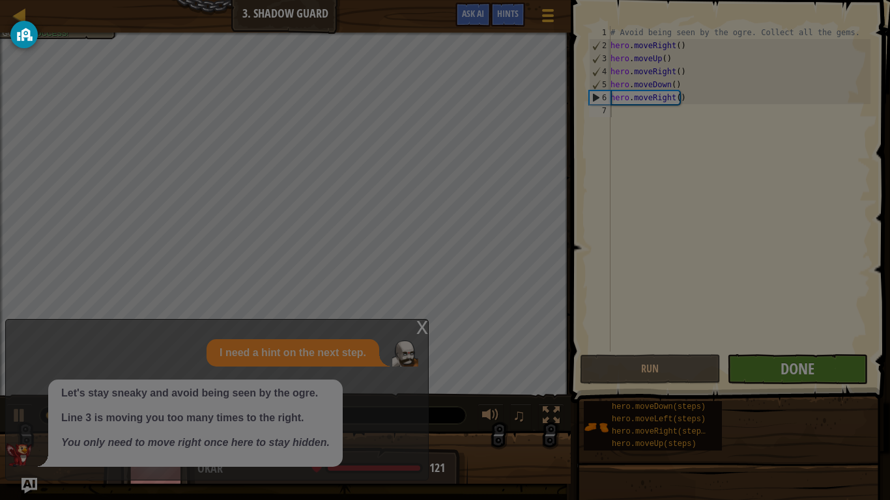
click at [813, 367] on div at bounding box center [445, 250] width 890 height 500
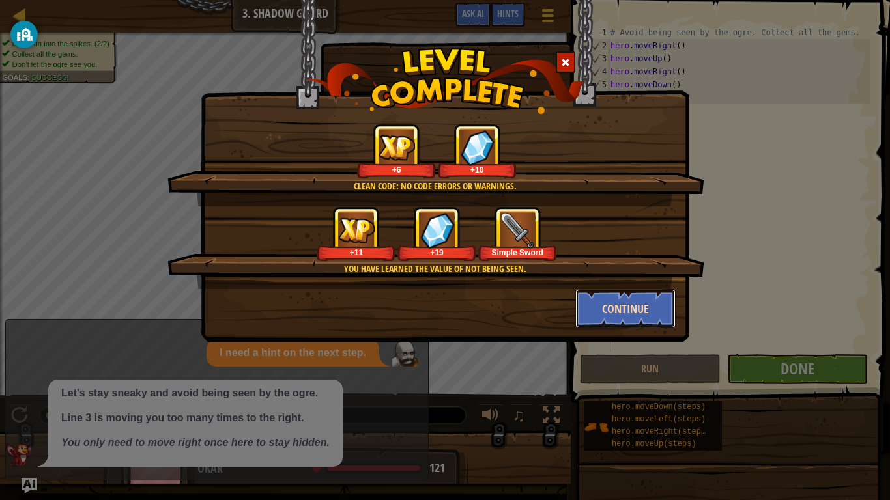
click at [616, 311] on button "Continue" at bounding box center [625, 308] width 101 height 39
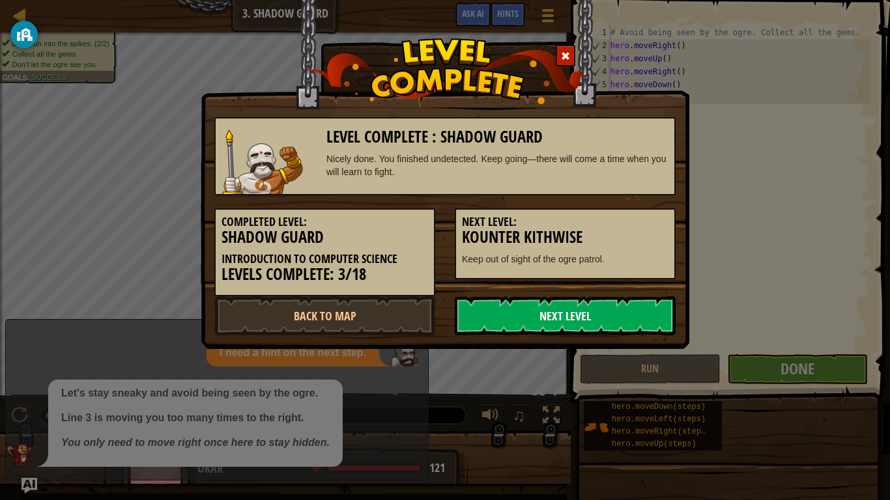
click at [612, 319] on link "Next Level" at bounding box center [565, 315] width 221 height 39
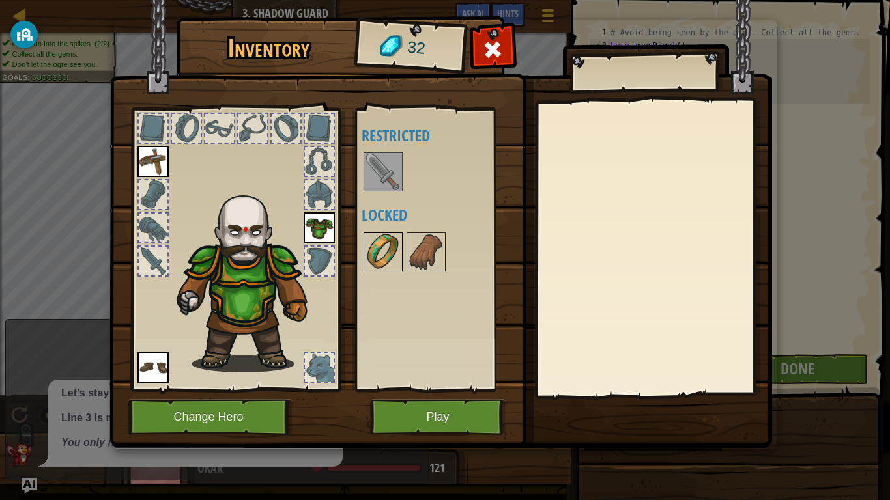
click at [387, 242] on img at bounding box center [383, 252] width 36 height 36
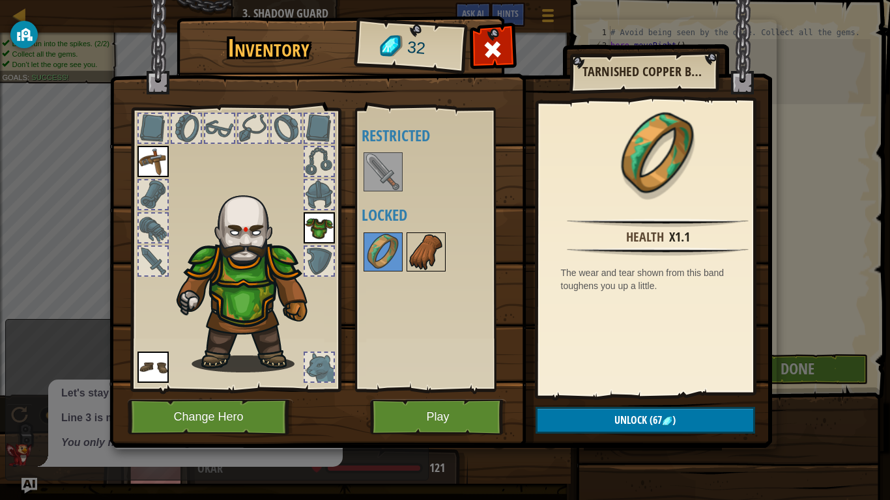
click at [419, 253] on img at bounding box center [426, 252] width 36 height 36
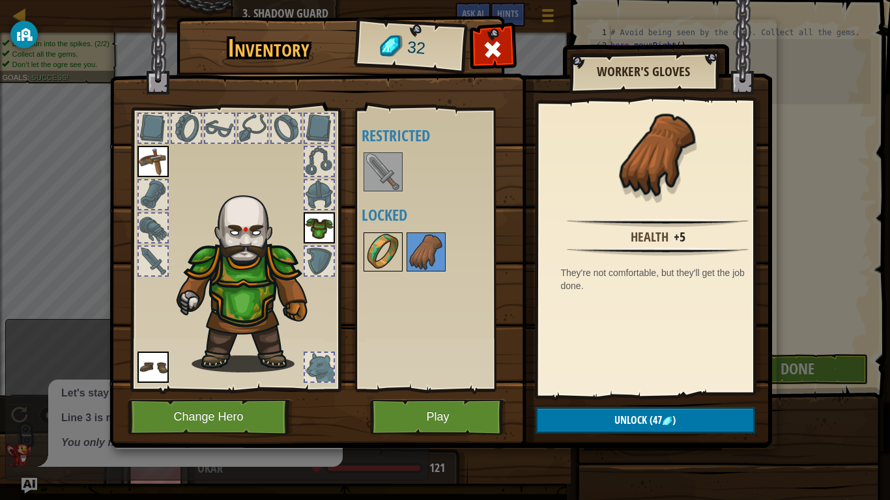
click at [379, 248] on img at bounding box center [383, 252] width 36 height 36
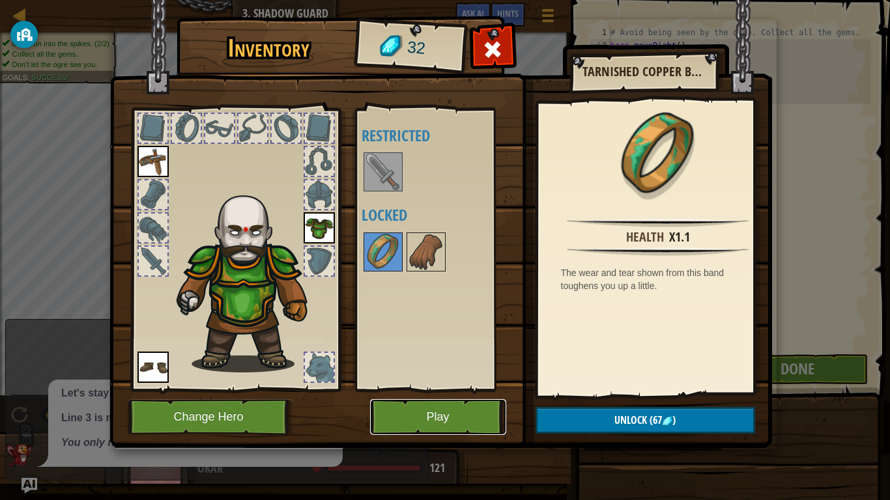
click at [473, 389] on button "Play" at bounding box center [438, 417] width 136 height 36
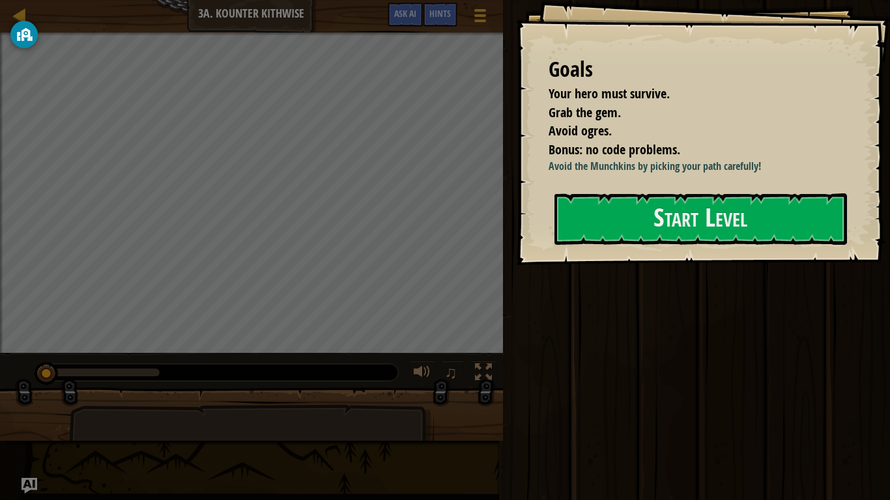
click at [682, 265] on div "Goals Your hero must survive. Grab the gem. Avoid ogres. Bonus: no code problem…" at bounding box center [703, 132] width 374 height 265
click at [667, 230] on button "Start Level" at bounding box center [700, 218] width 292 height 51
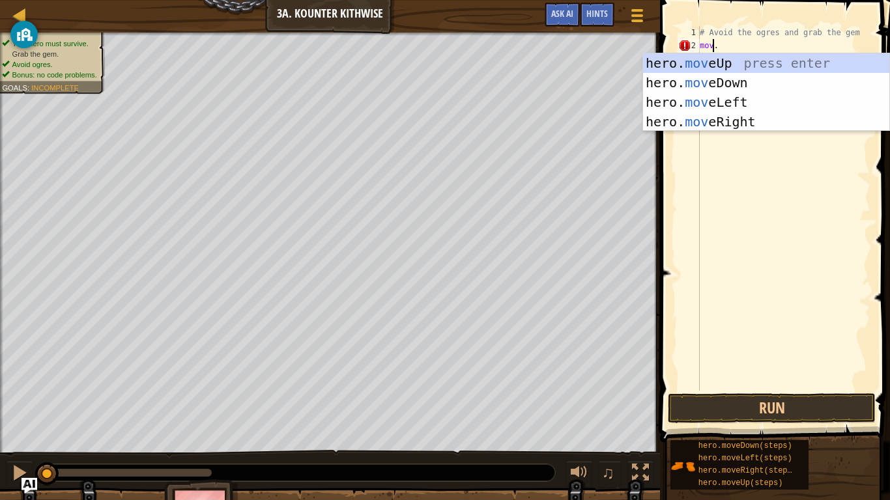
scroll to position [6, 1]
click at [709, 75] on div "hero. move Up press enter hero. move Down press enter hero. move Left press ent…" at bounding box center [766, 111] width 246 height 117
type textarea "hero.moveDown()."
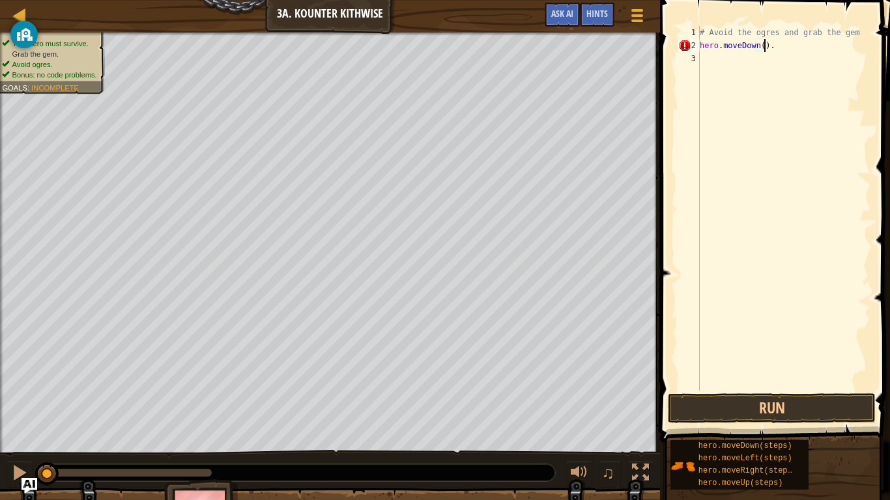
click at [725, 60] on div "# Avoid the ogres and grab the gem hero . moveDown ( ) ." at bounding box center [783, 221] width 173 height 391
type textarea "[PERSON_NAME]"
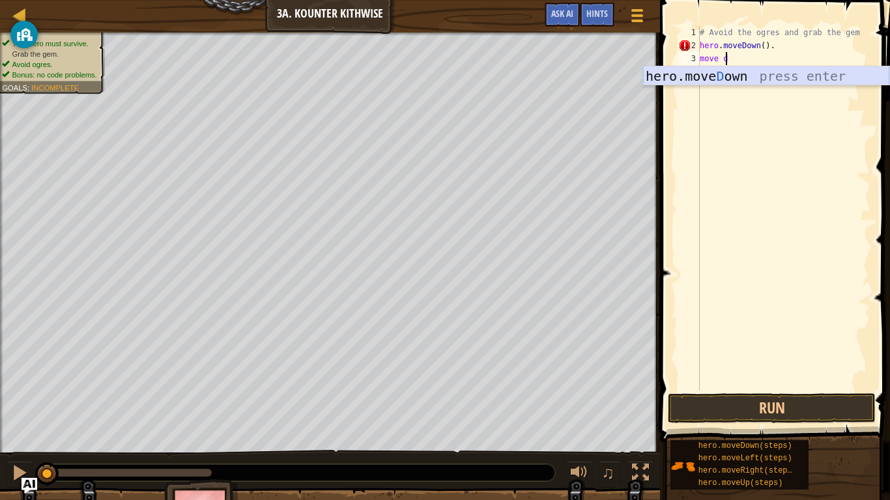
click at [719, 74] on div "hero.[PERSON_NAME] own press enter" at bounding box center [766, 95] width 246 height 59
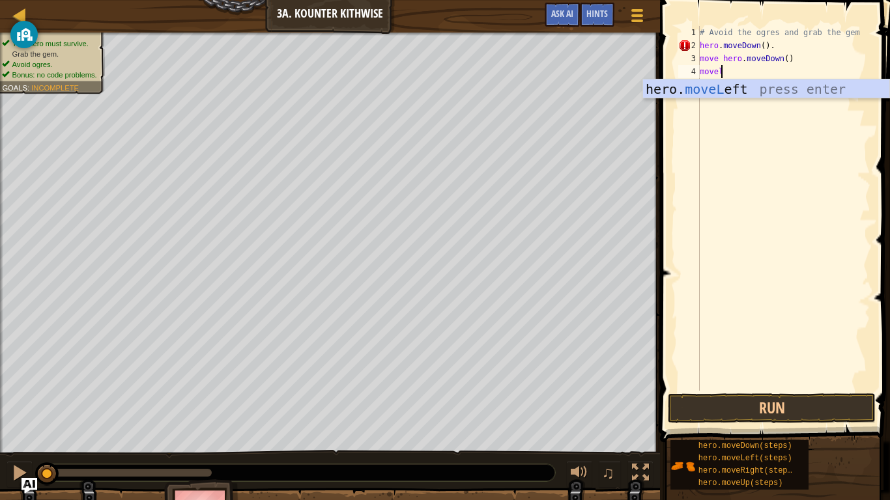
type textarea "movele"
click at [722, 87] on div "hero. moveLe ft press enter" at bounding box center [766, 108] width 246 height 59
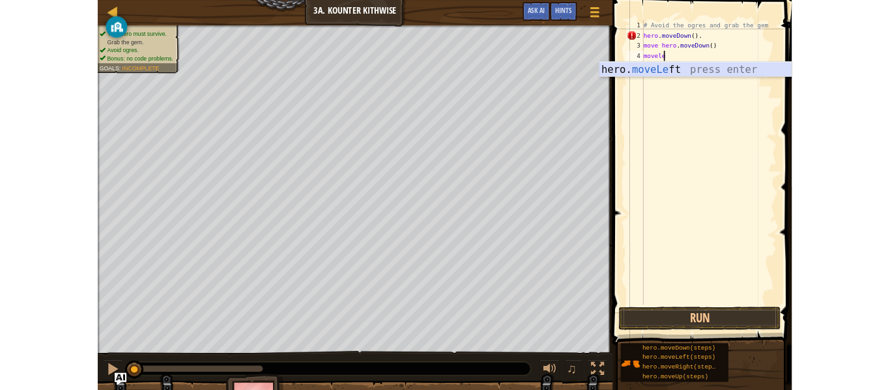
scroll to position [6, 0]
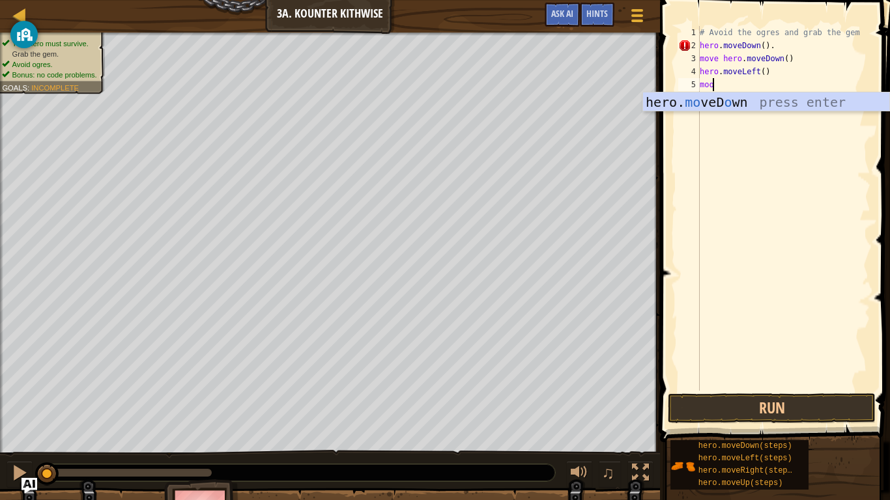
type textarea "mo"
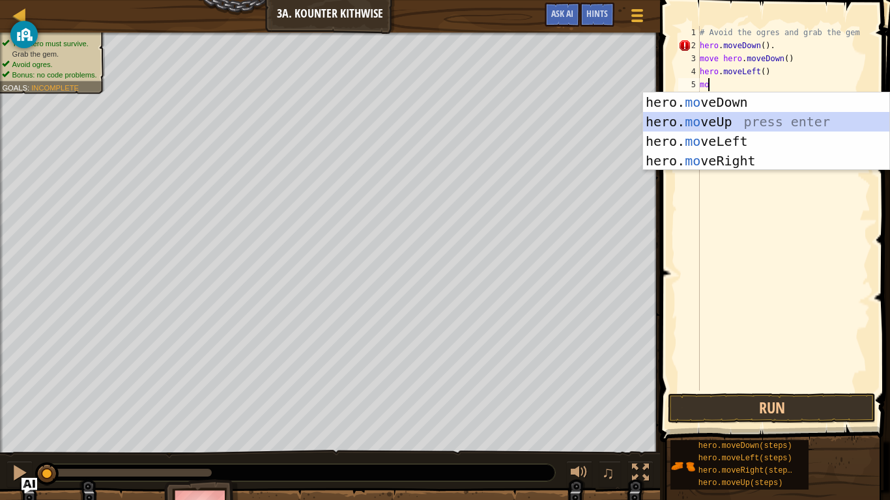
click at [742, 120] on div "hero. mo veDown press enter hero. mo veUp press enter hero. mo veLeft press ent…" at bounding box center [766, 150] width 246 height 117
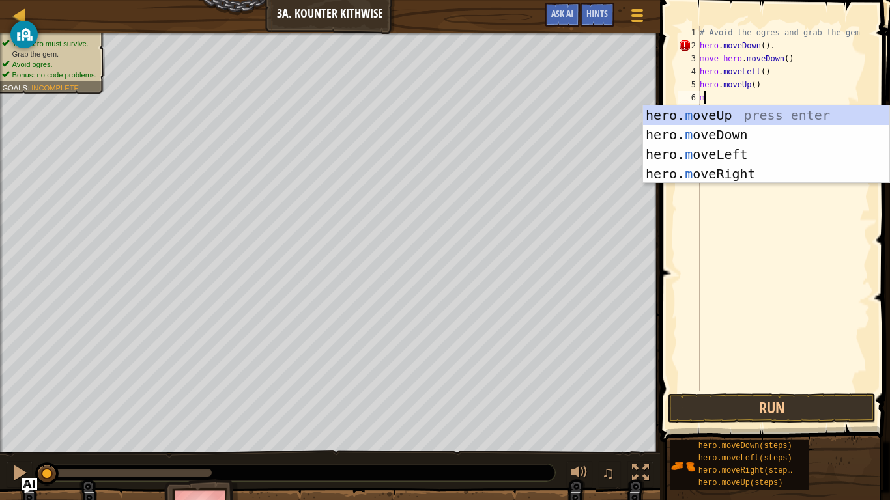
type textarea "mo"
click at [742, 179] on div "hero. mo veUp press enter hero. mo veDown press enter hero. mo veLeft press ent…" at bounding box center [766, 163] width 246 height 117
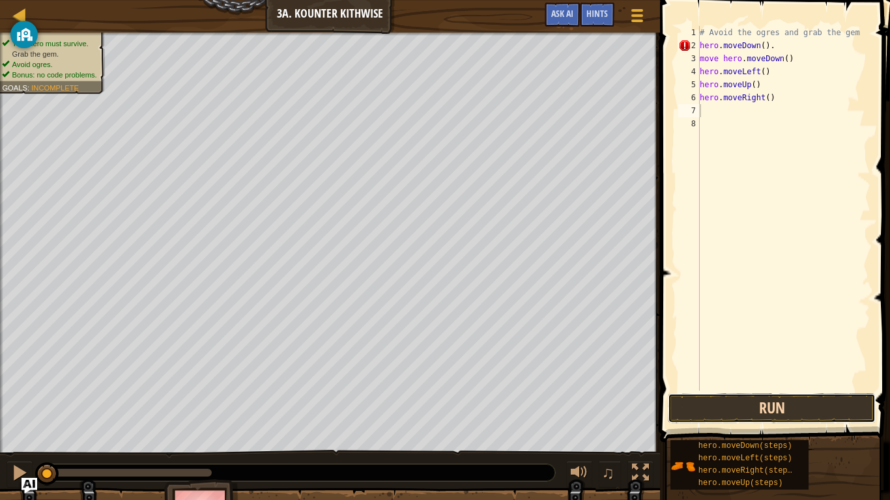
click at [727, 389] on button "Run" at bounding box center [772, 408] width 208 height 30
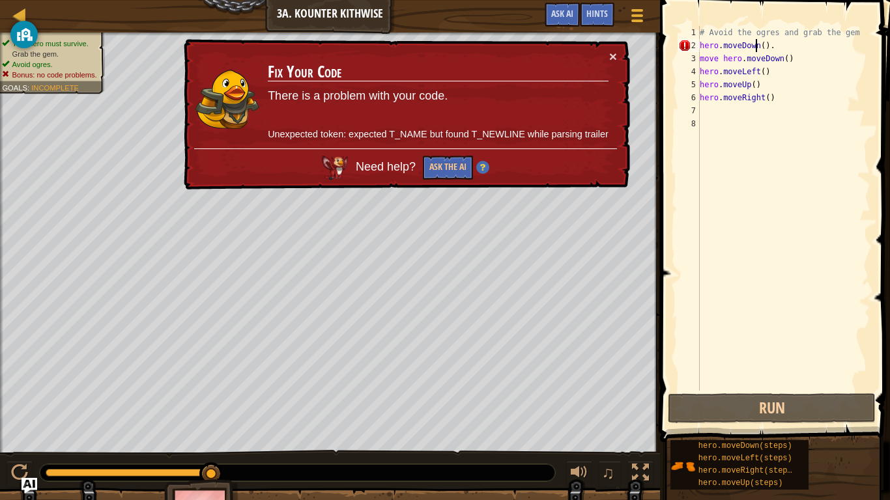
click at [757, 47] on div "# Avoid the ogres and grab the gem hero . moveDown ( ) . move hero . moveDown (…" at bounding box center [783, 221] width 173 height 391
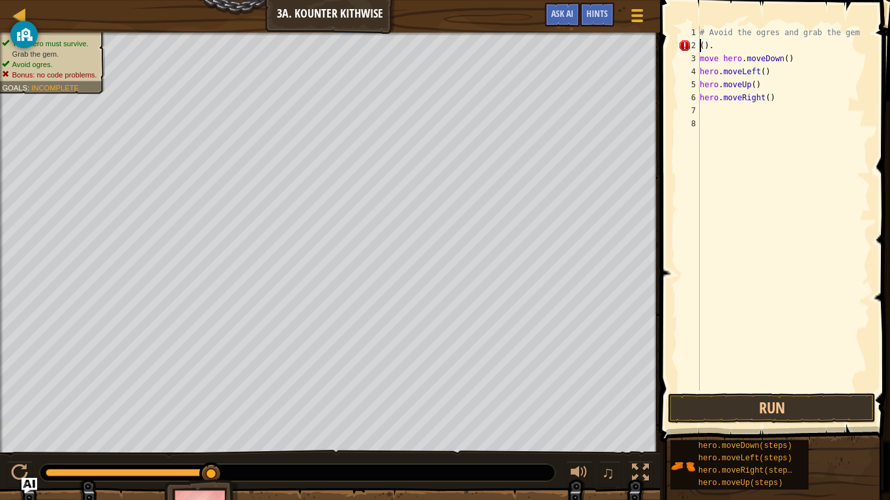
type textarea "# Avoid the ogres and grab the gem()."
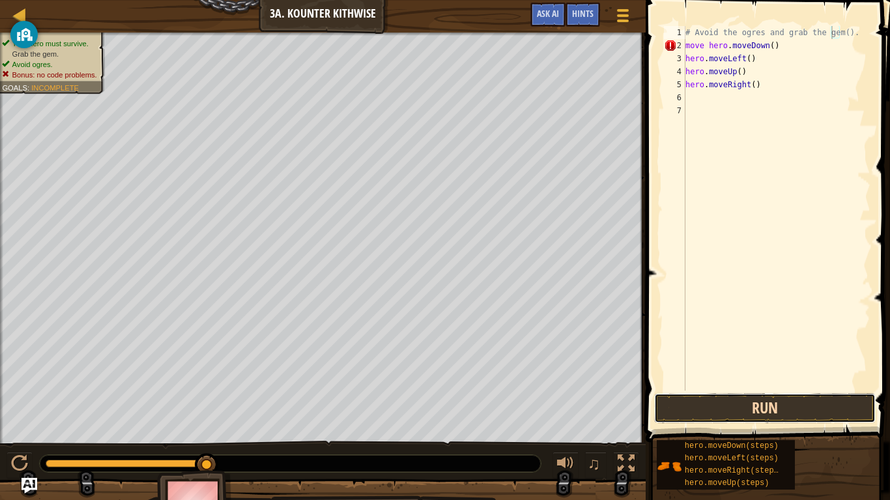
click at [752, 389] on button "Run" at bounding box center [764, 408] width 221 height 30
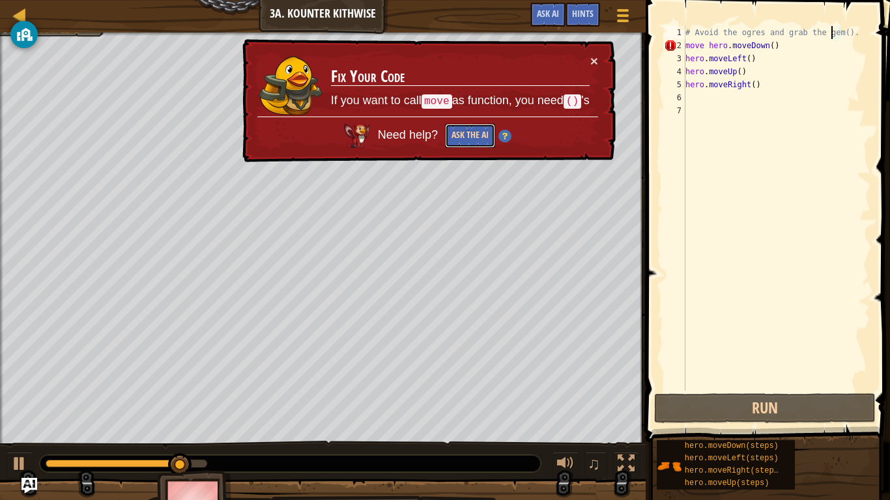
click at [481, 135] on button "Ask the AI" at bounding box center [470, 136] width 50 height 24
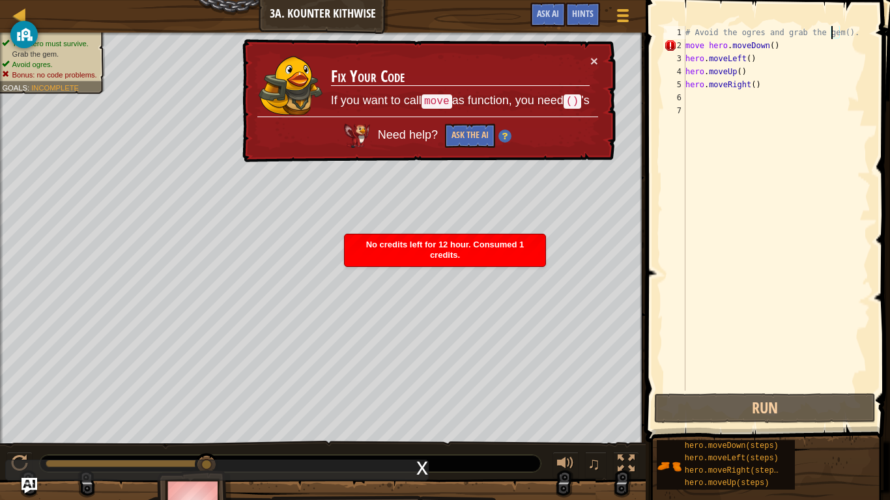
click at [459, 149] on div "× Fix Your Code If you want to call move as function, you need () 's Need help?…" at bounding box center [428, 101] width 376 height 124
click at [459, 137] on button "Ask the AI" at bounding box center [470, 136] width 50 height 24
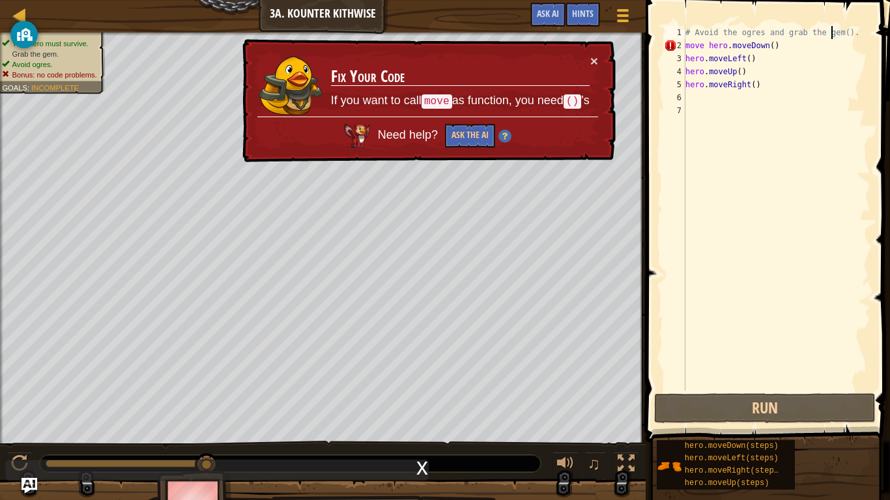
click at [419, 389] on div "x" at bounding box center [422, 466] width 12 height 13
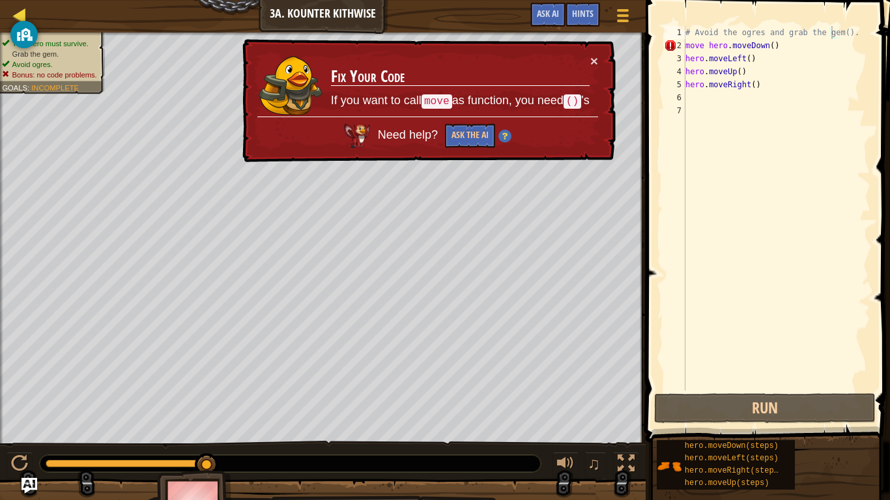
click at [30, 6] on div "Map" at bounding box center [29, 16] width 7 height 33
